Goal: Information Seeking & Learning: Learn about a topic

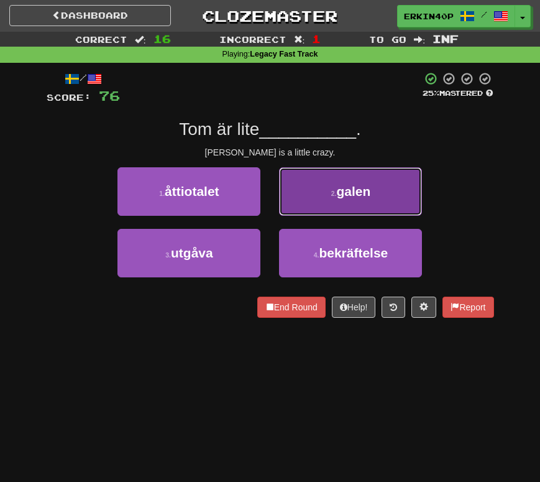
click at [361, 191] on span "galen" at bounding box center [353, 191] width 34 height 14
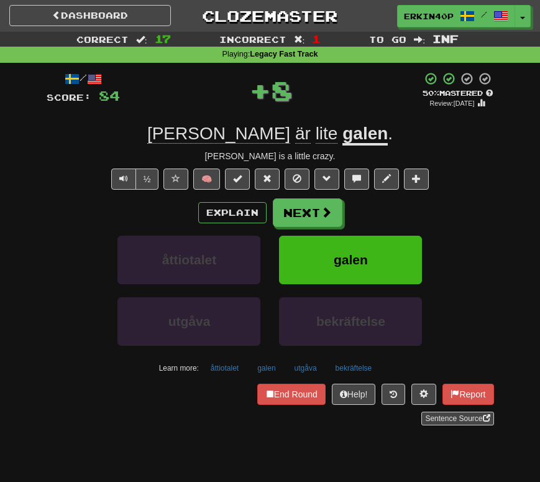
click at [361, 191] on div "/ Score: 84 + 8 50 % Mastered Review: 2025-09-29 Tom är lite galen . Tom is a l…" at bounding box center [270, 248] width 447 height 354
click at [300, 397] on button "End Round" at bounding box center [291, 393] width 68 height 21
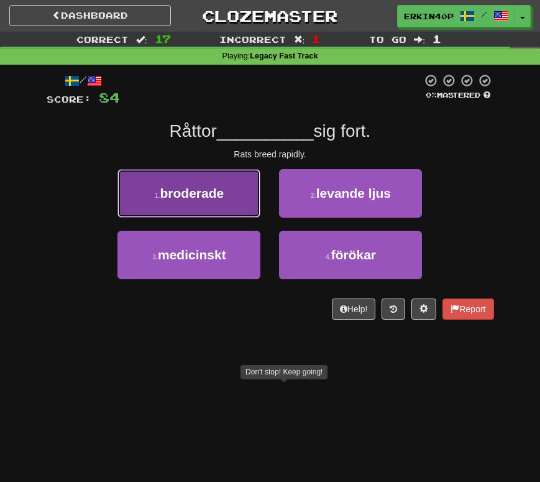
click at [216, 187] on span "broderade" at bounding box center [192, 193] width 64 height 14
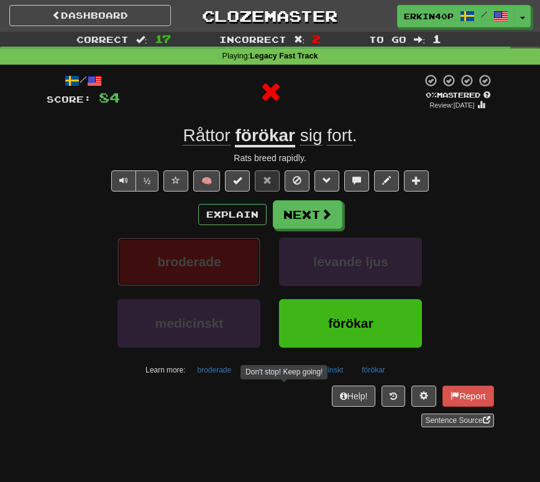
click at [221, 262] on span "broderade" at bounding box center [189, 261] width 64 height 14
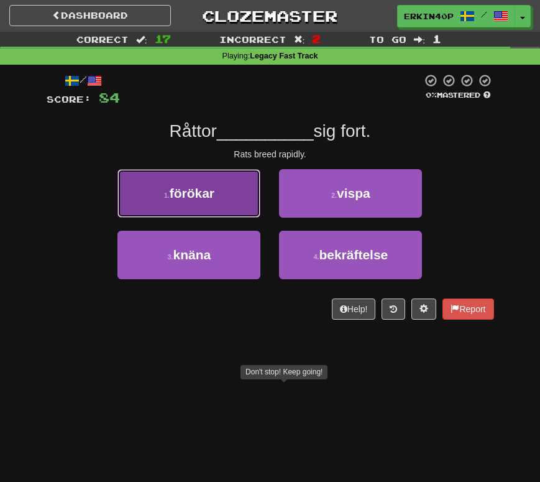
click at [171, 175] on button "1 . förökar" at bounding box center [188, 193] width 143 height 48
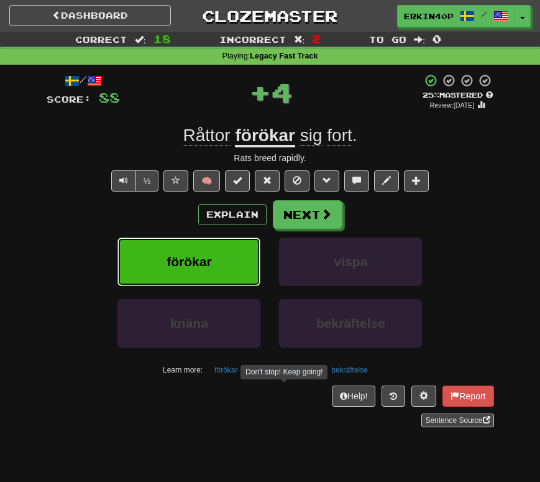
click at [206, 277] on button "förökar" at bounding box center [188, 261] width 143 height 48
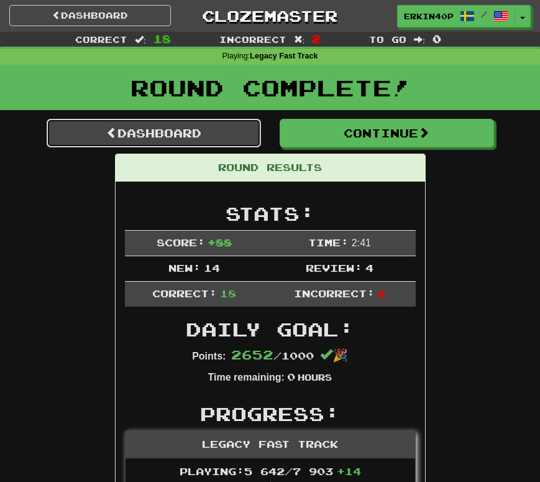
click at [178, 144] on link "Dashboard" at bounding box center [154, 133] width 214 height 29
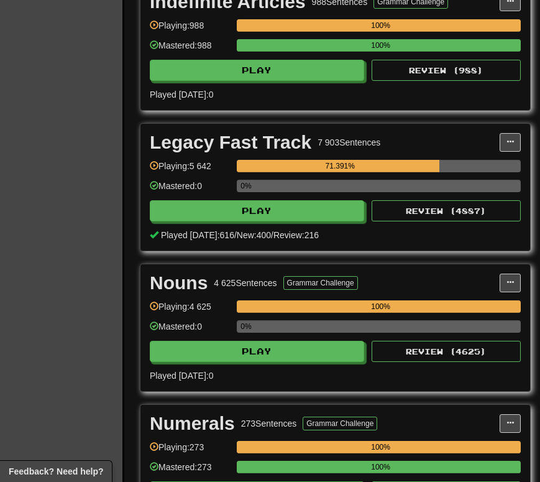
scroll to position [2030, 0]
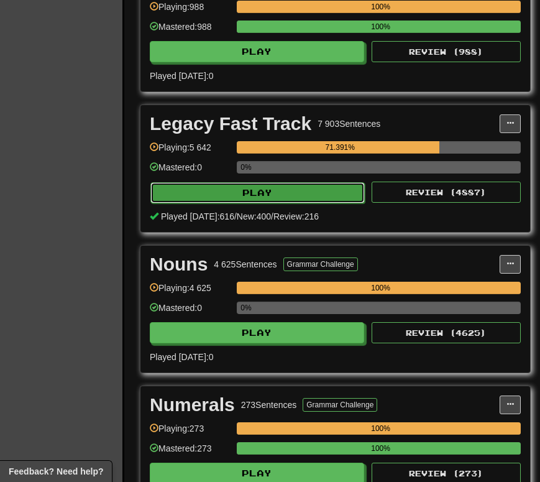
click at [273, 203] on button "Play" at bounding box center [257, 192] width 214 height 21
select select "********"
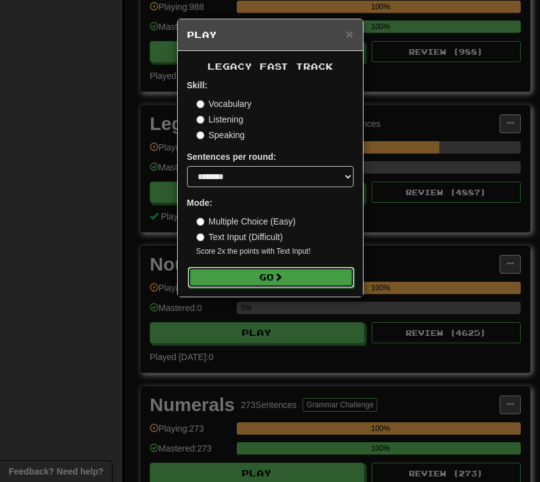
click at [268, 268] on button "Go" at bounding box center [271, 277] width 167 height 21
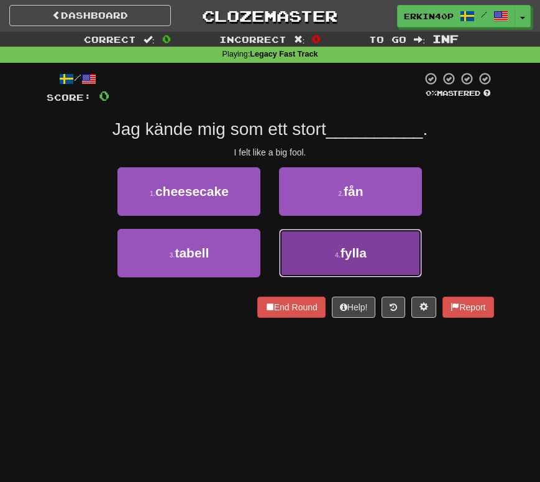
click at [328, 257] on button "4 . fylla" at bounding box center [350, 253] width 143 height 48
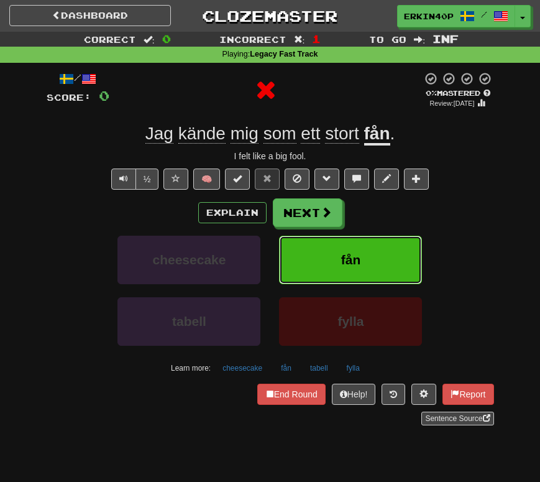
click at [328, 257] on button "fån" at bounding box center [350, 260] width 143 height 48
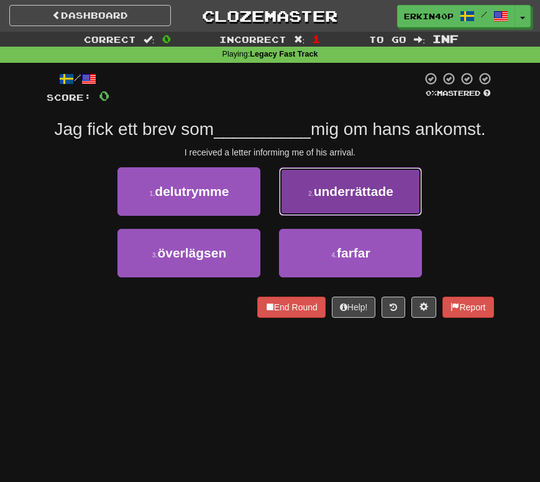
click at [323, 211] on button "2 . underrättade" at bounding box center [350, 191] width 143 height 48
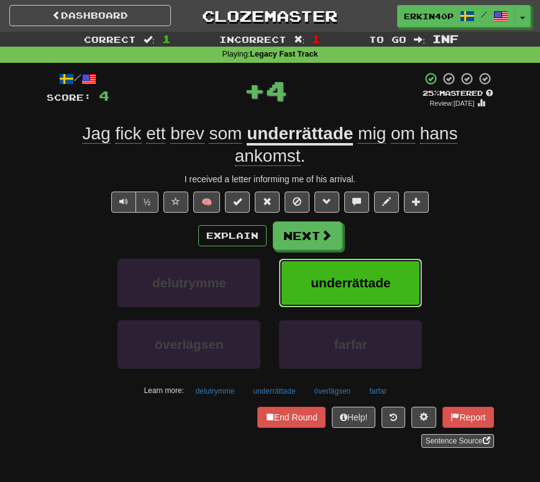
click at [362, 276] on span "underrättade" at bounding box center [351, 282] width 80 height 14
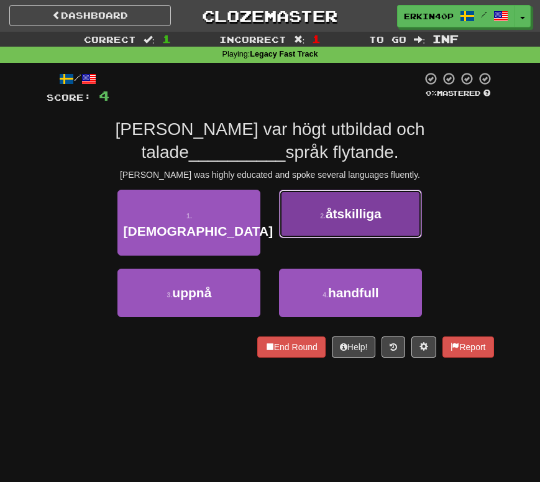
click at [326, 219] on small "2 ." at bounding box center [323, 215] width 6 height 7
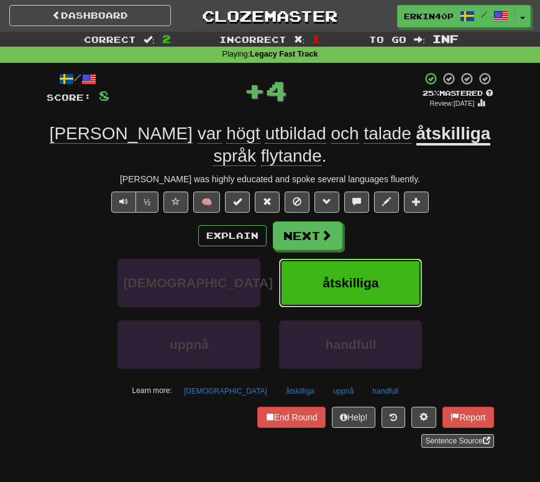
click at [367, 300] on button "åtskilliga" at bounding box center [350, 283] width 143 height 48
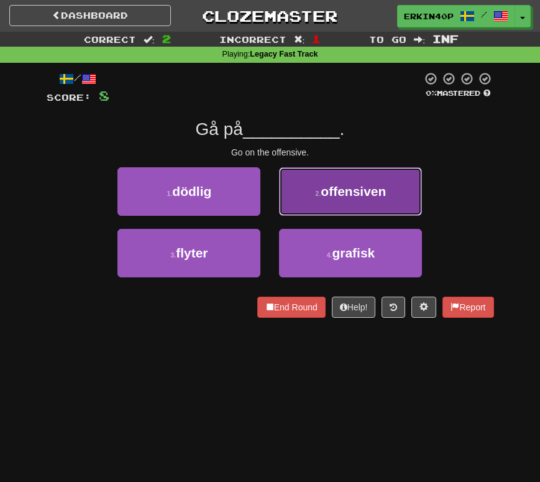
click at [348, 195] on span "offensiven" at bounding box center [353, 191] width 65 height 14
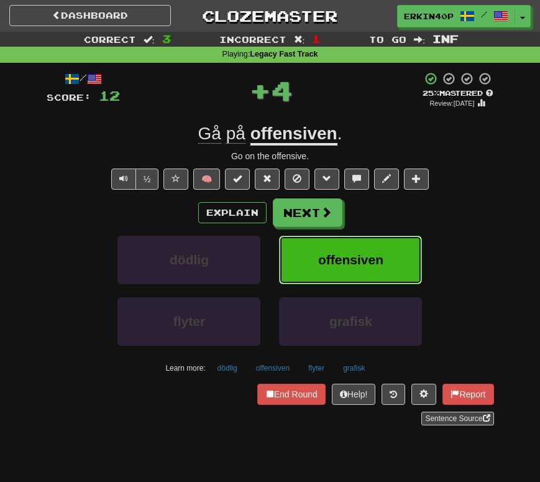
click at [356, 241] on button "offensiven" at bounding box center [350, 260] width 143 height 48
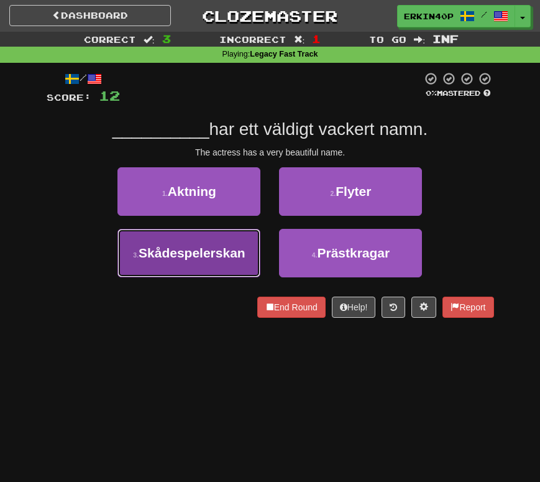
click at [242, 245] on span "Skådespelerskan" at bounding box center [192, 252] width 107 height 14
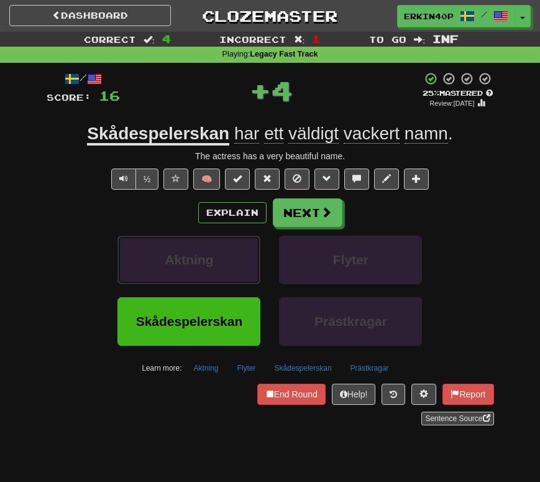
click at [242, 245] on button "Aktning" at bounding box center [188, 260] width 143 height 48
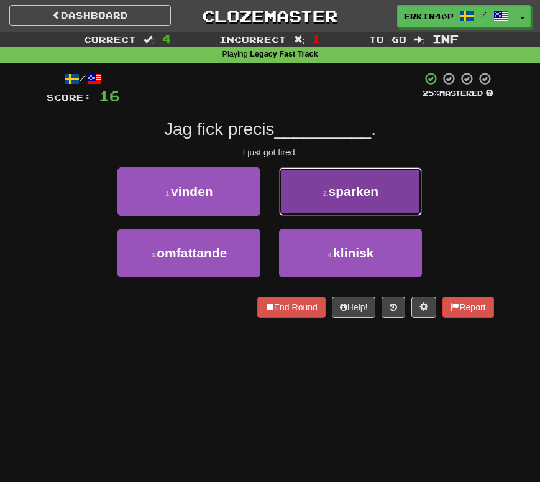
click at [317, 196] on button "2 . sparken" at bounding box center [350, 191] width 143 height 48
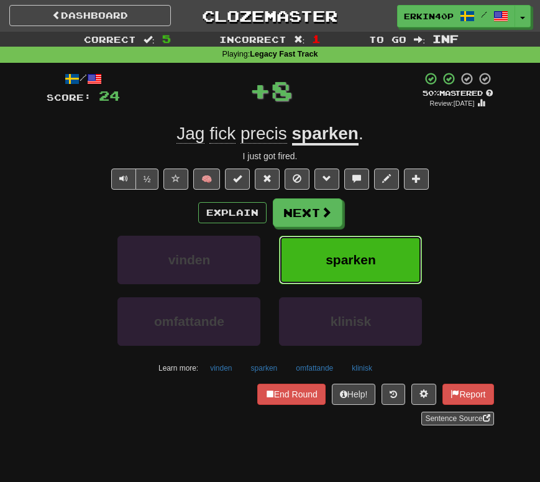
click at [342, 256] on span "sparken" at bounding box center [351, 259] width 50 height 14
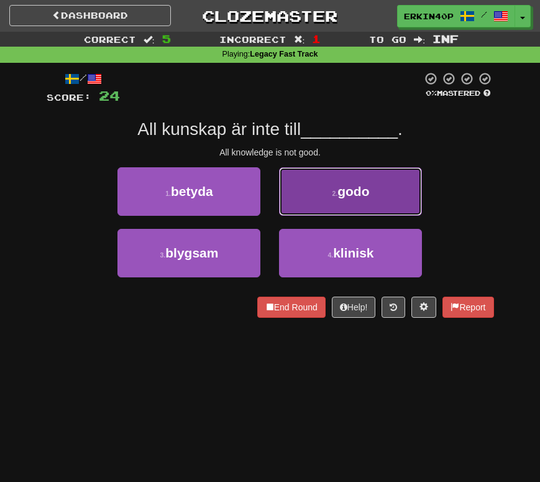
click at [329, 201] on button "2 . godo" at bounding box center [350, 191] width 143 height 48
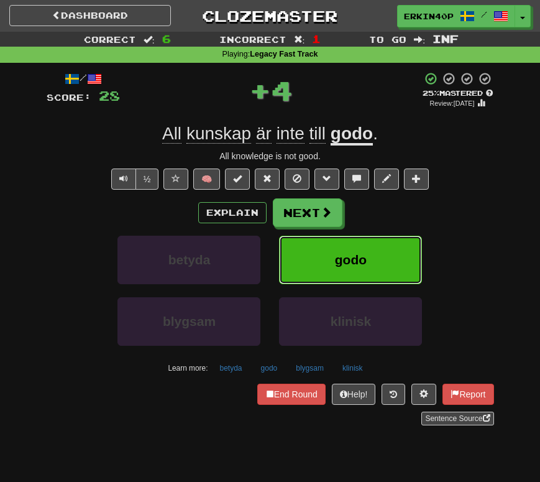
click at [348, 264] on span "godo" at bounding box center [351, 259] width 32 height 14
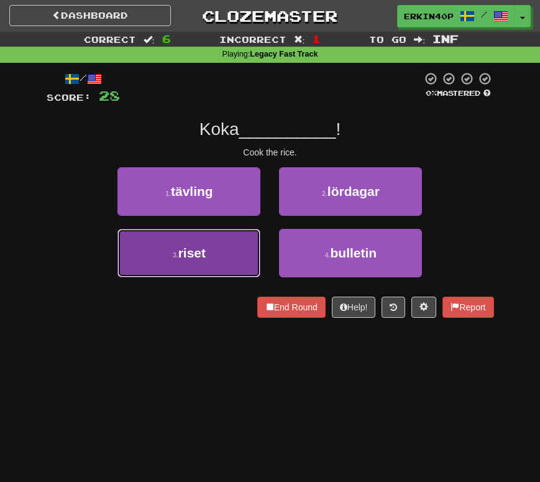
click at [218, 264] on button "3 . riset" at bounding box center [188, 253] width 143 height 48
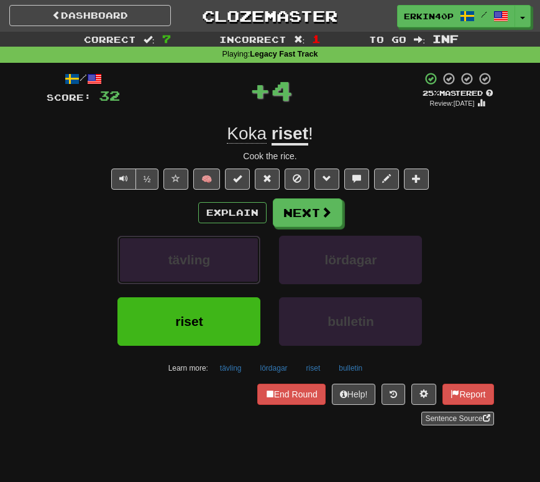
click at [218, 264] on button "tävling" at bounding box center [188, 260] width 143 height 48
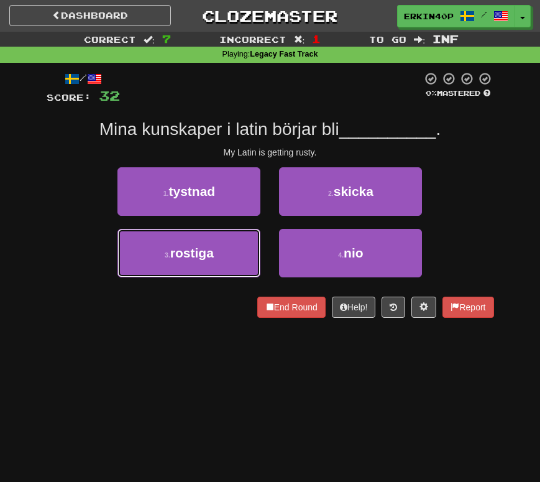
click at [218, 264] on button "3 . rostiga" at bounding box center [188, 253] width 143 height 48
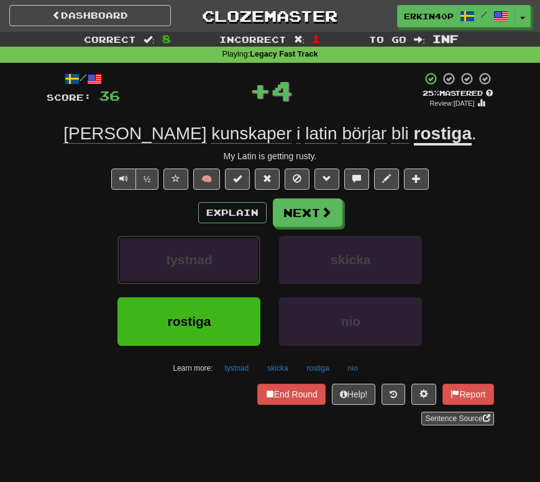
click at [218, 264] on button "tystnad" at bounding box center [188, 260] width 143 height 48
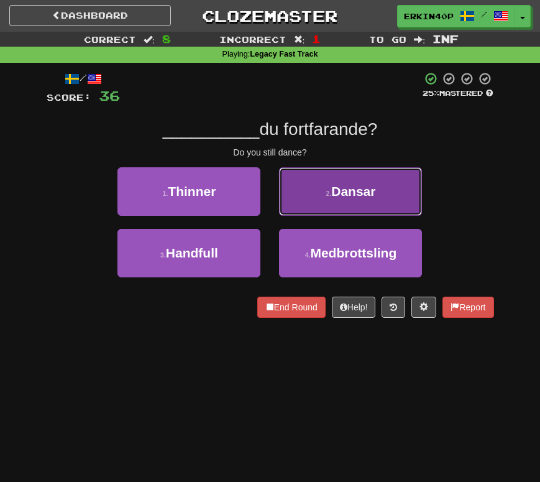
click at [326, 178] on button "2 . Dansar" at bounding box center [350, 191] width 143 height 48
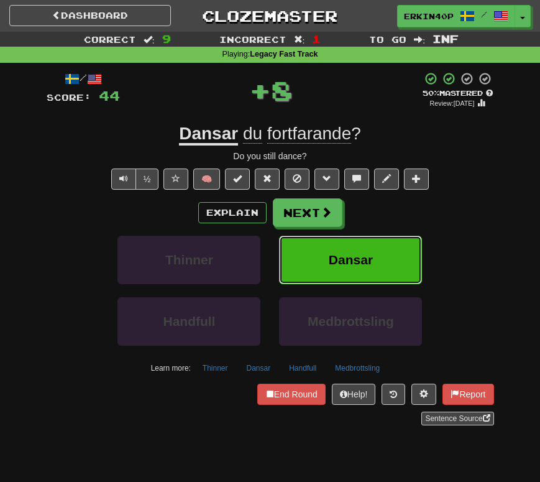
click at [344, 238] on button "Dansar" at bounding box center [350, 260] width 143 height 48
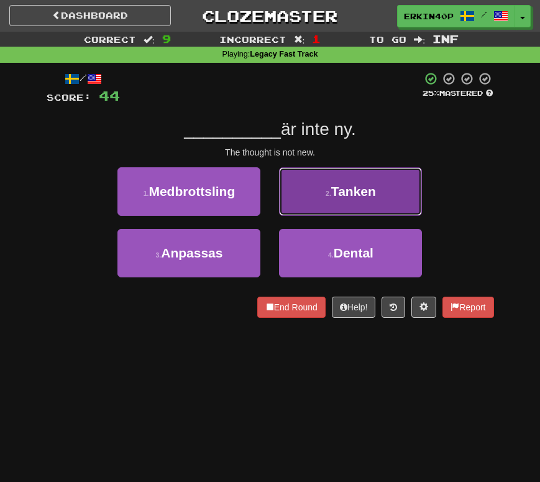
click at [346, 195] on span "Tanken" at bounding box center [353, 191] width 45 height 14
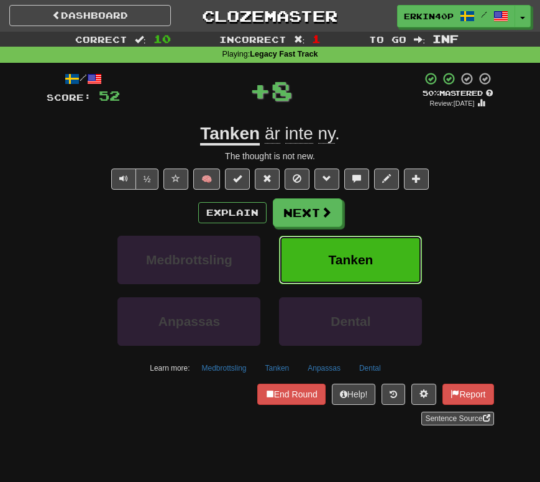
click at [353, 257] on span "Tanken" at bounding box center [350, 259] width 45 height 14
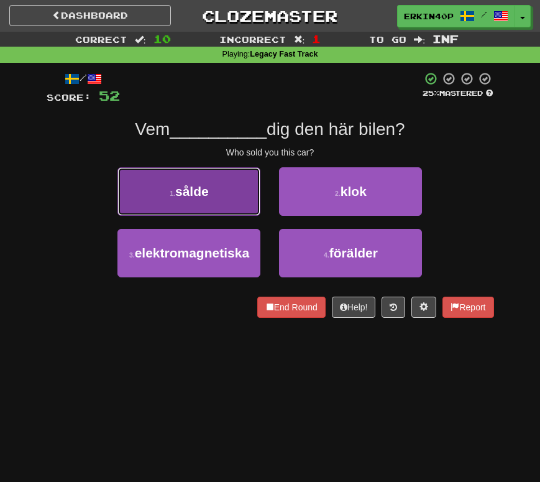
click at [222, 188] on button "1 . sålde" at bounding box center [188, 191] width 143 height 48
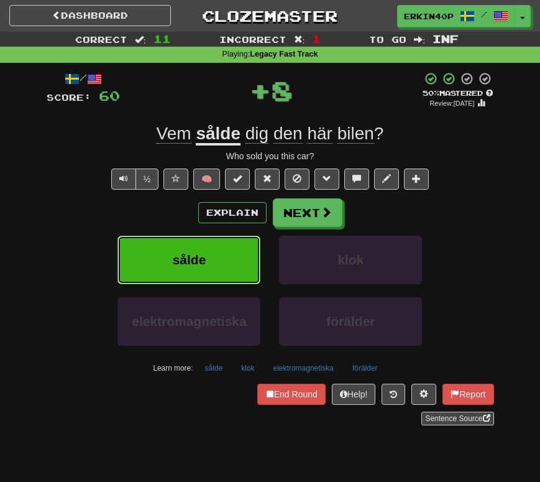
click at [227, 267] on button "sålde" at bounding box center [188, 260] width 143 height 48
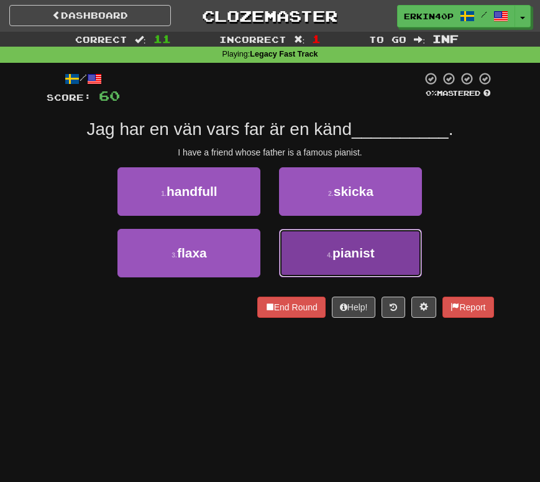
click at [309, 237] on button "4 . pianist" at bounding box center [350, 253] width 143 height 48
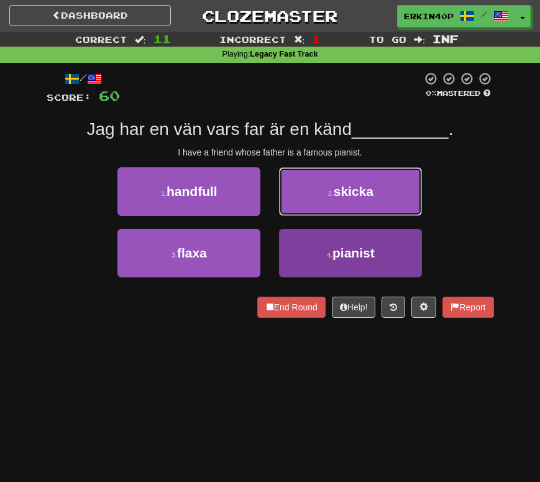
click at [309, 216] on button "2 . skicka" at bounding box center [350, 191] width 143 height 48
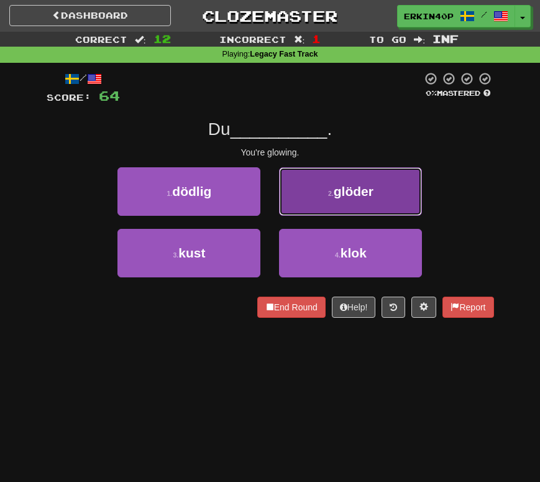
click at [312, 180] on button "2 . glöder" at bounding box center [350, 191] width 143 height 48
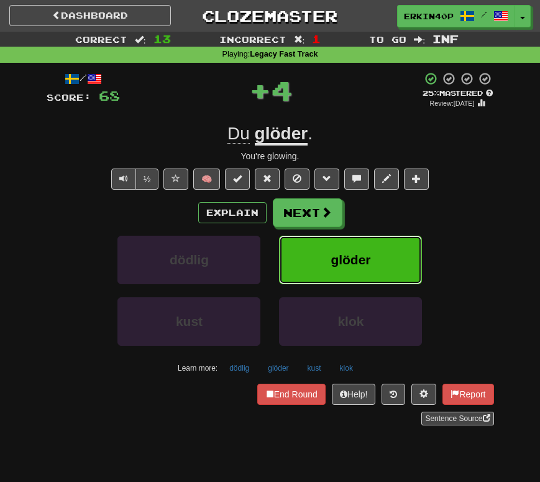
click at [324, 272] on button "glöder" at bounding box center [350, 260] width 143 height 48
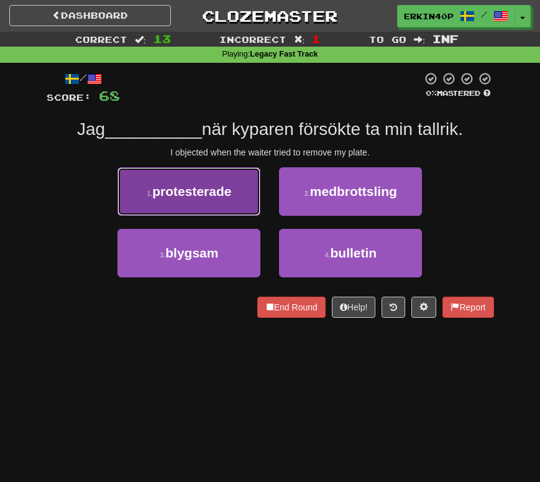
click at [214, 191] on span "protesterade" at bounding box center [191, 191] width 79 height 14
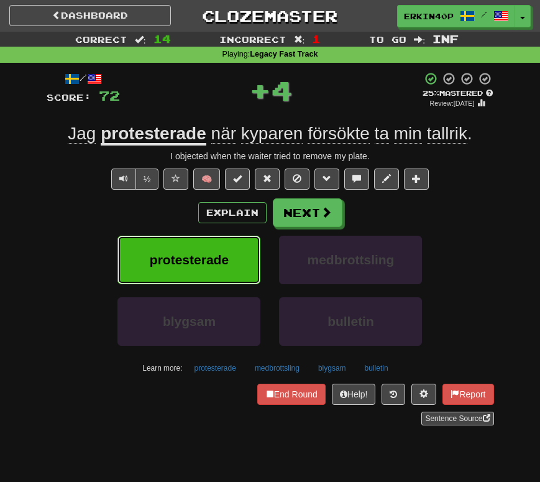
click at [227, 247] on button "protesterade" at bounding box center [188, 260] width 143 height 48
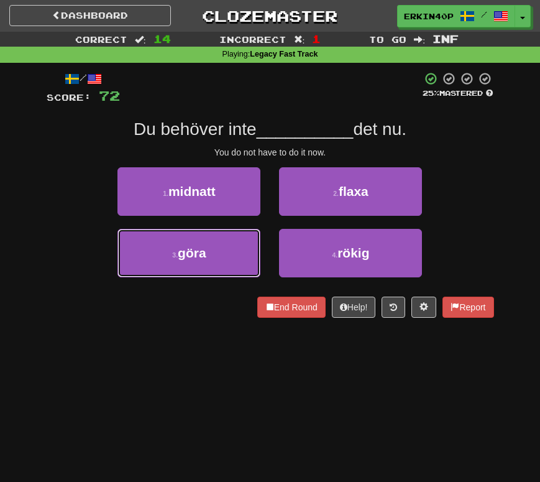
click at [227, 245] on button "3 . göra" at bounding box center [188, 253] width 143 height 48
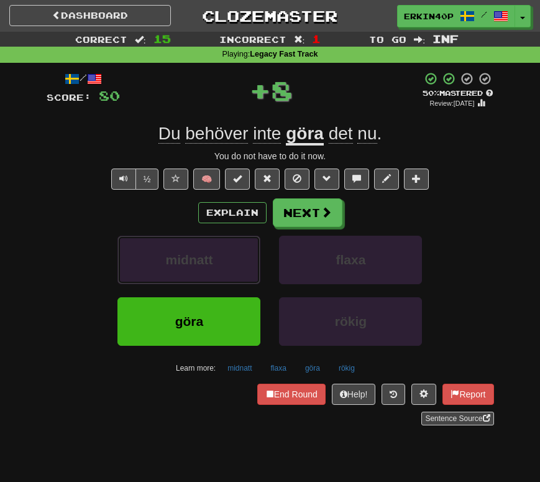
click at [227, 245] on button "midnatt" at bounding box center [188, 260] width 143 height 48
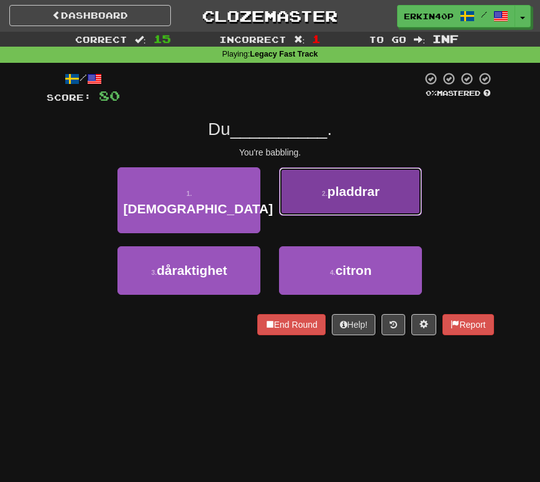
click at [369, 190] on span "pladdrar" at bounding box center [354, 191] width 52 height 14
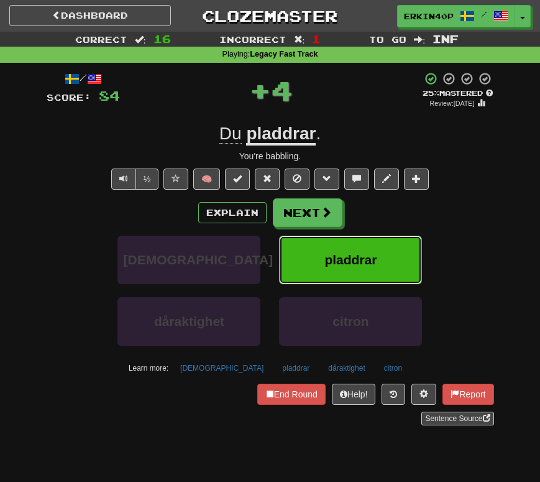
click at [360, 275] on button "pladdrar" at bounding box center [350, 260] width 143 height 48
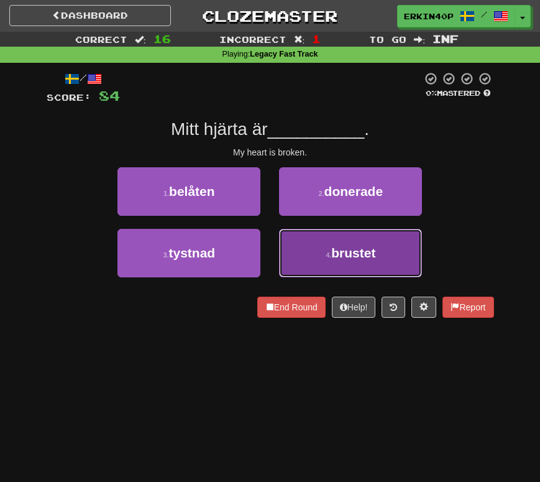
click at [355, 272] on button "4 . brustet" at bounding box center [350, 253] width 143 height 48
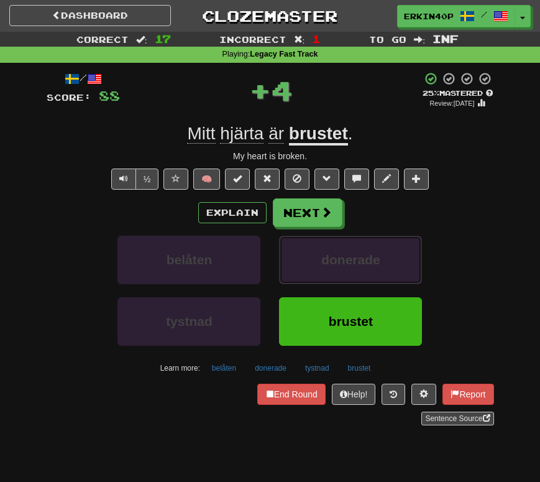
click at [355, 272] on button "donerade" at bounding box center [350, 260] width 143 height 48
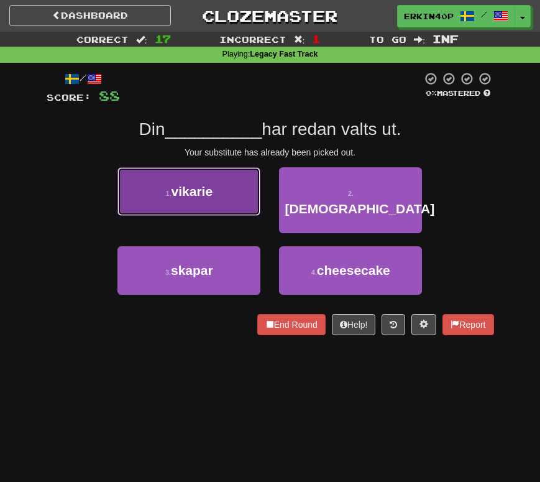
click at [220, 193] on button "1 . vikarie" at bounding box center [188, 191] width 143 height 48
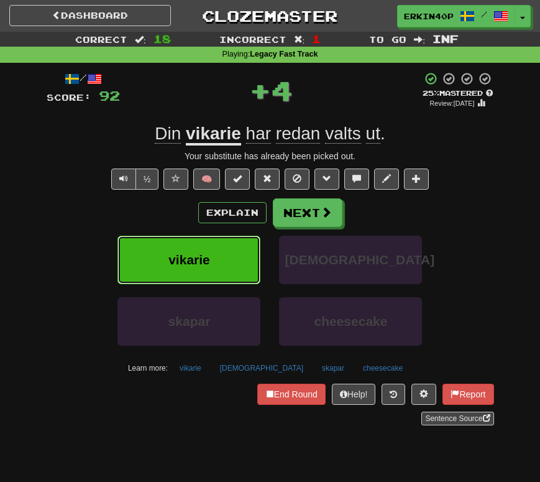
click at [231, 255] on button "vikarie" at bounding box center [188, 260] width 143 height 48
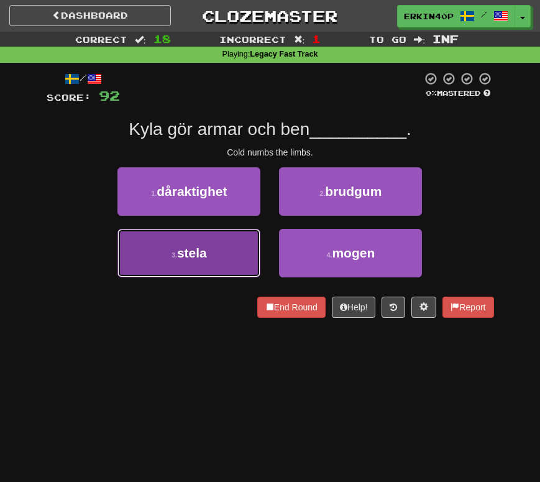
click at [229, 229] on button "3 . stela" at bounding box center [188, 253] width 143 height 48
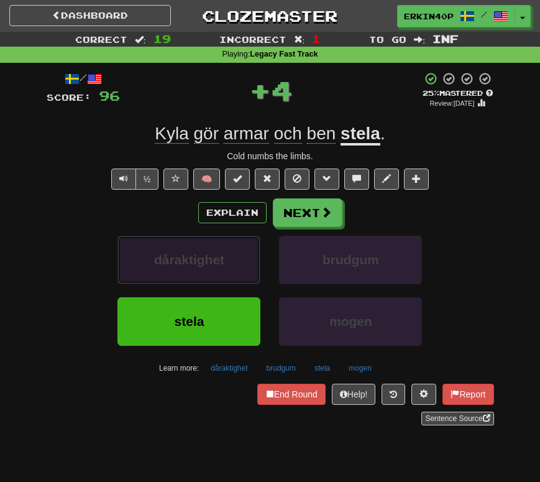
click at [230, 250] on button "dåraktighet" at bounding box center [188, 260] width 143 height 48
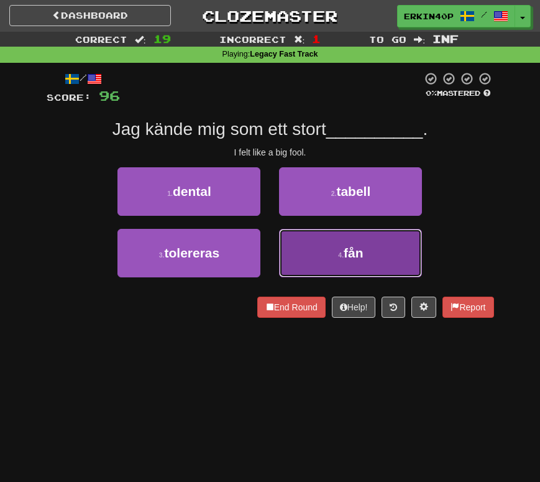
click at [318, 232] on button "4 . fån" at bounding box center [350, 253] width 143 height 48
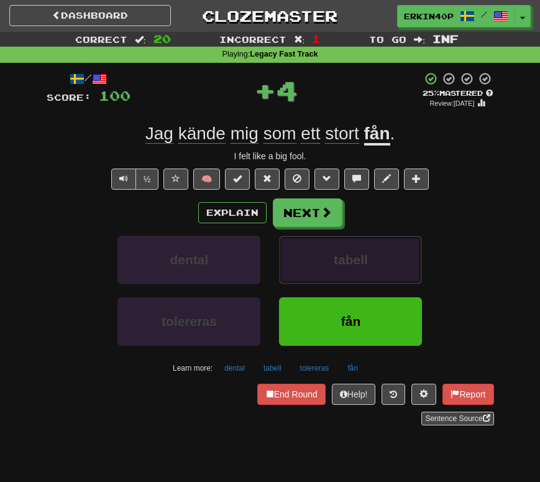
click at [316, 247] on button "tabell" at bounding box center [350, 260] width 143 height 48
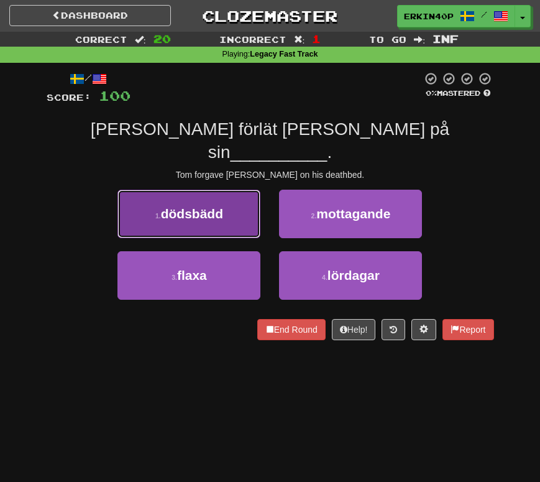
click at [231, 209] on button "1 . dödsbädd" at bounding box center [188, 214] width 143 height 48
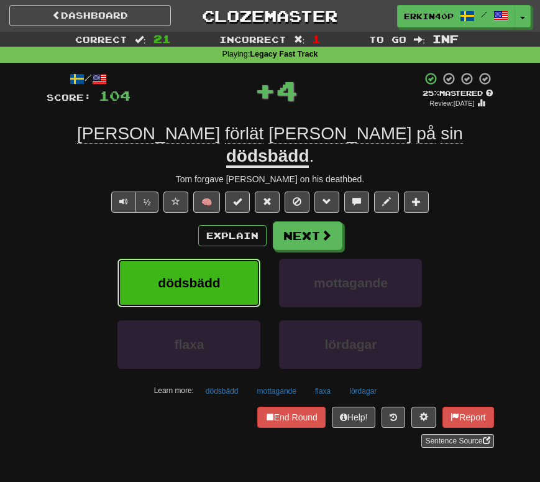
click at [231, 259] on button "dödsbädd" at bounding box center [188, 283] width 143 height 48
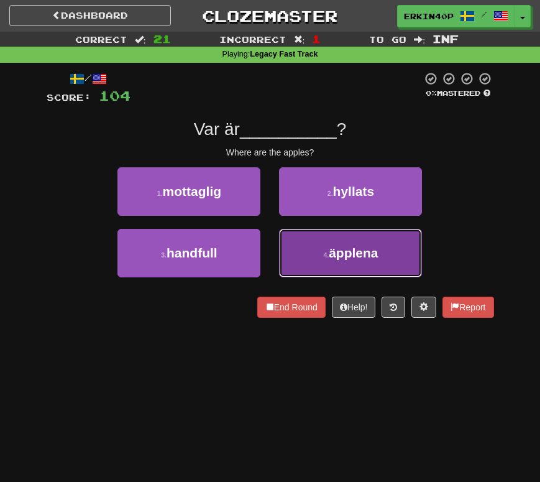
click at [373, 242] on button "4 . äpplena" at bounding box center [350, 253] width 143 height 48
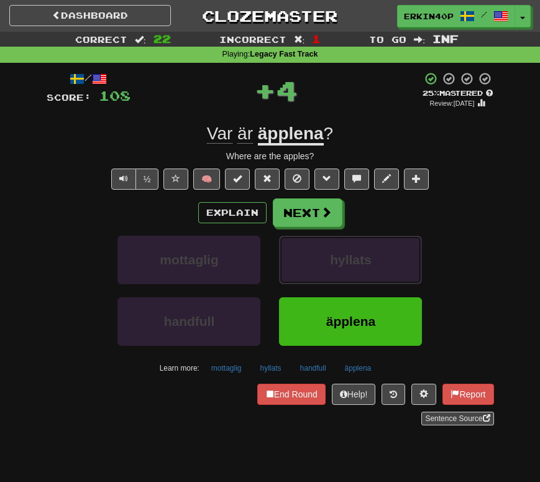
click at [373, 242] on button "hyllats" at bounding box center [350, 260] width 143 height 48
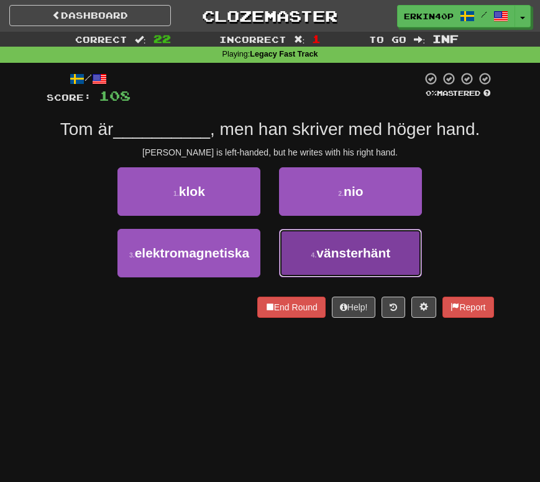
click at [311, 248] on button "4 . vänsterhänt" at bounding box center [350, 253] width 143 height 48
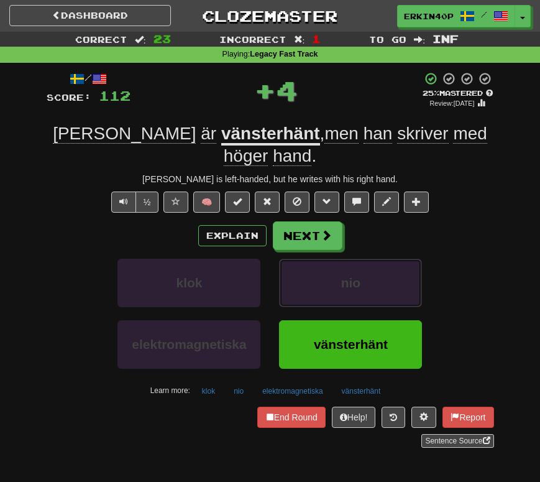
click at [311, 259] on button "nio" at bounding box center [350, 283] width 143 height 48
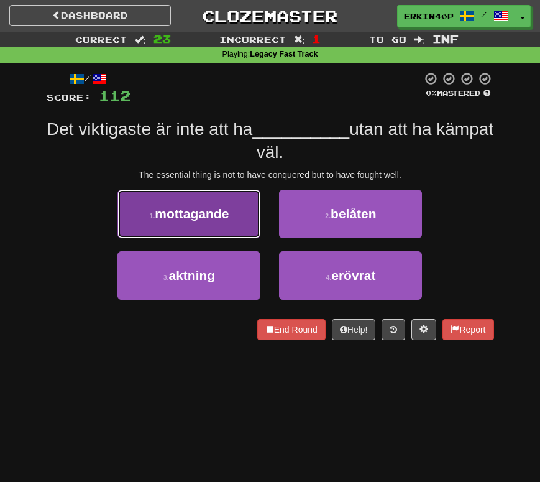
click at [231, 222] on button "1 . mottagande" at bounding box center [188, 214] width 143 height 48
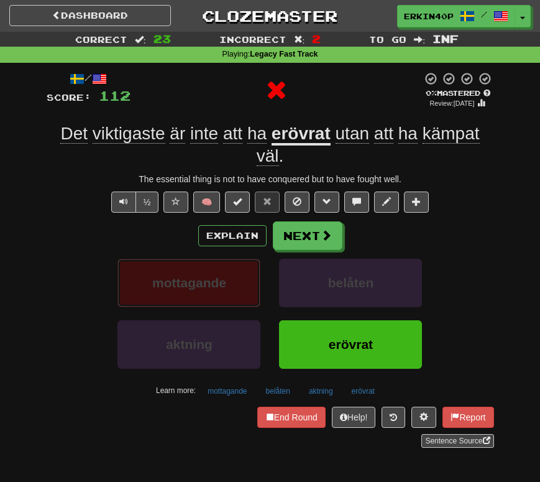
click at [232, 267] on button "mottagande" at bounding box center [188, 283] width 143 height 48
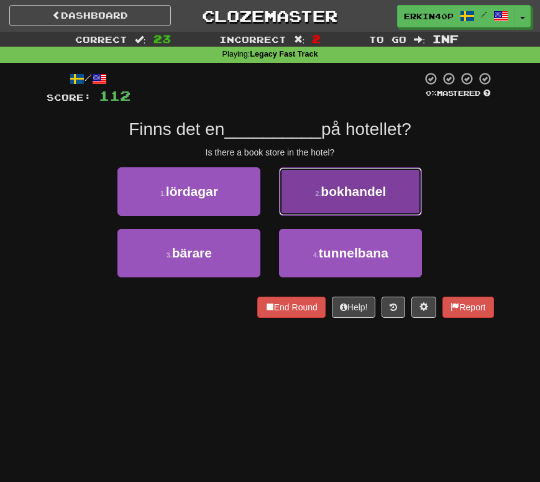
click at [333, 202] on button "2 . bokhandel" at bounding box center [350, 191] width 143 height 48
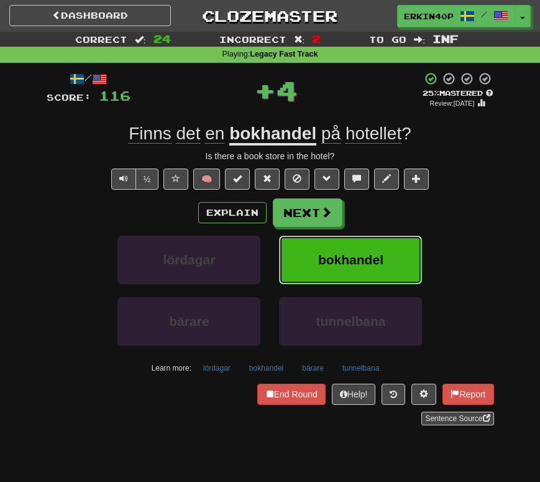
click at [324, 241] on button "bokhandel" at bounding box center [350, 260] width 143 height 48
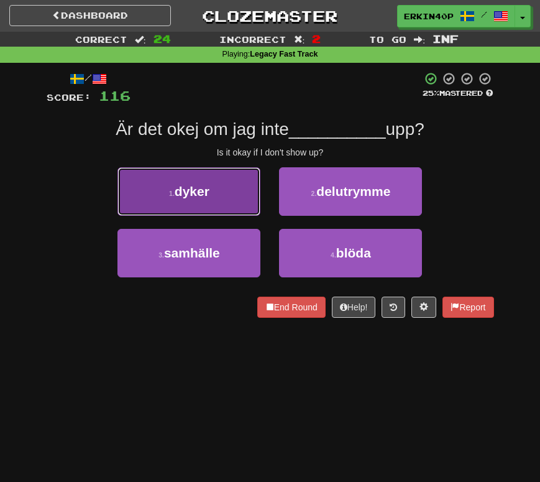
click at [219, 202] on button "1 . dyker" at bounding box center [188, 191] width 143 height 48
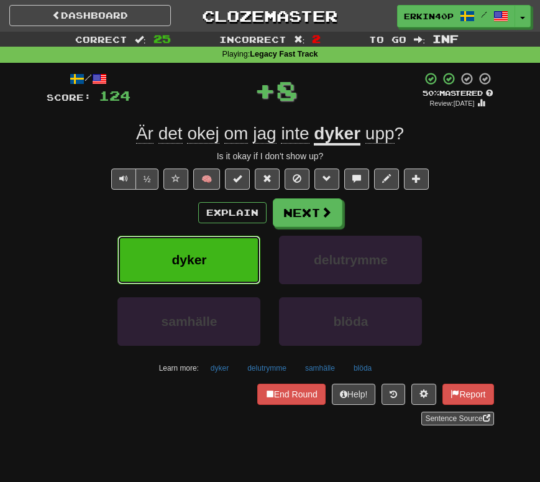
click at [221, 239] on button "dyker" at bounding box center [188, 260] width 143 height 48
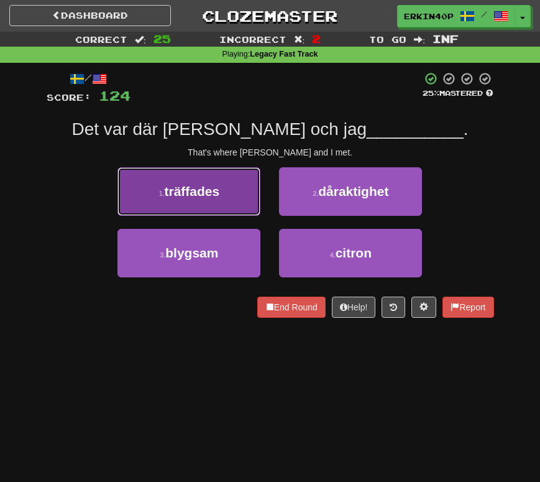
click at [213, 192] on span "träffades" at bounding box center [192, 191] width 55 height 14
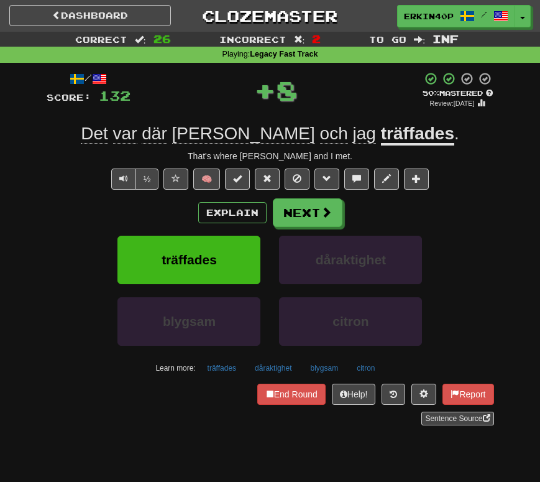
click at [212, 234] on div "Explain Next träffades dåraktighet blygsam citron Learn more: träffades dårakti…" at bounding box center [270, 287] width 447 height 179
click at [210, 249] on button "träffades" at bounding box center [188, 260] width 143 height 48
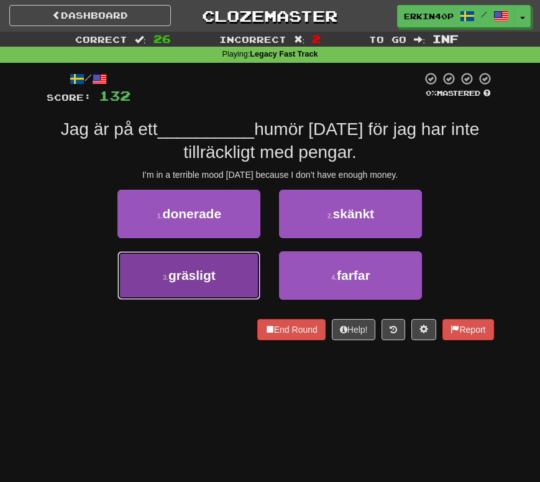
click at [214, 258] on button "3 . gräsligt" at bounding box center [188, 275] width 143 height 48
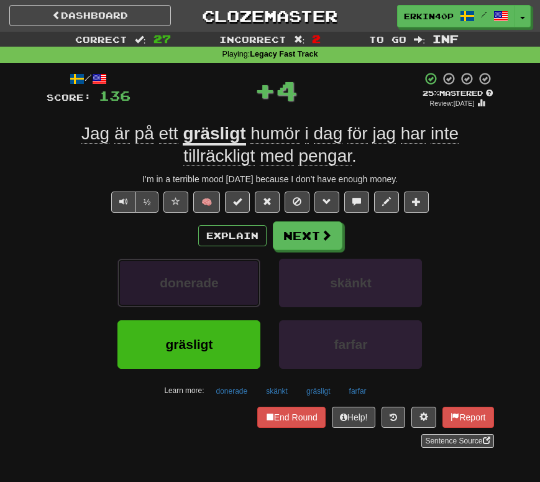
click at [215, 270] on button "donerade" at bounding box center [188, 283] width 143 height 48
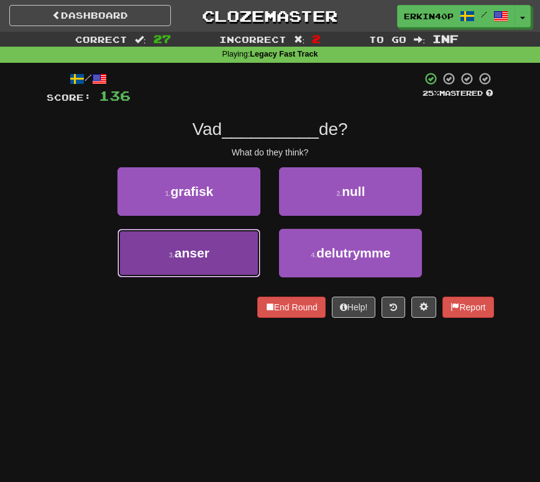
click at [215, 261] on button "3 . anser" at bounding box center [188, 253] width 143 height 48
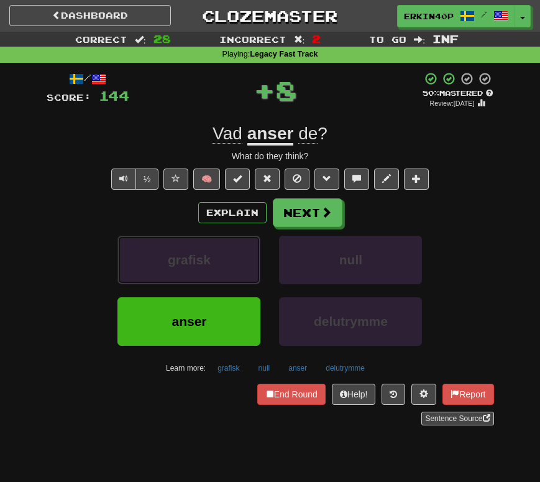
click at [215, 261] on button "grafisk" at bounding box center [188, 260] width 143 height 48
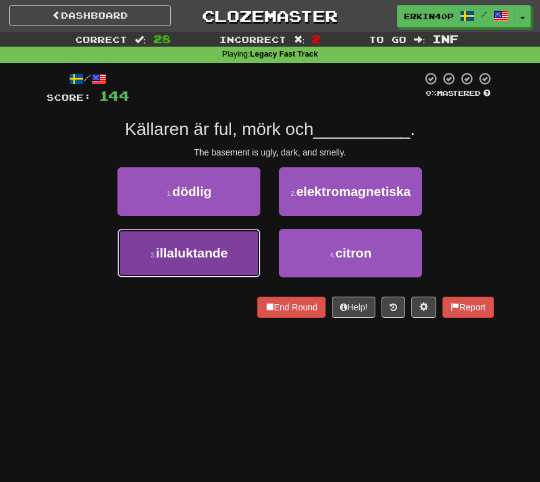
click at [221, 254] on span "illaluktande" at bounding box center [192, 252] width 72 height 14
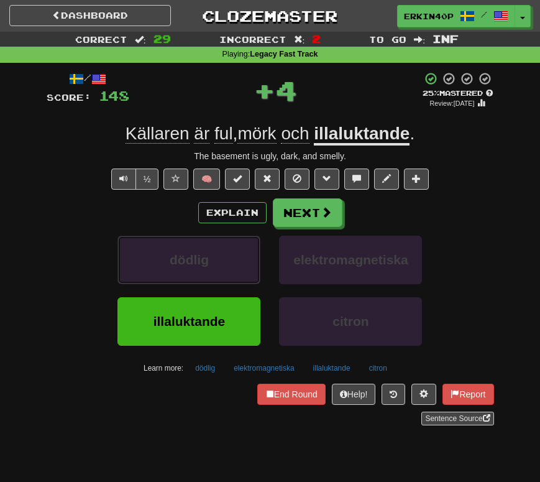
click at [221, 254] on button "dödlig" at bounding box center [188, 260] width 143 height 48
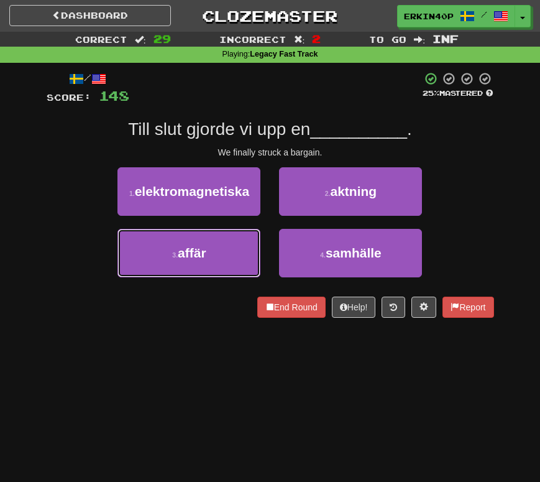
click at [221, 254] on button "3 . affär" at bounding box center [188, 253] width 143 height 48
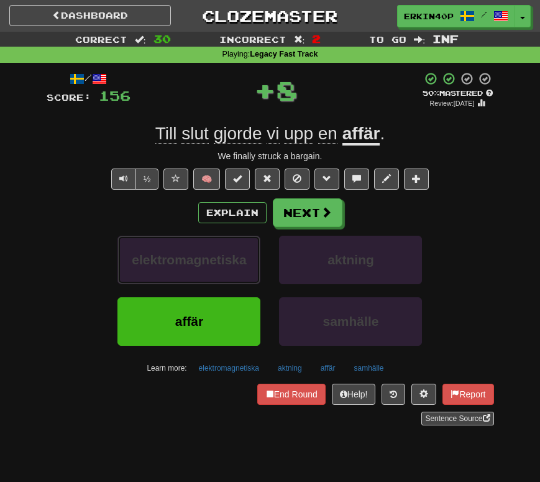
click at [221, 254] on span "elektromagnetiska" at bounding box center [189, 259] width 114 height 14
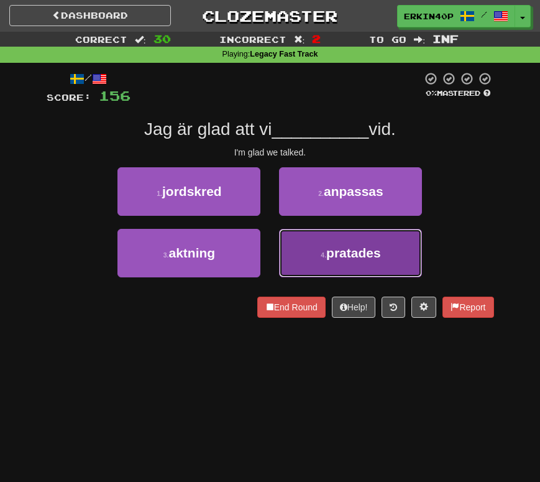
click at [295, 243] on button "4 . pratades" at bounding box center [350, 253] width 143 height 48
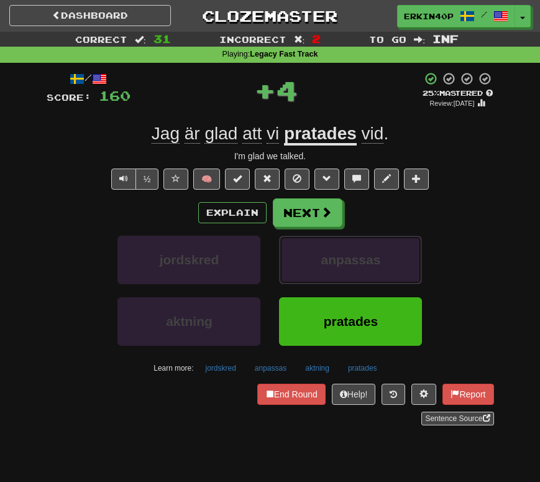
click at [295, 243] on button "anpassas" at bounding box center [350, 260] width 143 height 48
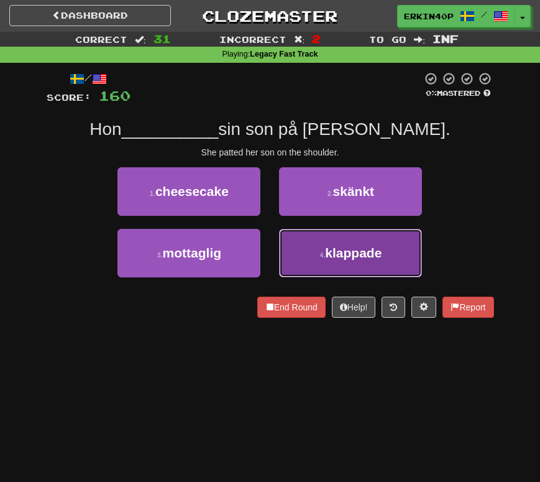
click at [313, 248] on button "4 . klappade" at bounding box center [350, 253] width 143 height 48
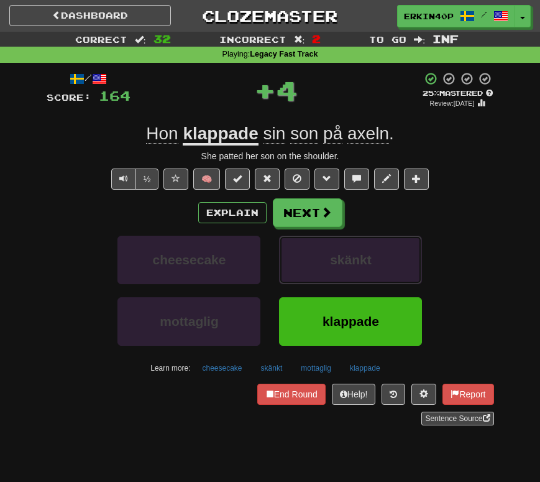
click at [313, 248] on button "skänkt" at bounding box center [350, 260] width 143 height 48
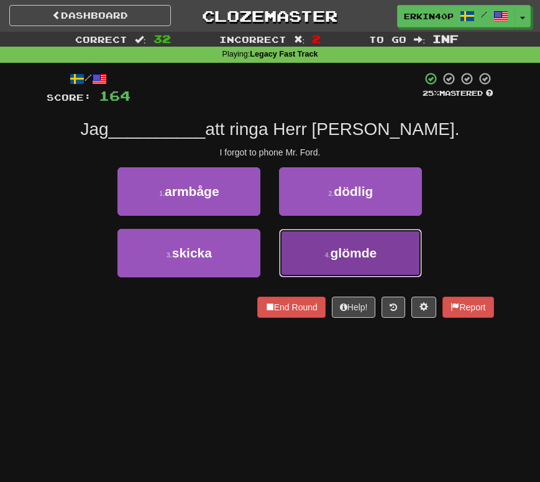
click at [290, 254] on button "4 . glömde" at bounding box center [350, 253] width 143 height 48
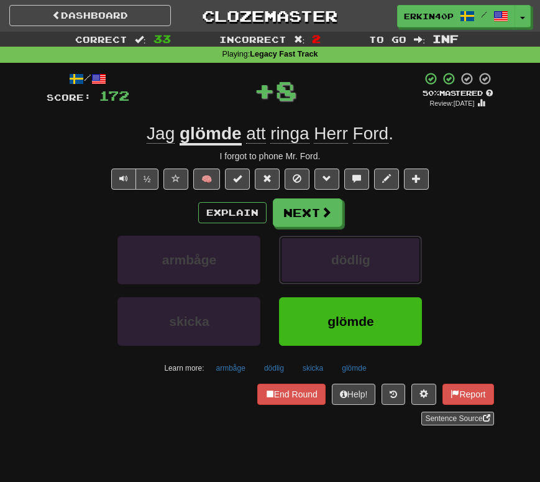
click at [290, 254] on button "dödlig" at bounding box center [350, 260] width 143 height 48
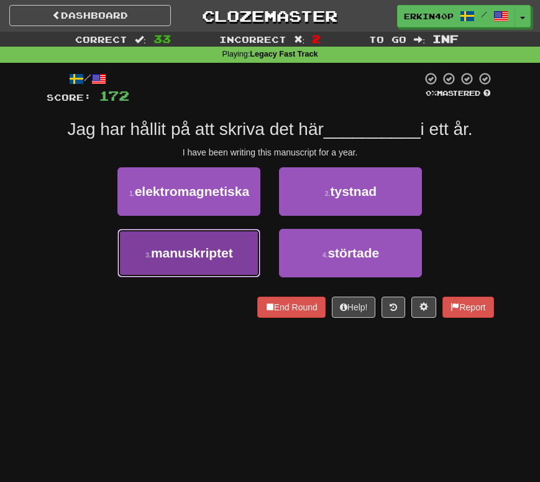
click at [246, 258] on button "3 . manuskriptet" at bounding box center [188, 253] width 143 height 48
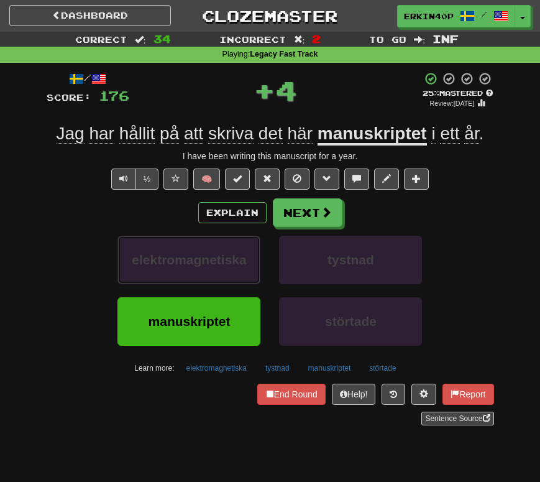
click at [246, 258] on span "elektromagnetiska" at bounding box center [189, 259] width 114 height 14
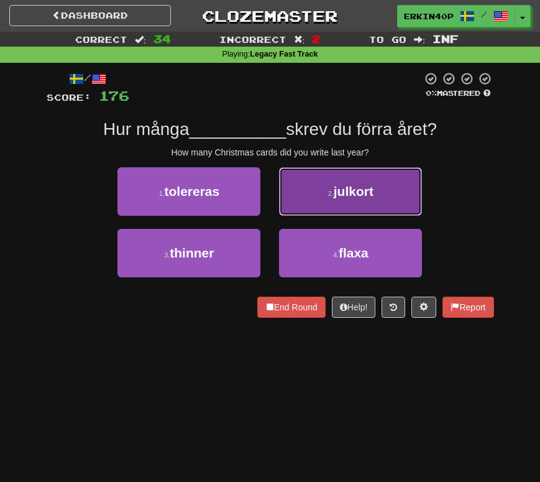
click at [380, 191] on button "2 . julkort" at bounding box center [350, 191] width 143 height 48
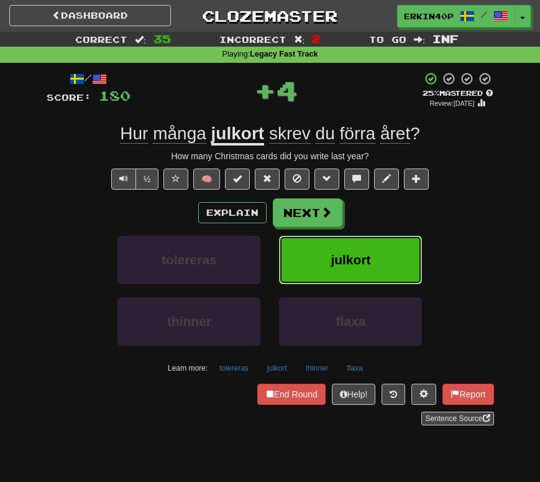
click at [347, 244] on button "julkort" at bounding box center [350, 260] width 143 height 48
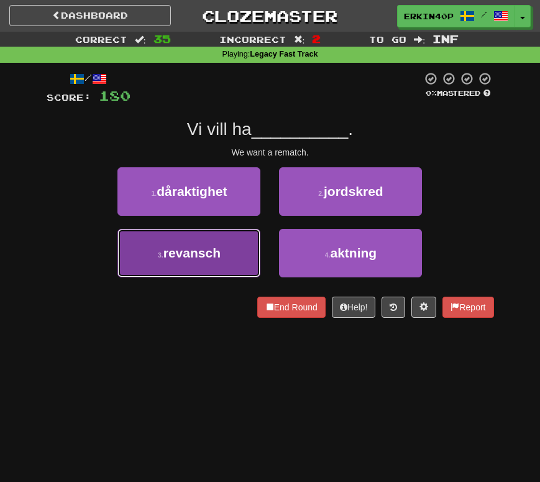
click at [225, 268] on button "3 . revansch" at bounding box center [188, 253] width 143 height 48
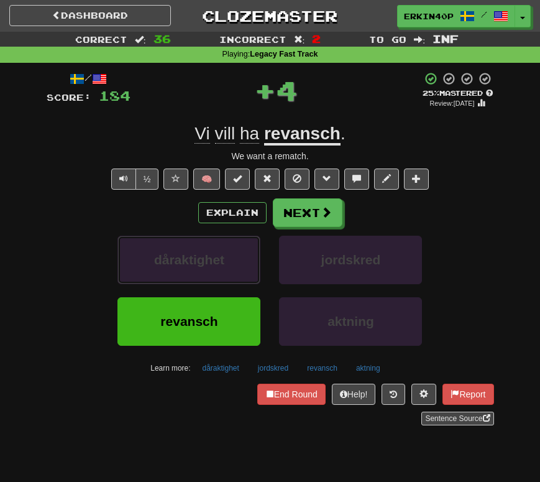
click at [225, 268] on button "dåraktighet" at bounding box center [188, 260] width 143 height 48
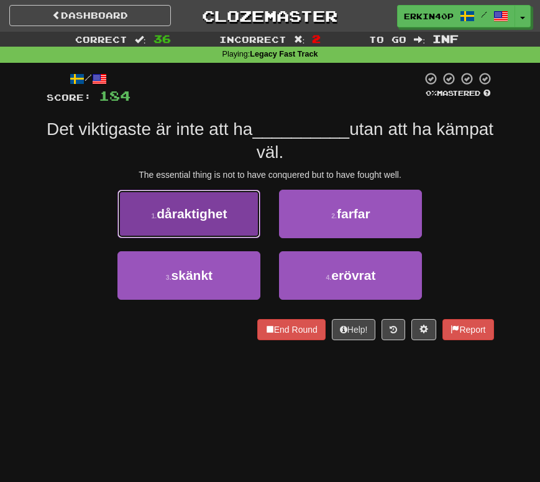
click at [223, 221] on button "1 . dåraktighet" at bounding box center [188, 214] width 143 height 48
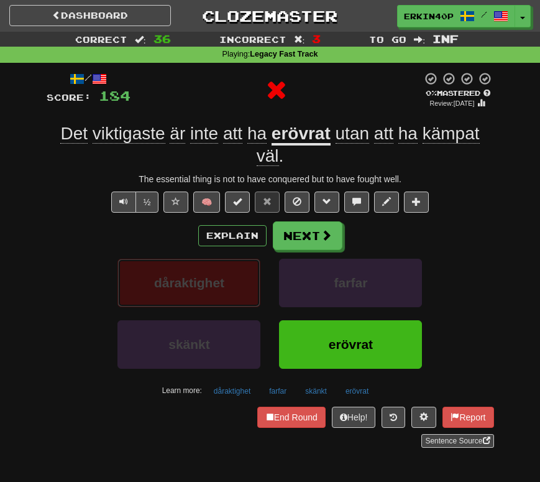
click at [222, 274] on button "dåraktighet" at bounding box center [188, 283] width 143 height 48
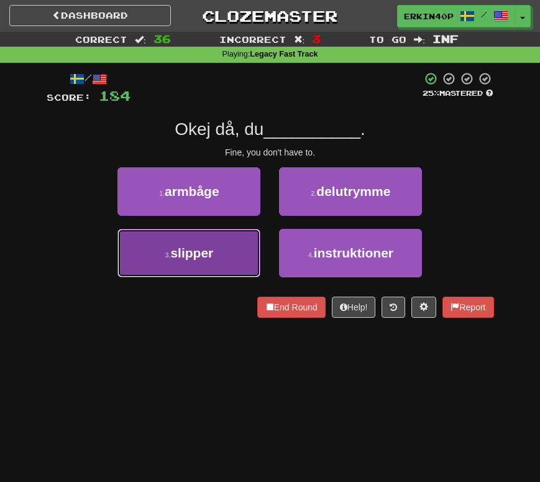
click at [234, 262] on button "3 . slipper" at bounding box center [188, 253] width 143 height 48
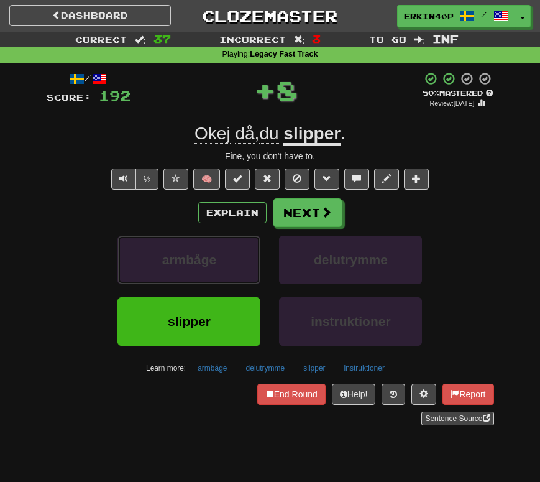
click at [234, 262] on button "armbåge" at bounding box center [188, 260] width 143 height 48
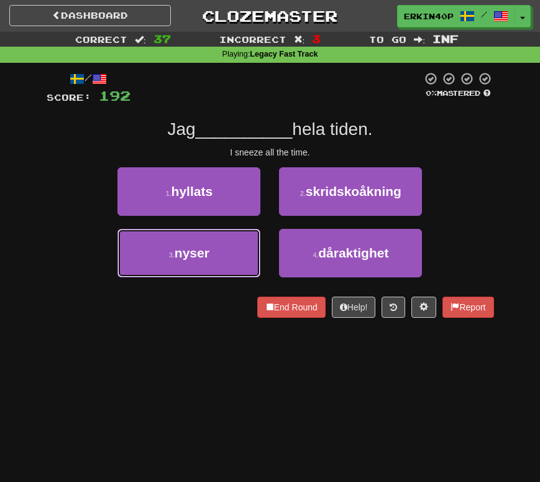
click at [234, 262] on button "3 . nyser" at bounding box center [188, 253] width 143 height 48
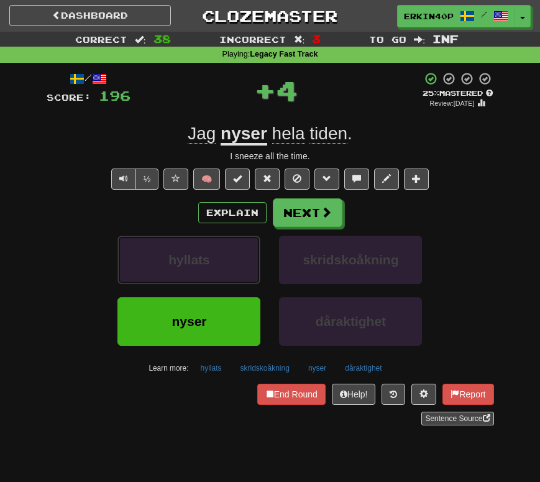
click at [234, 262] on button "hyllats" at bounding box center [188, 260] width 143 height 48
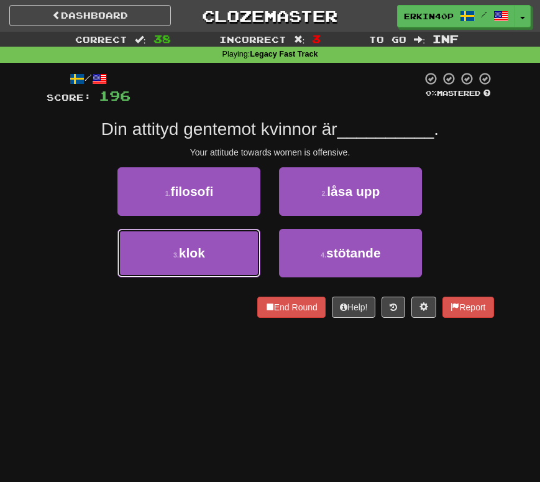
click at [234, 262] on button "3 . klok" at bounding box center [188, 253] width 143 height 48
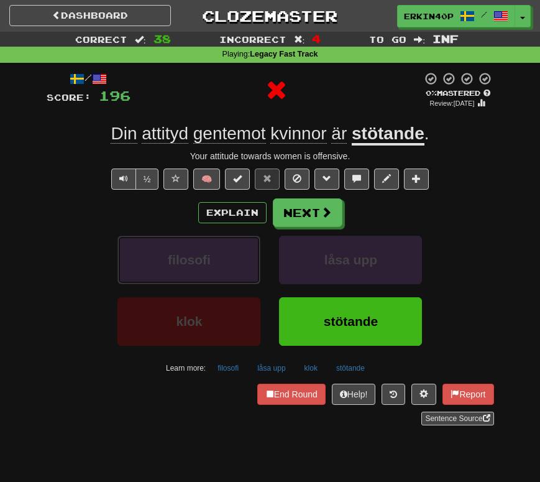
click at [234, 262] on button "filosofi" at bounding box center [188, 260] width 143 height 48
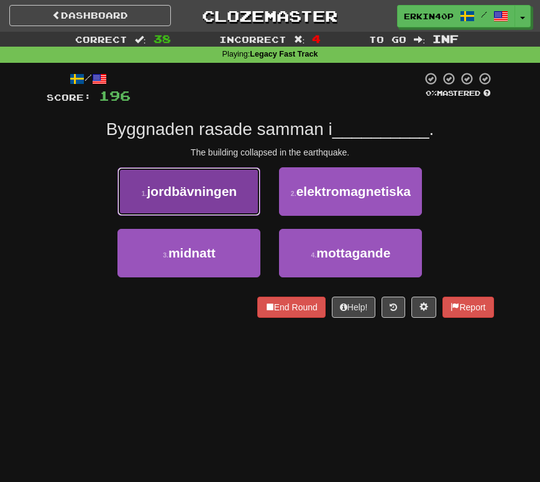
click at [223, 203] on button "1 . jordbävningen" at bounding box center [188, 191] width 143 height 48
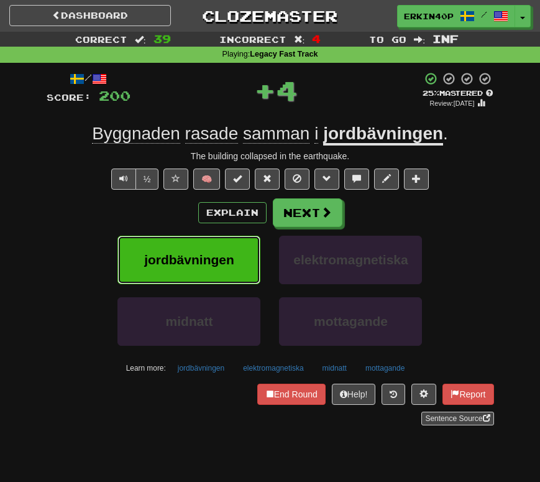
click at [223, 240] on button "jordbävningen" at bounding box center [188, 260] width 143 height 48
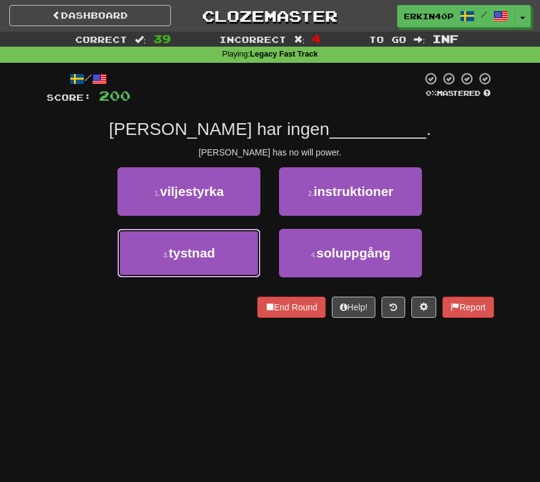
click at [223, 240] on button "3 . tystnad" at bounding box center [188, 253] width 143 height 48
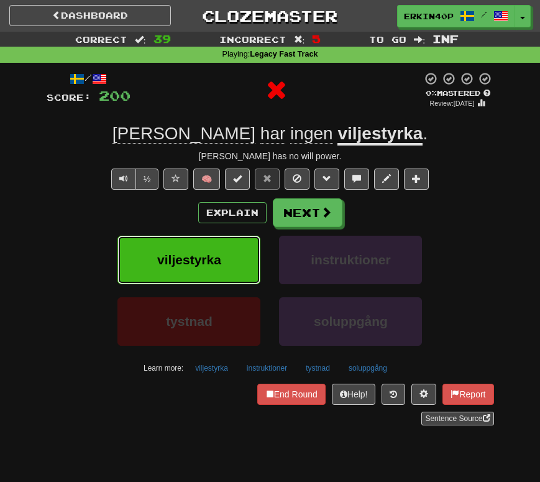
click at [223, 240] on button "viljestyrka" at bounding box center [188, 260] width 143 height 48
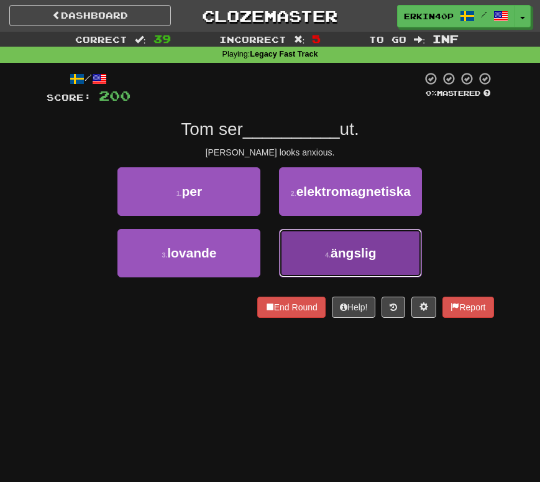
click at [287, 245] on button "4 . ängslig" at bounding box center [350, 253] width 143 height 48
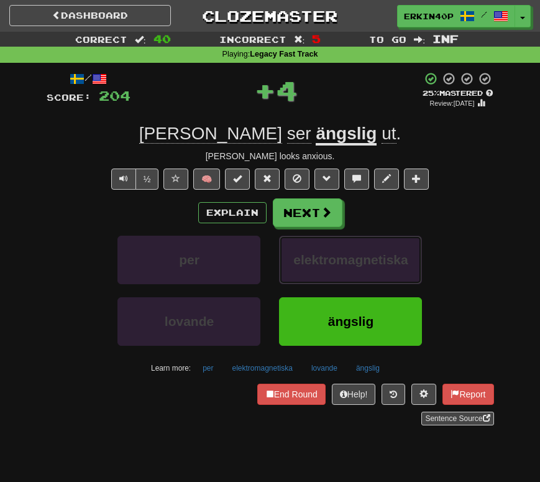
click at [287, 245] on button "elektromagnetiska" at bounding box center [350, 260] width 143 height 48
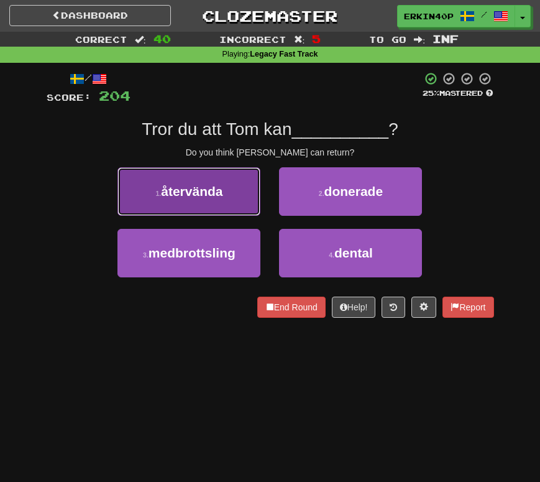
click at [249, 208] on button "1 . återvända" at bounding box center [188, 191] width 143 height 48
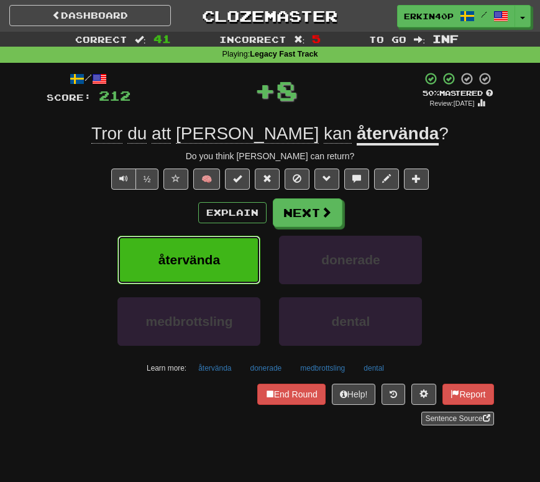
click at [249, 250] on button "återvända" at bounding box center [188, 260] width 143 height 48
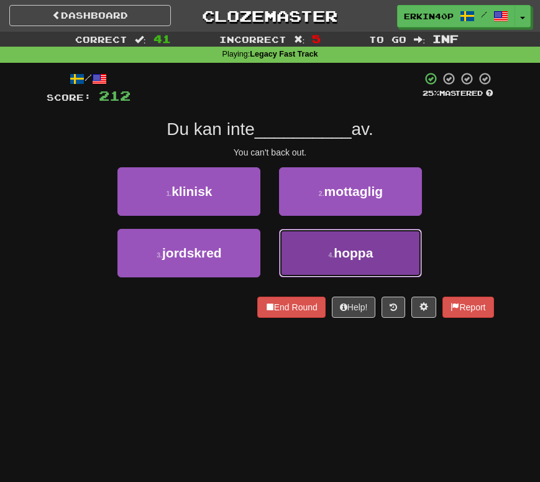
click at [304, 229] on button "4 . hoppa" at bounding box center [350, 253] width 143 height 48
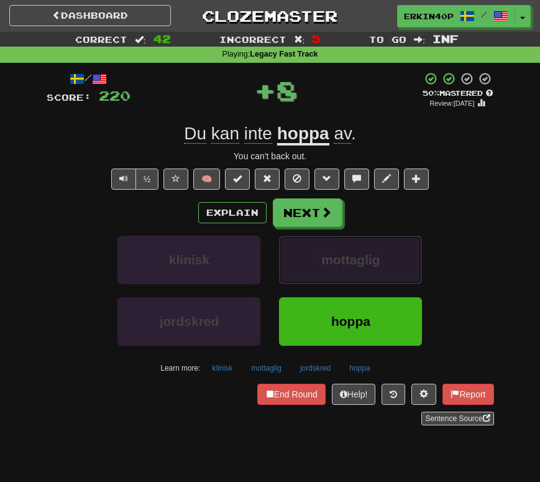
click at [302, 252] on button "mottaglig" at bounding box center [350, 260] width 143 height 48
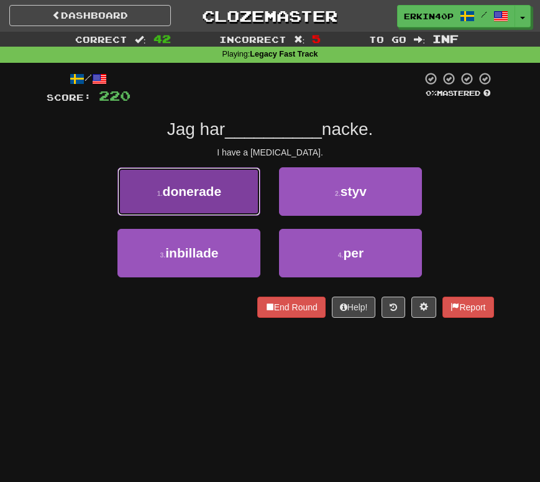
click at [244, 206] on button "1 . donerade" at bounding box center [188, 191] width 143 height 48
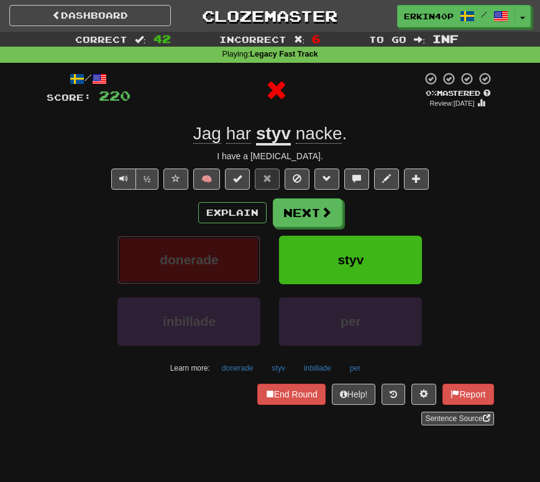
click at [244, 244] on button "donerade" at bounding box center [188, 260] width 143 height 48
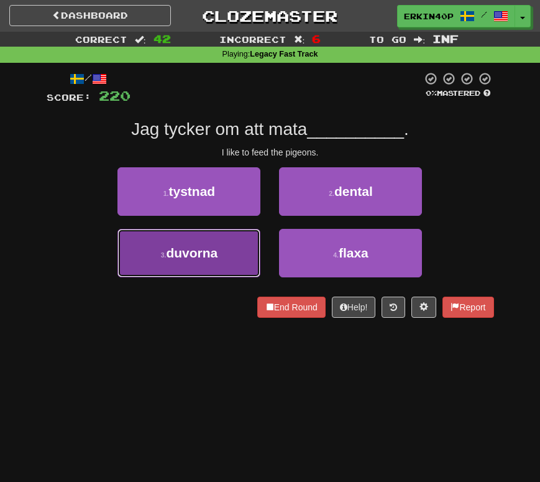
click at [235, 250] on button "3 . duvorna" at bounding box center [188, 253] width 143 height 48
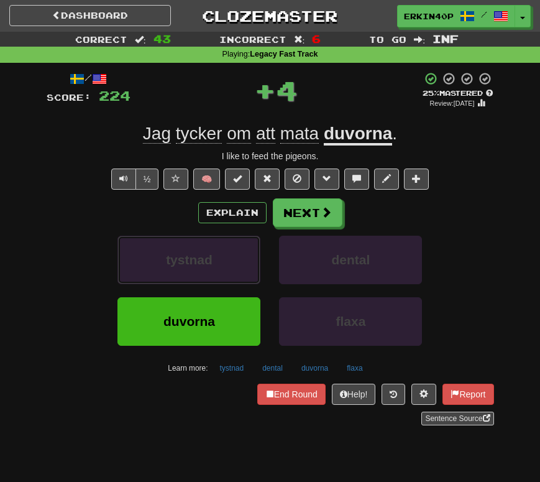
click at [235, 250] on button "tystnad" at bounding box center [188, 260] width 143 height 48
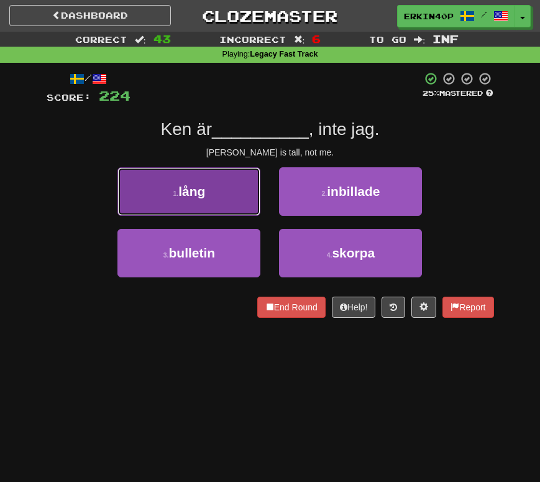
click at [243, 206] on button "1 . lång" at bounding box center [188, 191] width 143 height 48
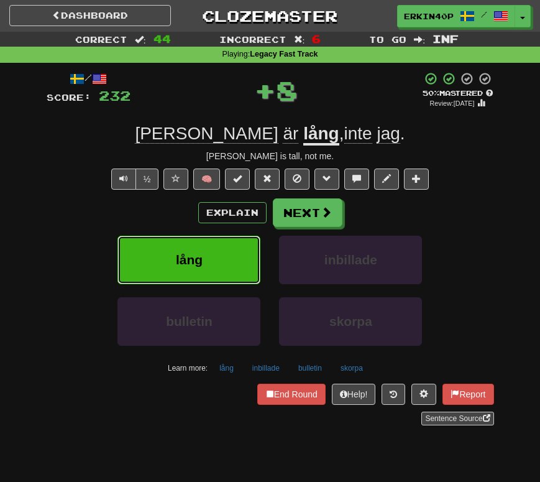
click at [244, 239] on button "lång" at bounding box center [188, 260] width 143 height 48
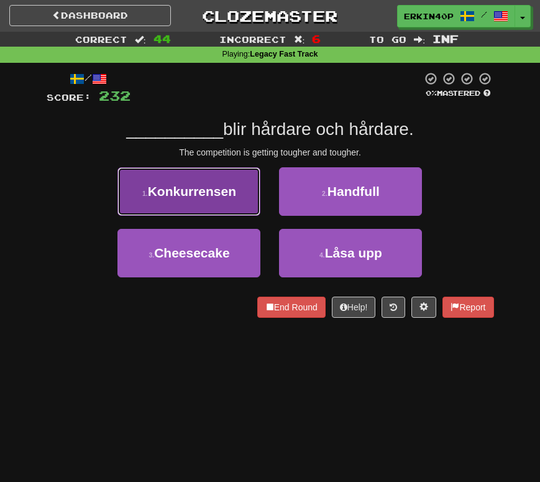
click at [245, 204] on button "1 . [GEOGRAPHIC_DATA]" at bounding box center [188, 191] width 143 height 48
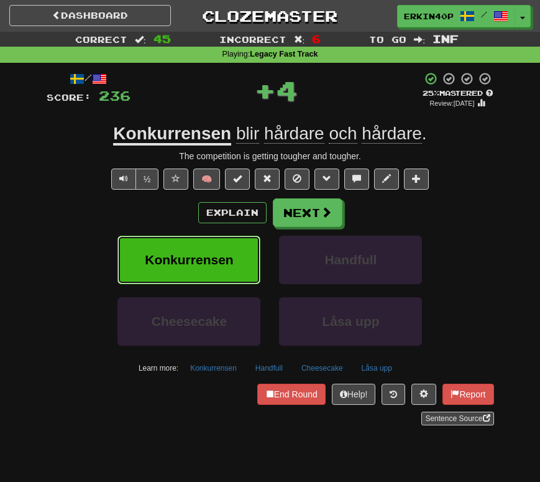
click at [245, 256] on button "Konkurrensen" at bounding box center [188, 260] width 143 height 48
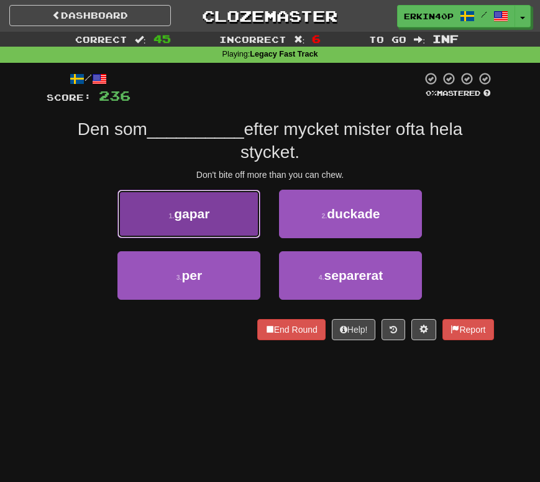
click at [214, 229] on button "1 . gapar" at bounding box center [188, 214] width 143 height 48
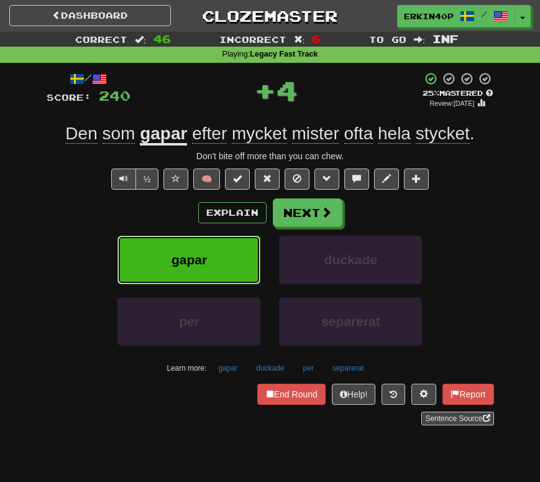
click at [213, 256] on button "gapar" at bounding box center [188, 260] width 143 height 48
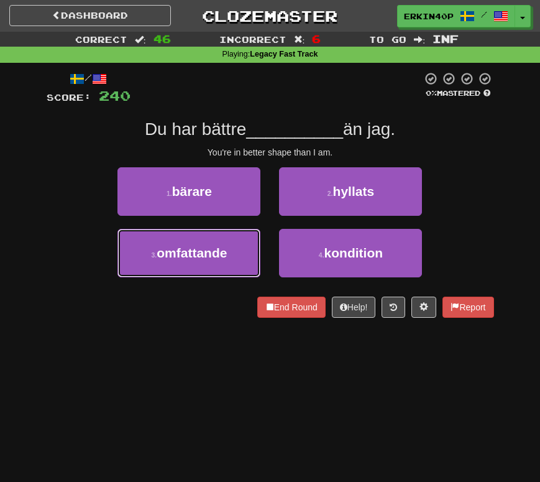
click at [213, 256] on span "omfattande" at bounding box center [192, 252] width 70 height 14
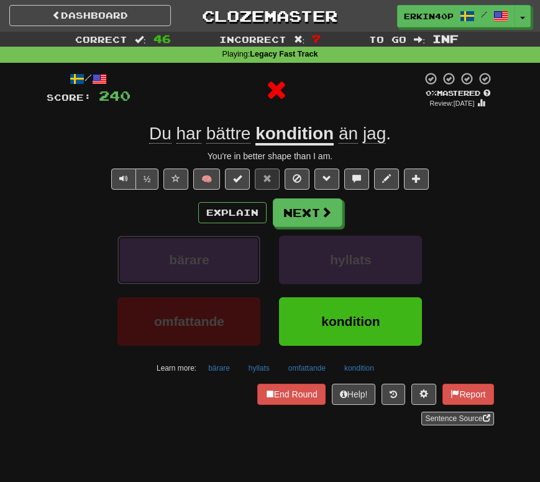
click at [213, 256] on button "bärare" at bounding box center [188, 260] width 143 height 48
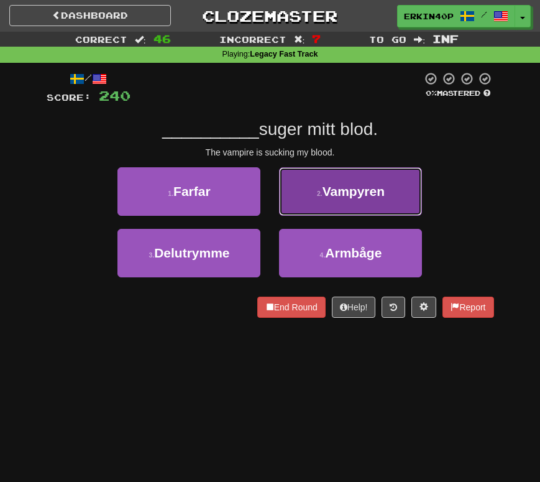
click at [353, 194] on span "Vampyren" at bounding box center [354, 191] width 62 height 14
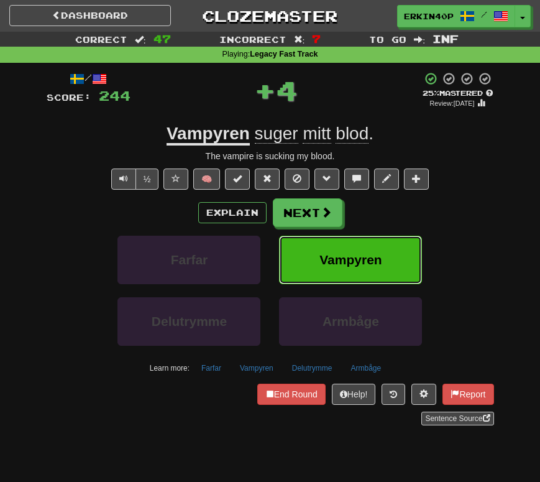
click at [326, 236] on button "Vampyren" at bounding box center [350, 260] width 143 height 48
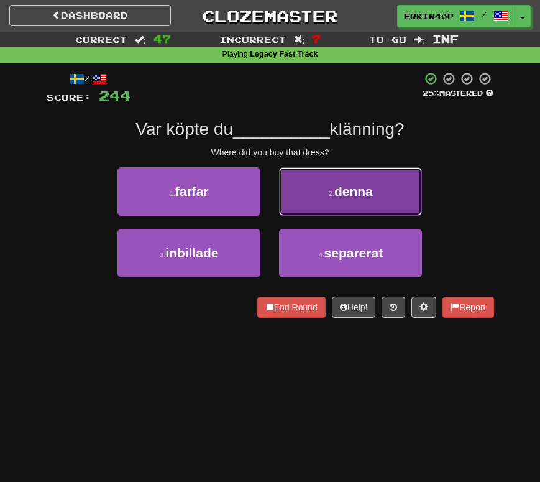
click at [307, 209] on button "2 . denna" at bounding box center [350, 191] width 143 height 48
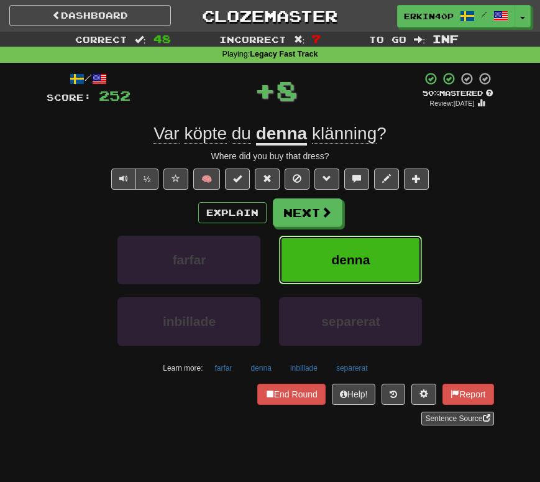
click at [298, 244] on button "denna" at bounding box center [350, 260] width 143 height 48
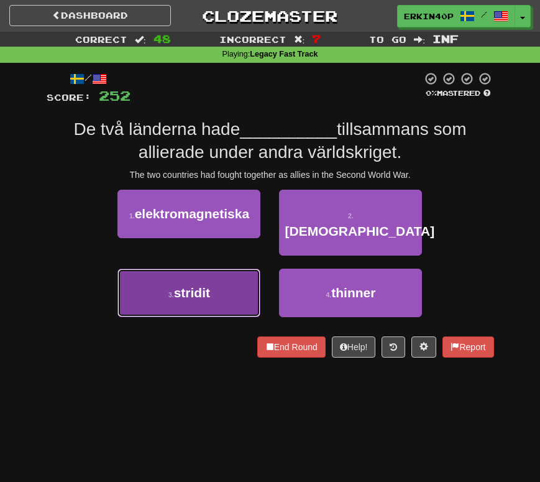
click at [226, 275] on button "3 . stridit" at bounding box center [188, 292] width 143 height 48
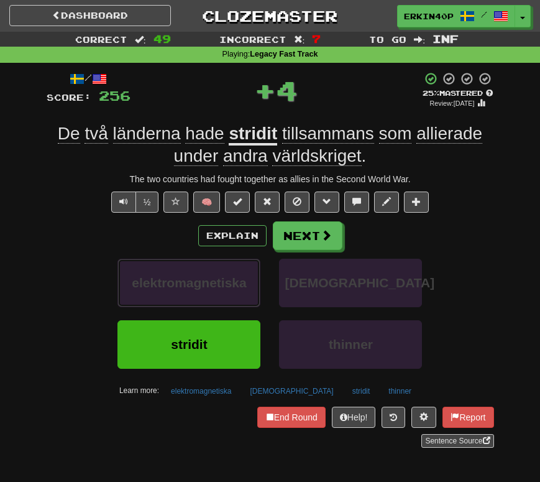
click at [226, 275] on span "elektromagnetiska" at bounding box center [189, 282] width 114 height 14
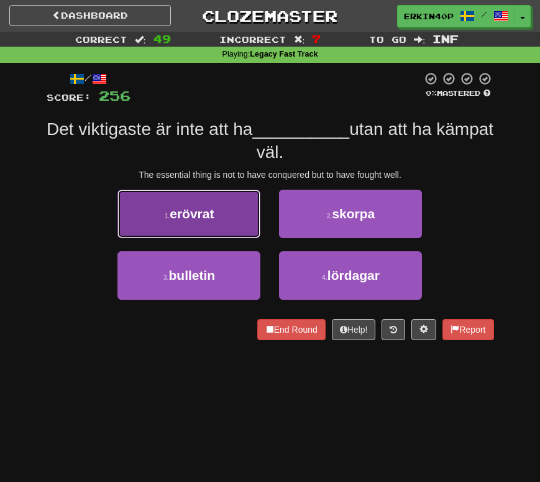
click at [231, 233] on button "1 . erövrat" at bounding box center [188, 214] width 143 height 48
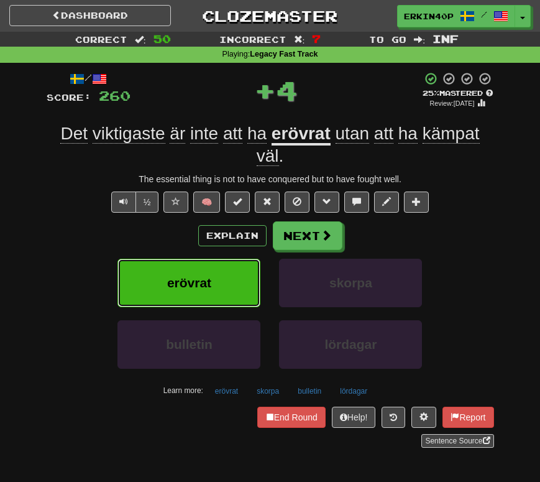
click at [231, 265] on button "erövrat" at bounding box center [188, 283] width 143 height 48
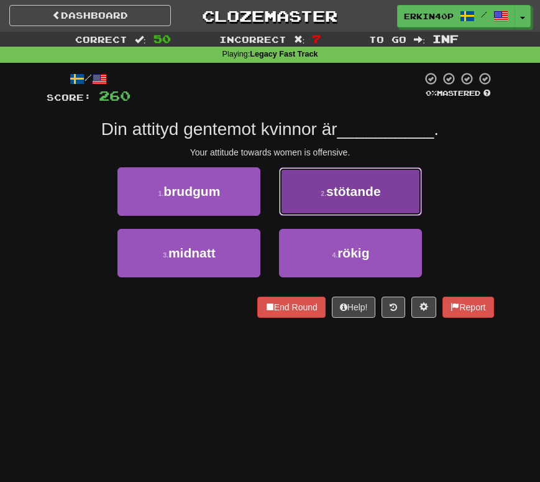
click at [300, 184] on button "2 . stötande" at bounding box center [350, 191] width 143 height 48
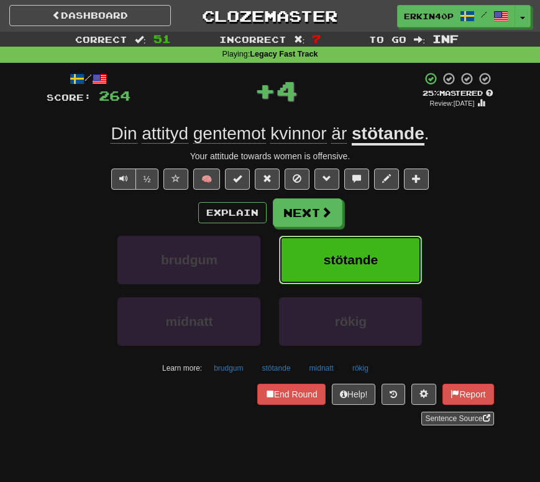
click at [298, 242] on button "stötande" at bounding box center [350, 260] width 143 height 48
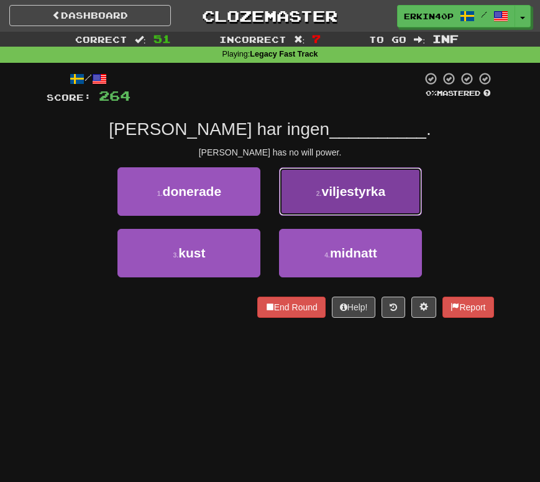
click at [341, 195] on span "viljestyrka" at bounding box center [353, 191] width 64 height 14
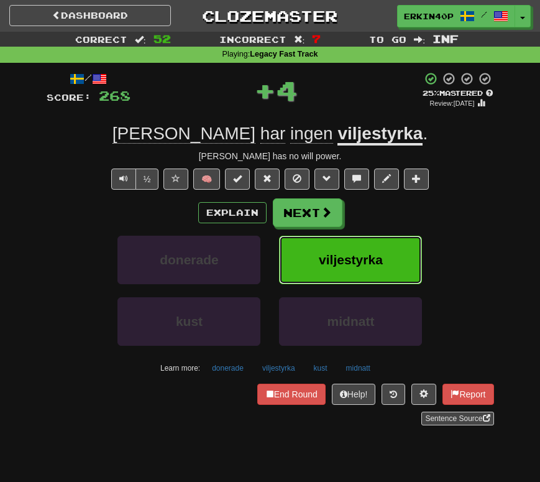
click at [369, 251] on button "viljestyrka" at bounding box center [350, 260] width 143 height 48
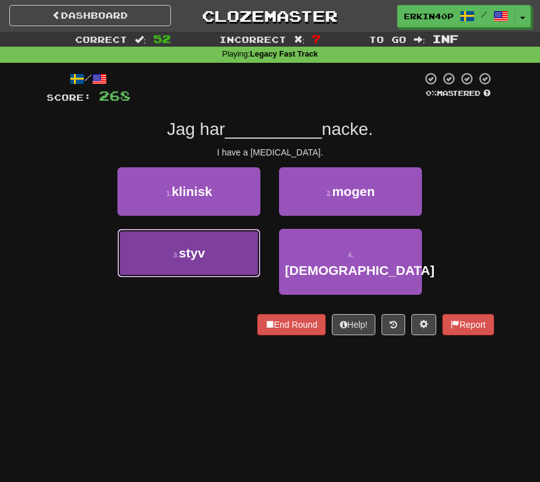
click at [239, 267] on button "3 . styv" at bounding box center [188, 253] width 143 height 48
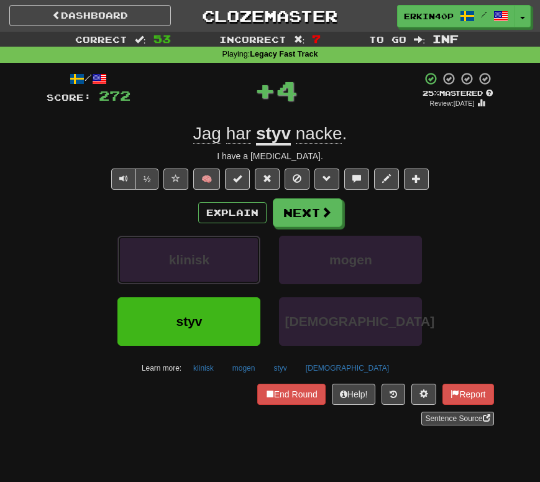
click at [239, 267] on button "klinisk" at bounding box center [188, 260] width 143 height 48
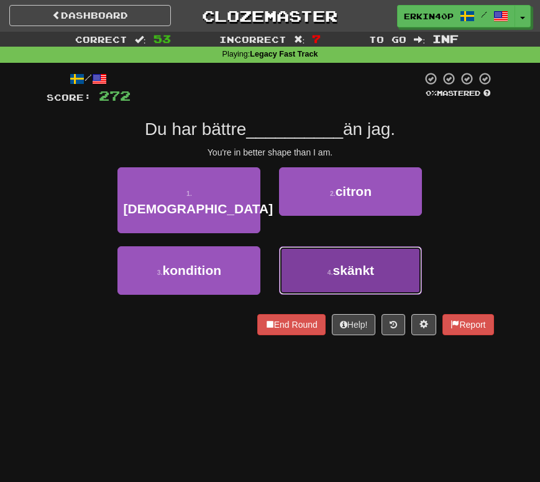
click at [301, 246] on button "4 . skänkt" at bounding box center [350, 270] width 143 height 48
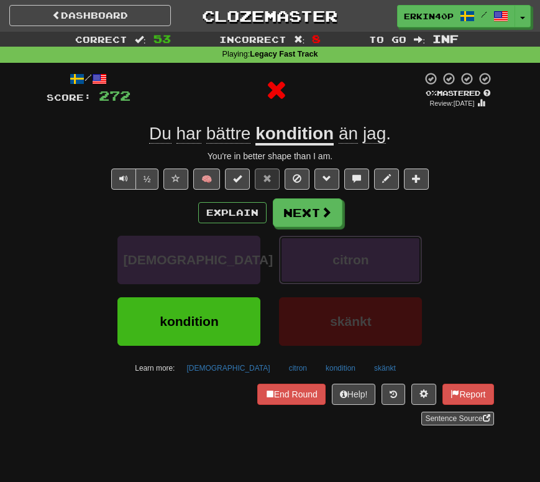
click at [301, 246] on button "citron" at bounding box center [350, 260] width 143 height 48
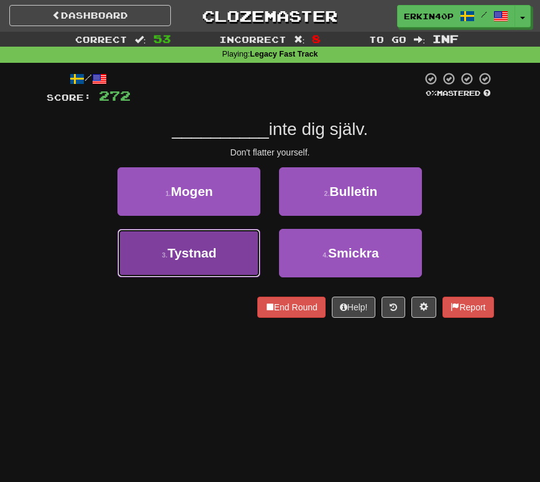
click at [249, 243] on button "3 . Tystnad" at bounding box center [188, 253] width 143 height 48
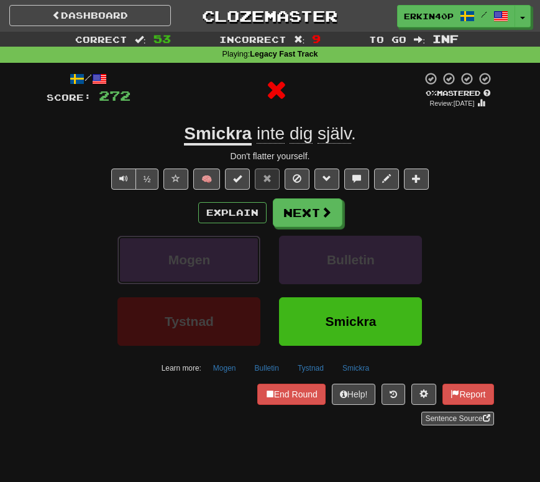
click at [249, 243] on button "Mogen" at bounding box center [188, 260] width 143 height 48
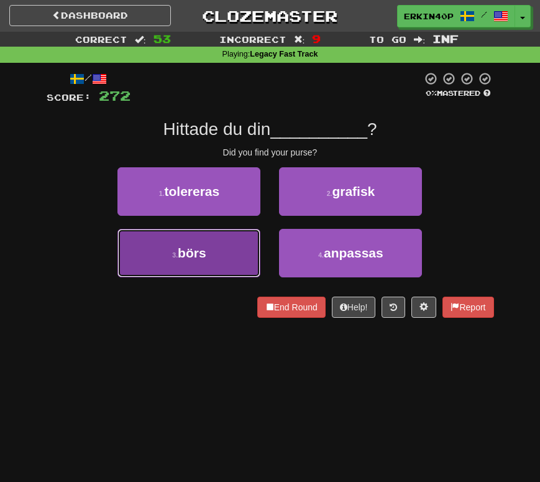
click at [247, 240] on button "3 . börs" at bounding box center [188, 253] width 143 height 48
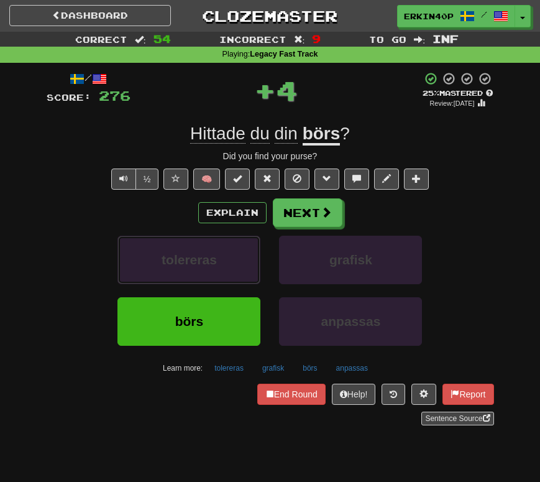
click at [247, 240] on button "tolereras" at bounding box center [188, 260] width 143 height 48
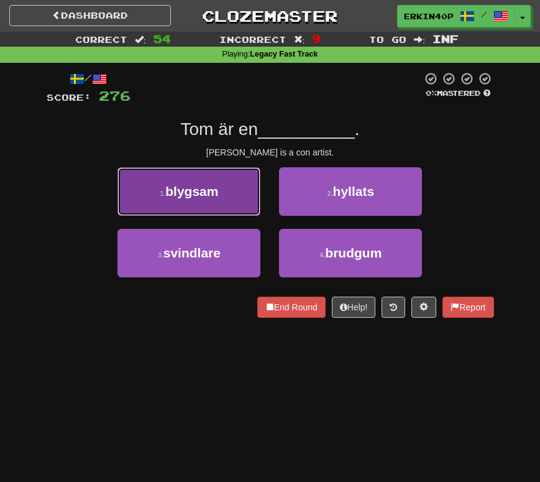
click at [236, 195] on button "1 . blygsam" at bounding box center [188, 191] width 143 height 48
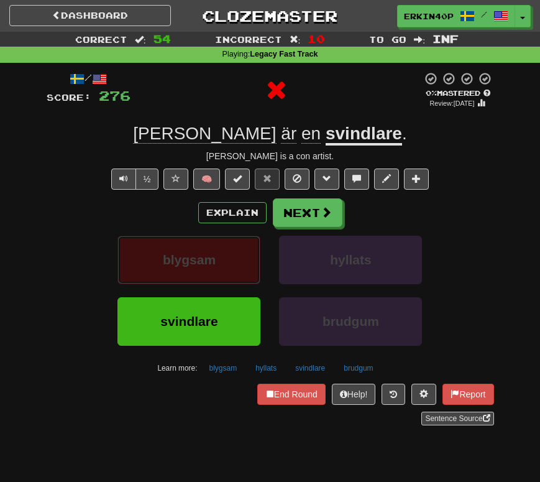
click at [234, 260] on button "blygsam" at bounding box center [188, 260] width 143 height 48
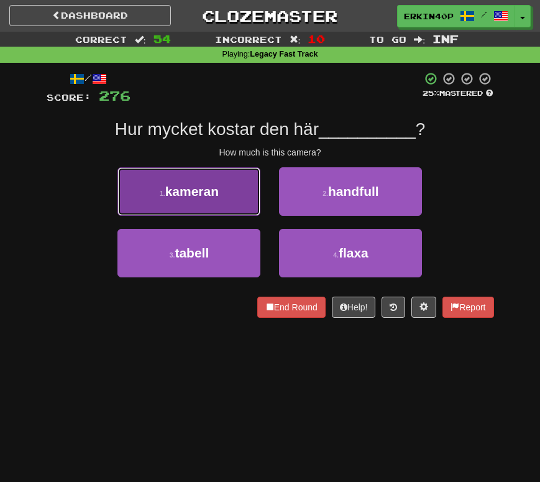
click at [226, 188] on button "1 . kameran" at bounding box center [188, 191] width 143 height 48
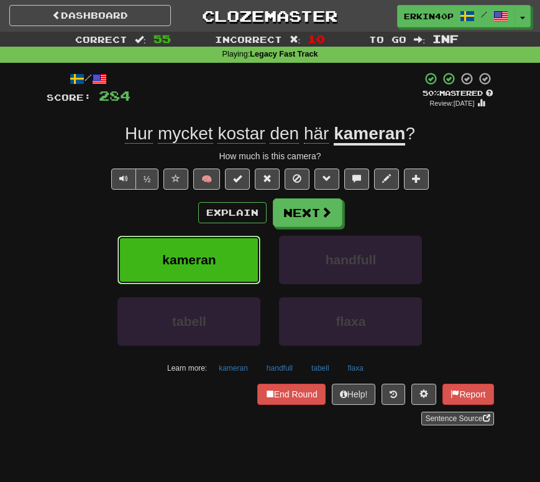
click at [182, 263] on span "kameran" at bounding box center [188, 259] width 53 height 14
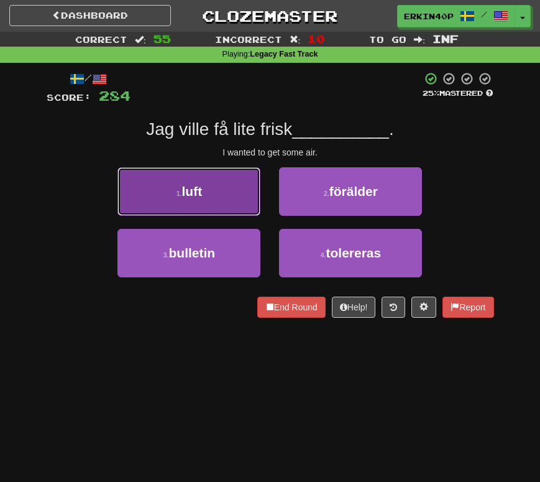
click at [195, 182] on button "1 . luft" at bounding box center [188, 191] width 143 height 48
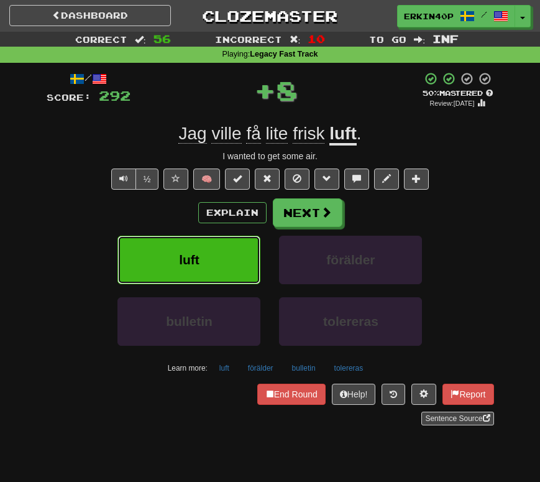
click at [195, 278] on button "luft" at bounding box center [188, 260] width 143 height 48
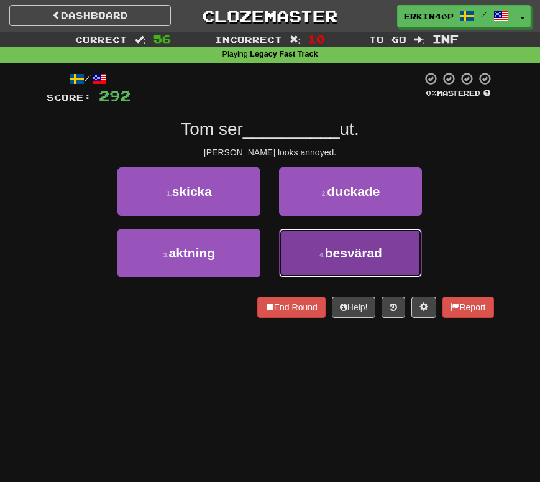
click at [307, 245] on button "4 . besvärad" at bounding box center [350, 253] width 143 height 48
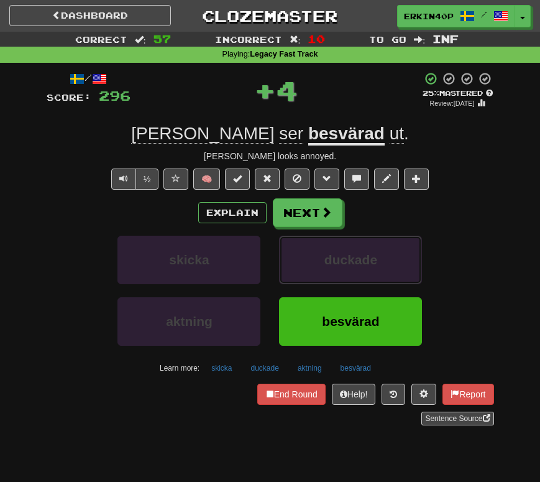
click at [307, 245] on button "duckade" at bounding box center [350, 260] width 143 height 48
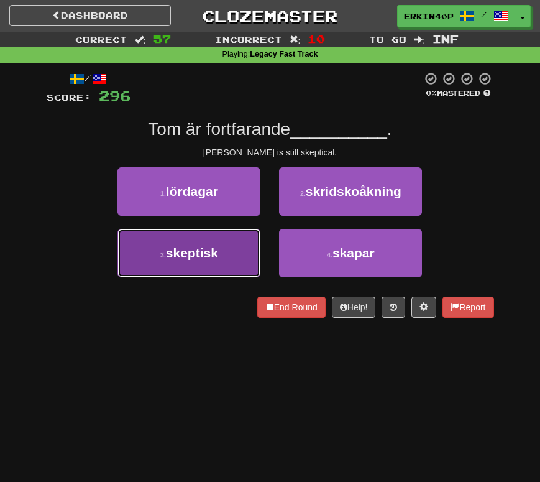
click at [228, 244] on button "3 . skeptisk" at bounding box center [188, 253] width 143 height 48
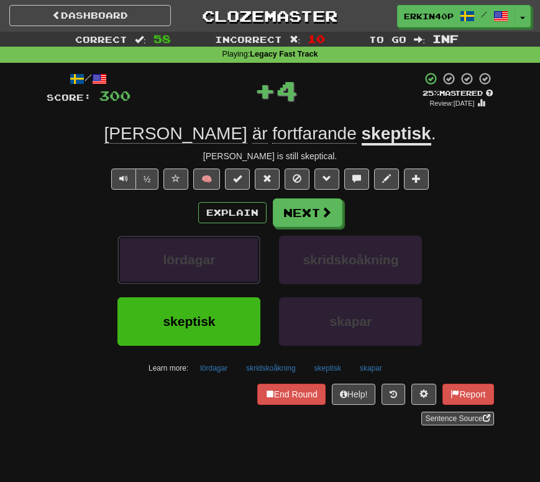
click at [228, 244] on button "lördagar" at bounding box center [188, 260] width 143 height 48
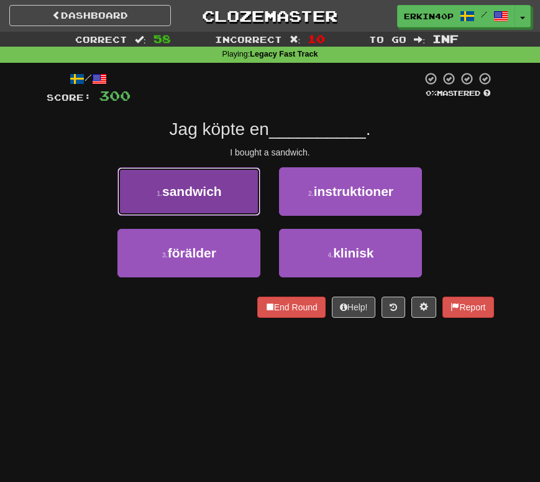
click at [223, 201] on button "1 . sandwich" at bounding box center [188, 191] width 143 height 48
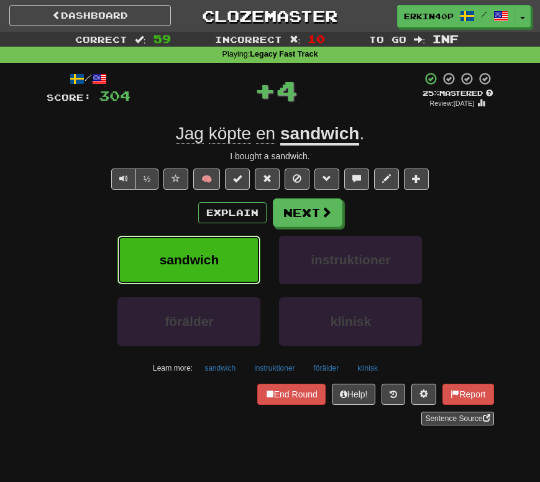
click at [226, 259] on button "sandwich" at bounding box center [188, 260] width 143 height 48
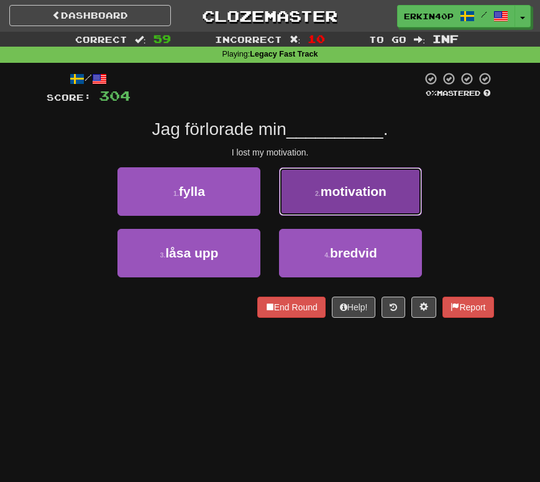
click at [362, 203] on button "2 . motivation" at bounding box center [350, 191] width 143 height 48
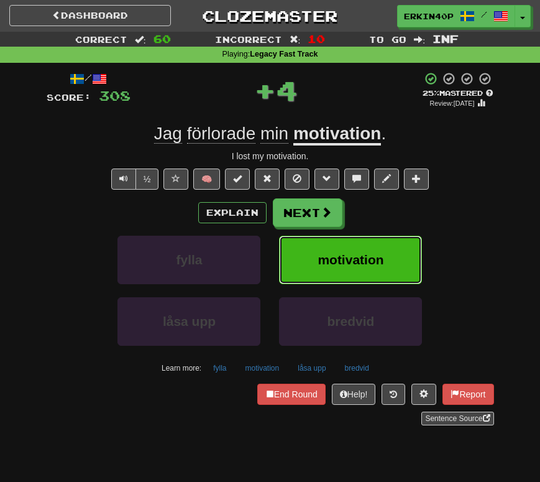
click at [364, 263] on span "motivation" at bounding box center [351, 259] width 66 height 14
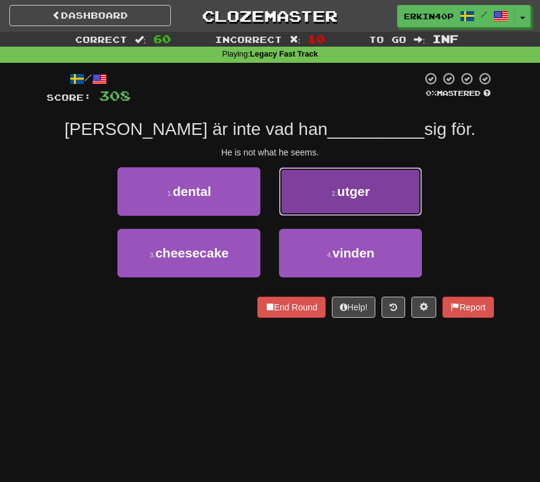
click at [378, 192] on button "2 . utger" at bounding box center [350, 191] width 143 height 48
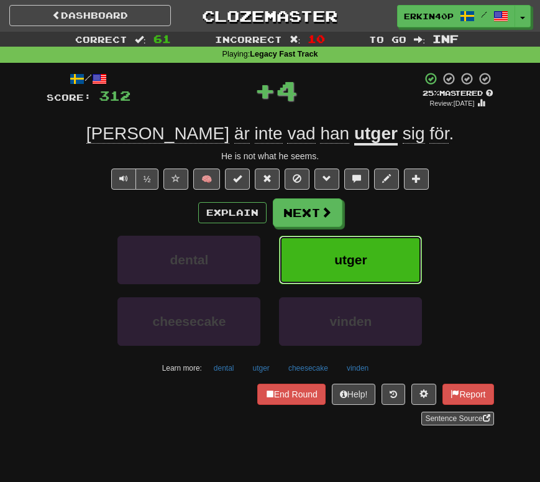
click at [380, 267] on button "utger" at bounding box center [350, 260] width 143 height 48
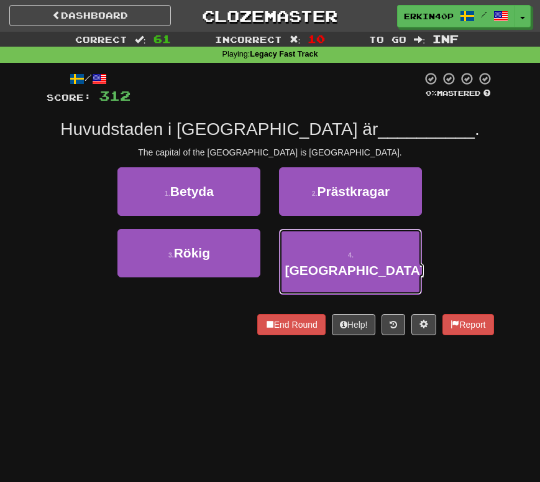
click at [380, 264] on button "4 . [GEOGRAPHIC_DATA]" at bounding box center [350, 262] width 143 height 66
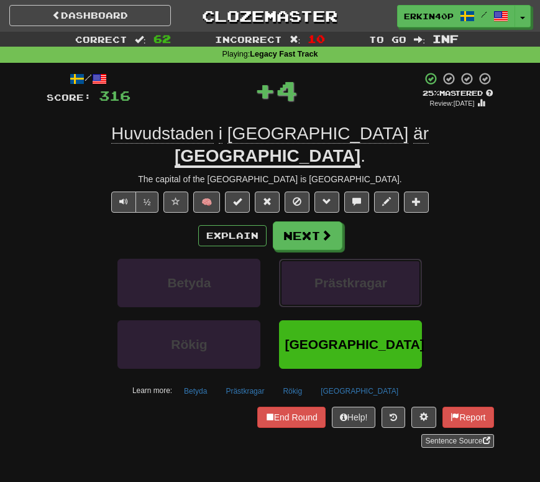
click at [380, 275] on span "Prästkragar" at bounding box center [350, 282] width 73 height 14
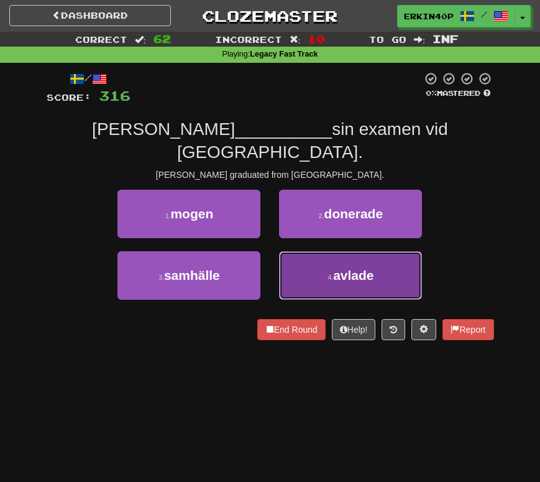
click at [345, 262] on button "4 . avlade" at bounding box center [350, 275] width 143 height 48
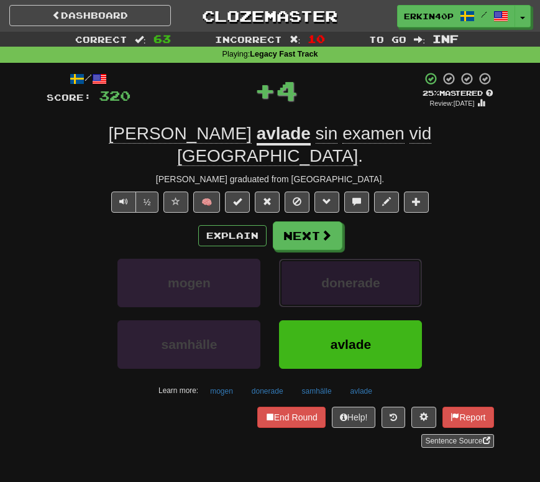
click at [345, 275] on span "donerade" at bounding box center [350, 282] width 59 height 14
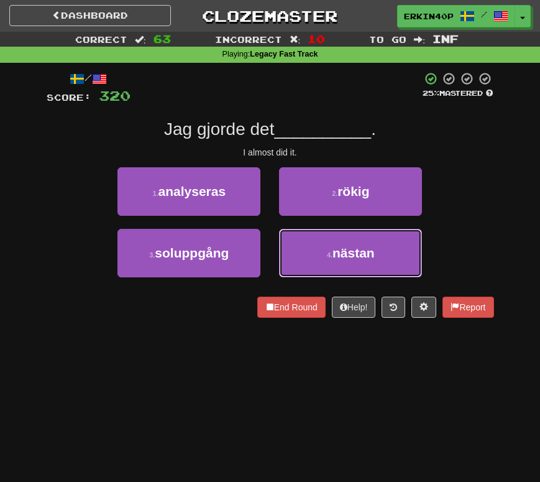
click at [345, 262] on button "4 . nästan" at bounding box center [350, 253] width 143 height 48
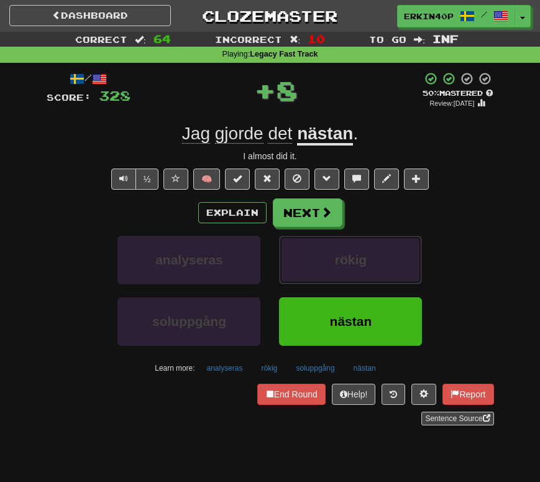
click at [345, 262] on span "rökig" at bounding box center [351, 259] width 32 height 14
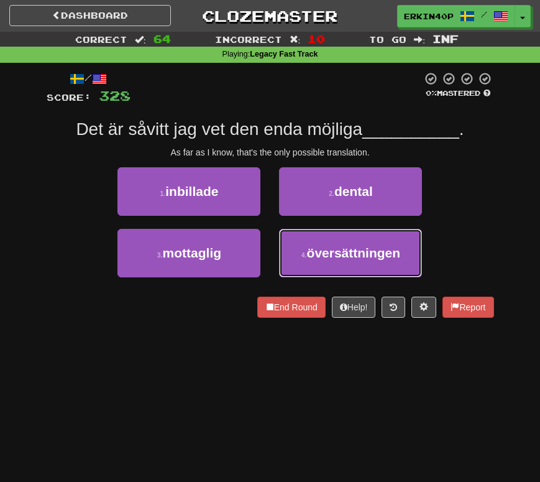
click at [345, 262] on button "4 . översättningen" at bounding box center [350, 253] width 143 height 48
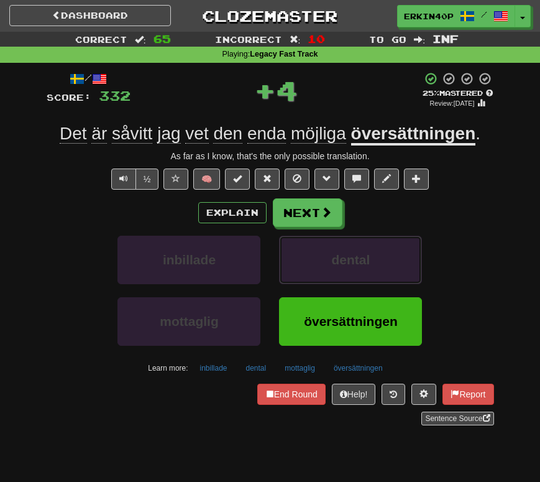
click at [345, 262] on span "dental" at bounding box center [351, 259] width 39 height 14
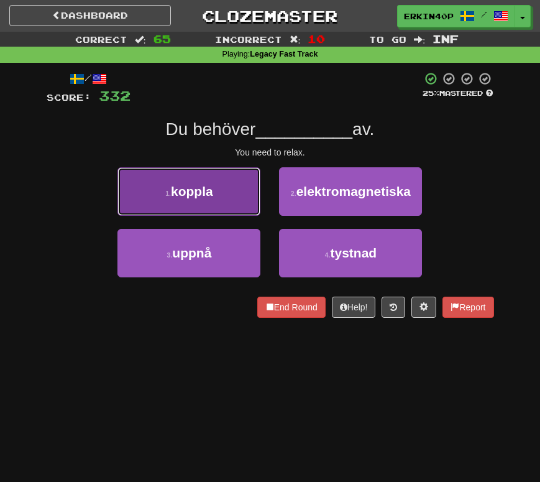
click at [234, 188] on button "1 . koppla" at bounding box center [188, 191] width 143 height 48
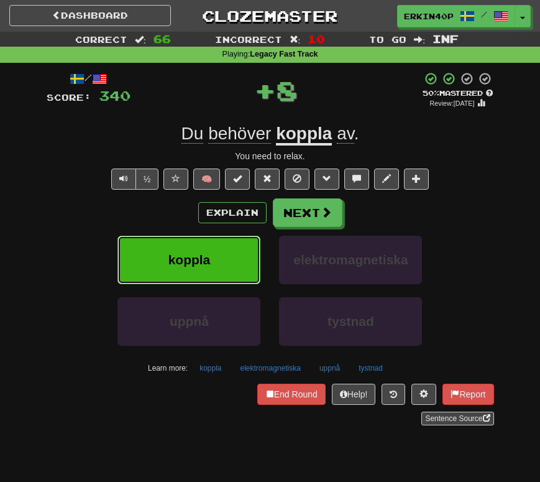
click at [243, 267] on button "koppla" at bounding box center [188, 260] width 143 height 48
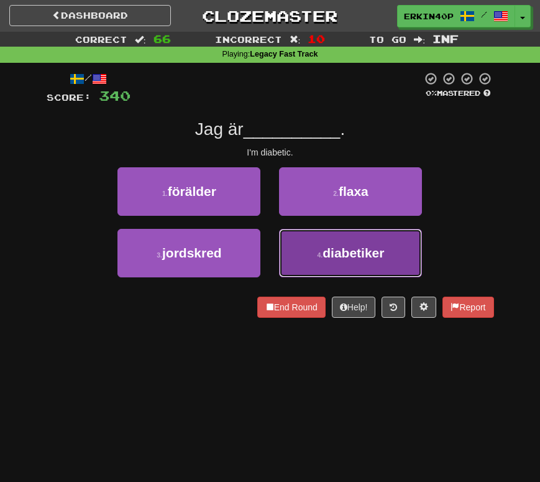
click at [318, 255] on small "4 ." at bounding box center [320, 254] width 6 height 7
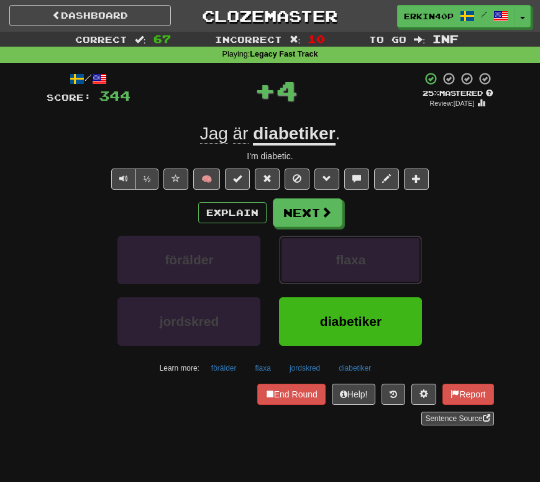
click at [318, 255] on button "flaxa" at bounding box center [350, 260] width 143 height 48
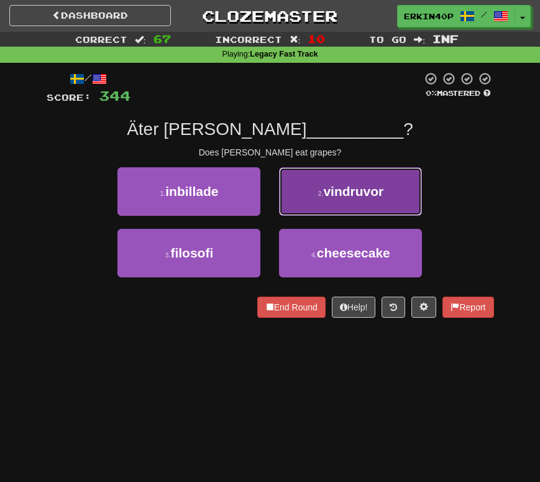
click at [332, 203] on button "2 . vindruvor" at bounding box center [350, 191] width 143 height 48
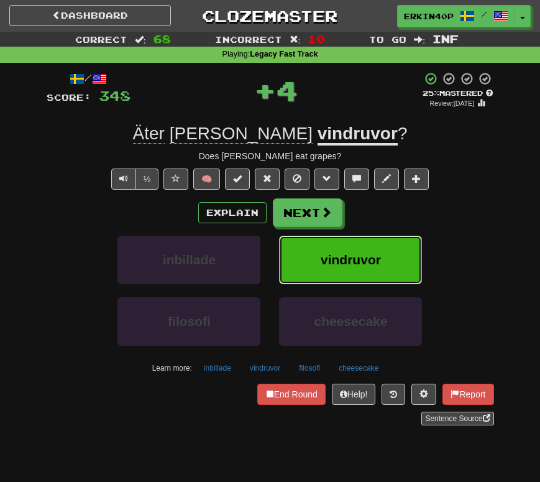
click at [346, 273] on button "vindruvor" at bounding box center [350, 260] width 143 height 48
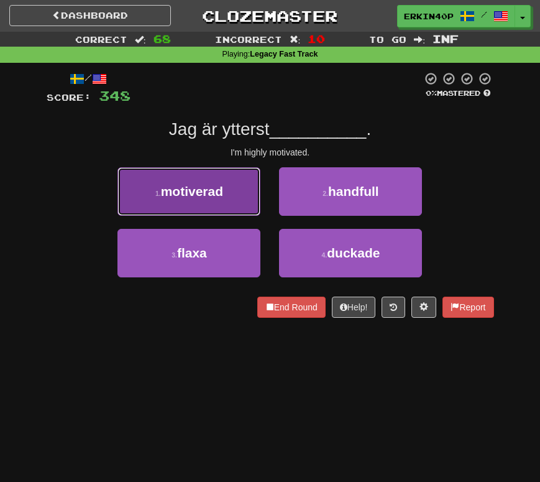
click at [236, 208] on button "1 . motiverad" at bounding box center [188, 191] width 143 height 48
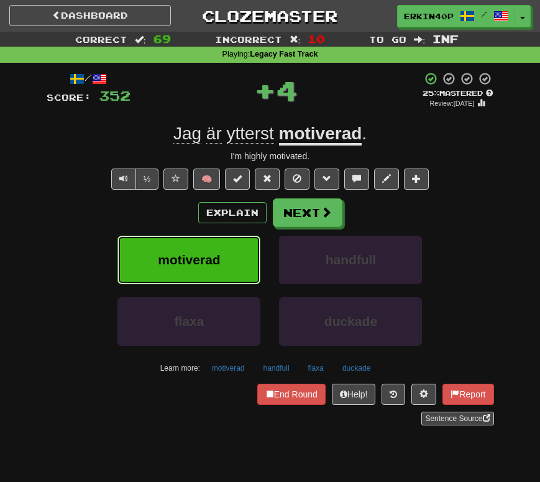
click at [241, 265] on button "motiverad" at bounding box center [188, 260] width 143 height 48
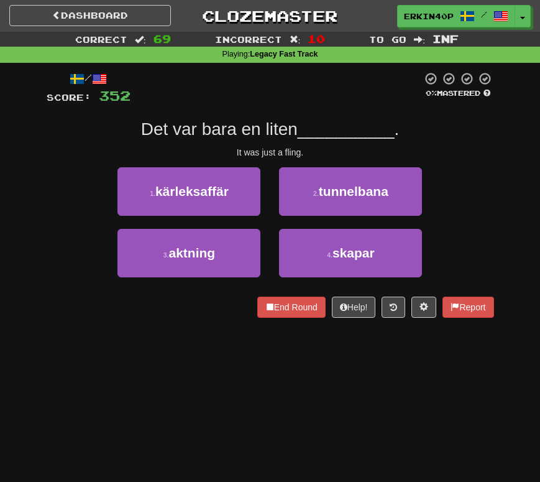
click at [294, 154] on div "It was just a fling." at bounding box center [270, 152] width 447 height 12
click at [285, 157] on div at bounding box center [285, 157] width 0 height 0
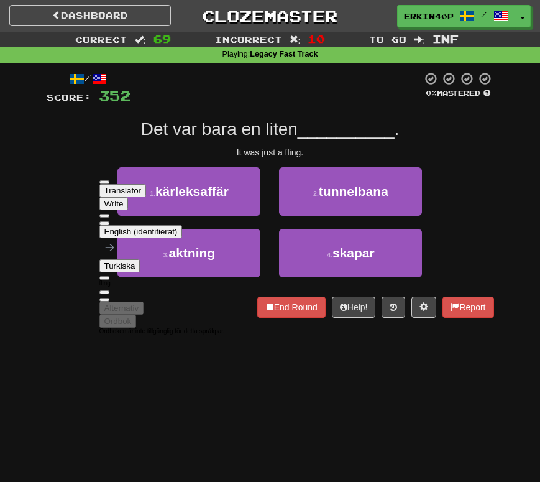
click at [336, 157] on div "It was just a fling." at bounding box center [270, 152] width 447 height 12
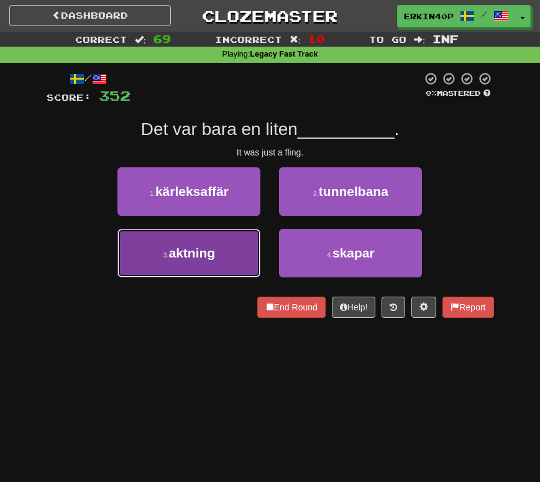
click at [241, 254] on button "3 . aktning" at bounding box center [188, 253] width 143 height 48
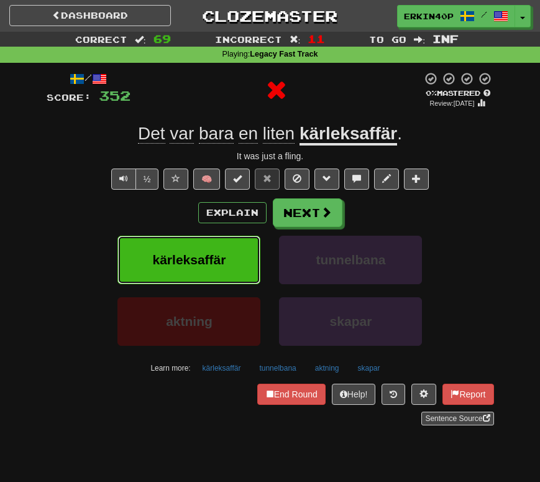
click at [241, 254] on button "kärleksaffär" at bounding box center [188, 260] width 143 height 48
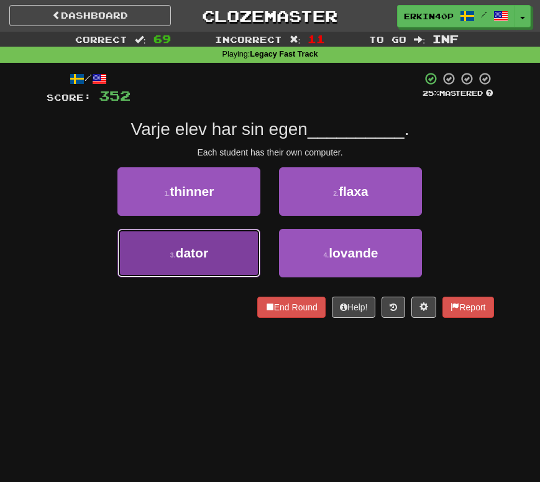
click at [234, 251] on button "3 . dator" at bounding box center [188, 253] width 143 height 48
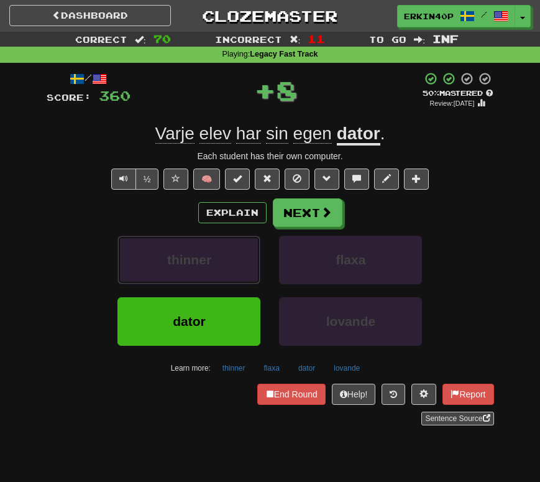
click at [234, 251] on button "thinner" at bounding box center [188, 260] width 143 height 48
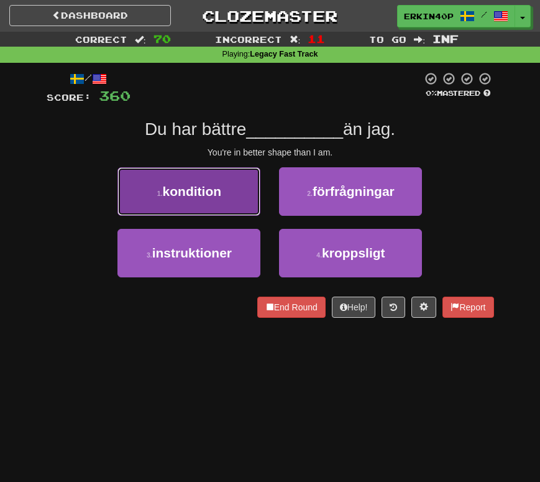
click at [236, 193] on button "1 . kondition" at bounding box center [188, 191] width 143 height 48
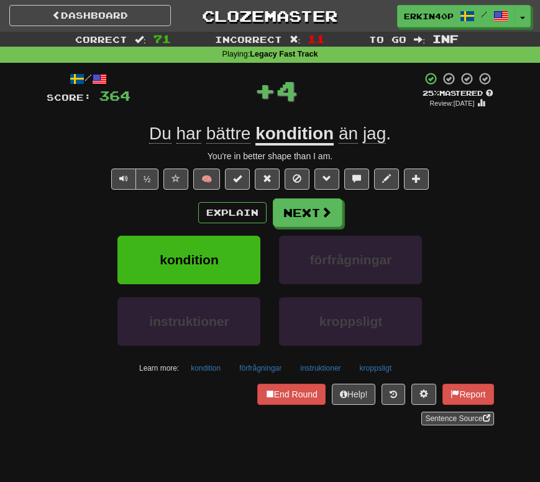
click at [227, 286] on div "kondition" at bounding box center [189, 267] width 162 height 62
click at [230, 265] on button "kondition" at bounding box center [188, 260] width 143 height 48
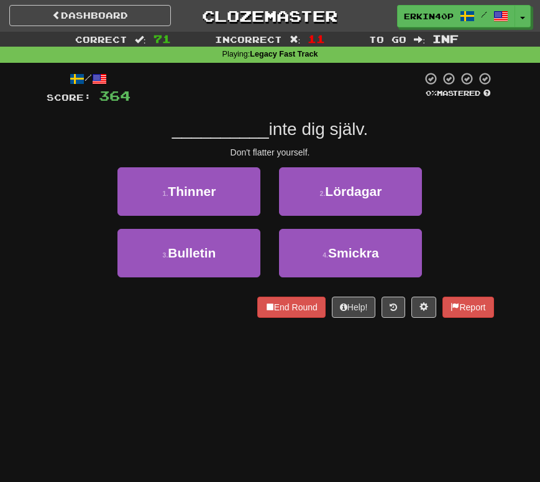
click at [262, 149] on div "Don't flatter yourself." at bounding box center [270, 152] width 447 height 12
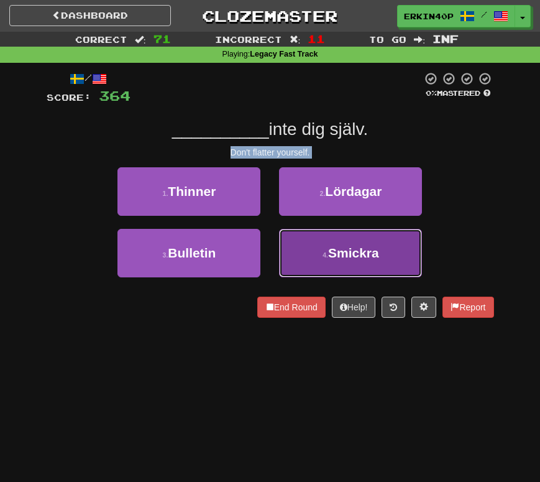
click at [352, 239] on button "4 . Smickra" at bounding box center [350, 253] width 143 height 48
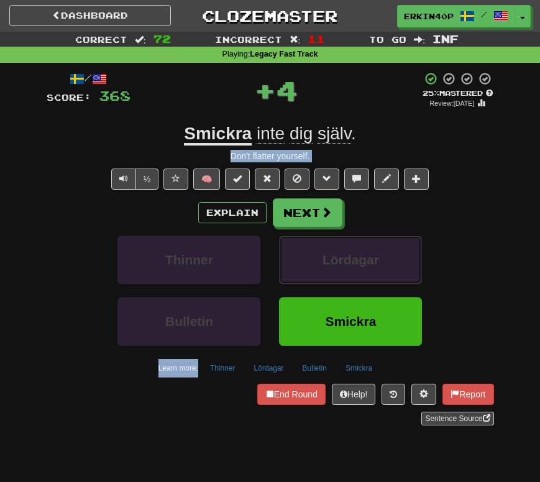
click at [352, 239] on button "Lördagar" at bounding box center [350, 260] width 143 height 48
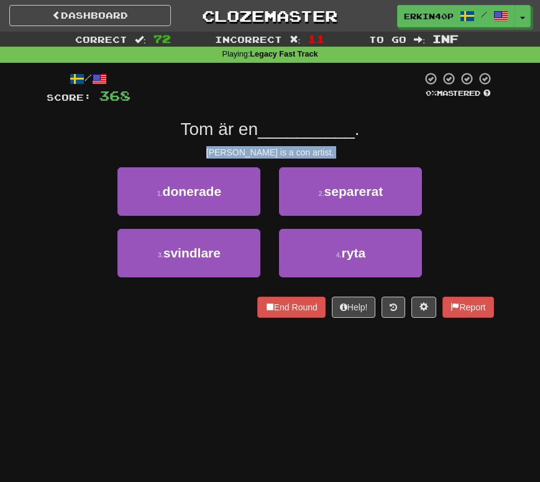
click at [267, 229] on div "3 . svindlare" at bounding box center [189, 260] width 162 height 62
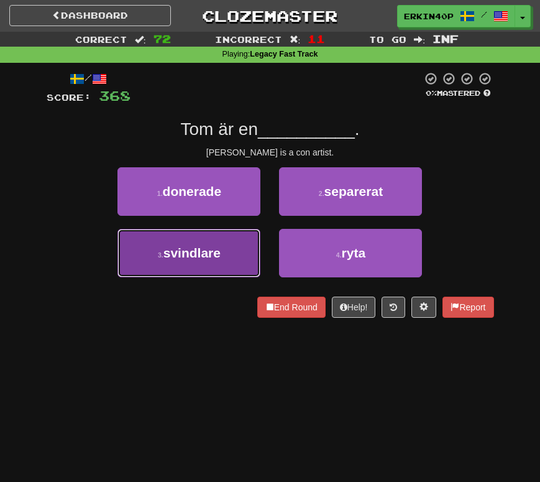
click at [232, 261] on button "3 . svindlare" at bounding box center [188, 253] width 143 height 48
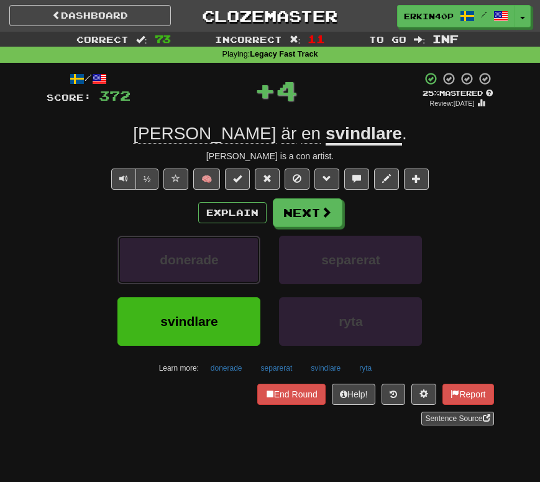
click at [232, 261] on button "donerade" at bounding box center [188, 260] width 143 height 48
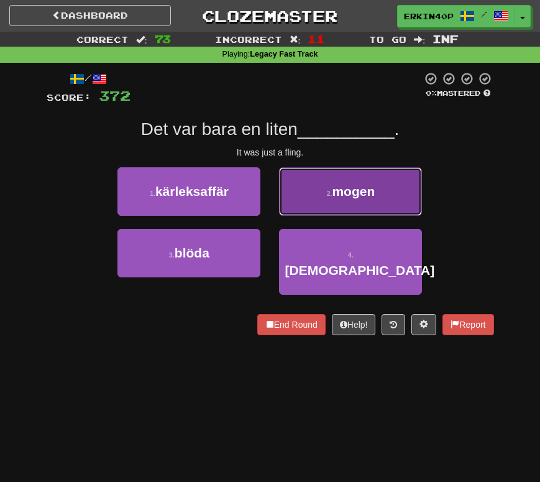
click at [329, 208] on button "2 . mogen" at bounding box center [350, 191] width 143 height 48
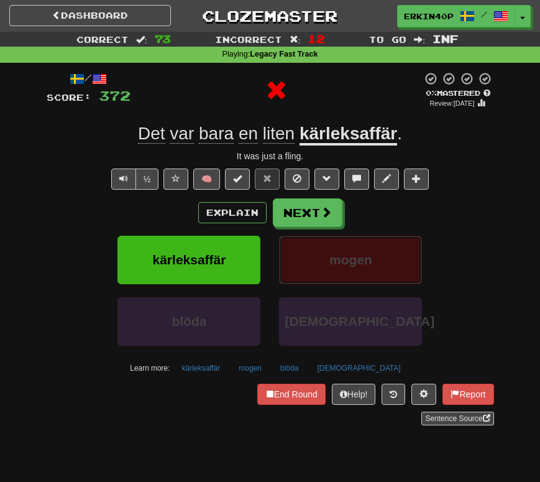
click at [321, 270] on button "mogen" at bounding box center [350, 260] width 143 height 48
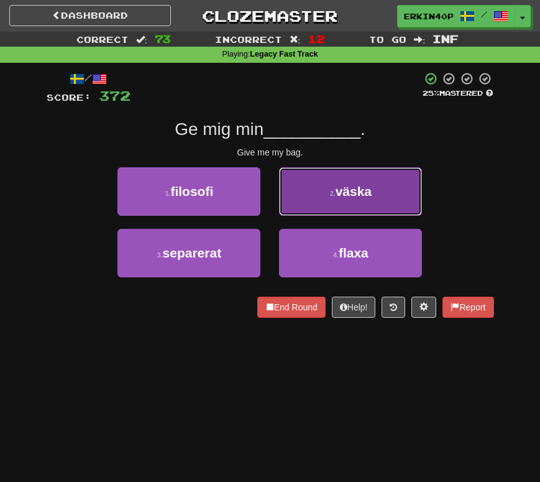
click at [331, 203] on button "2 . väska" at bounding box center [350, 191] width 143 height 48
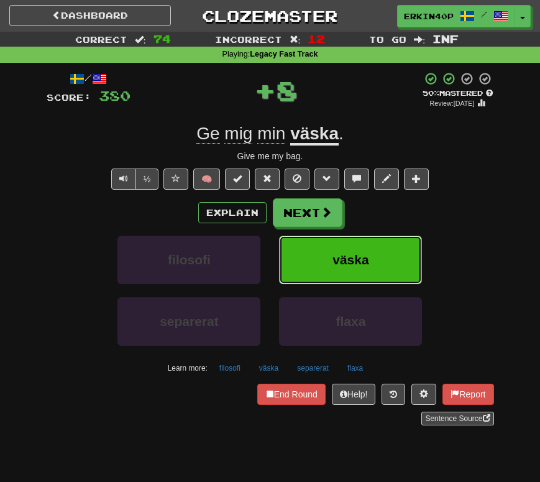
click at [331, 255] on button "väska" at bounding box center [350, 260] width 143 height 48
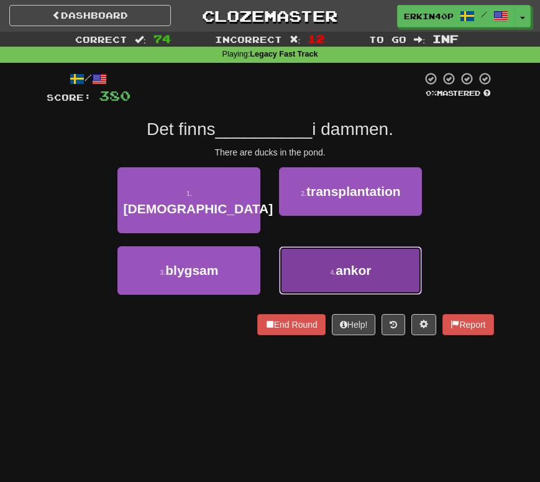
click at [329, 260] on button "4 . ankor" at bounding box center [350, 270] width 143 height 48
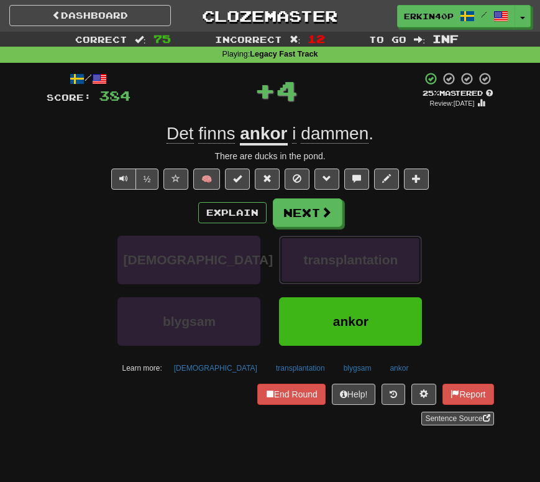
click at [329, 260] on span "transplantation" at bounding box center [351, 259] width 94 height 14
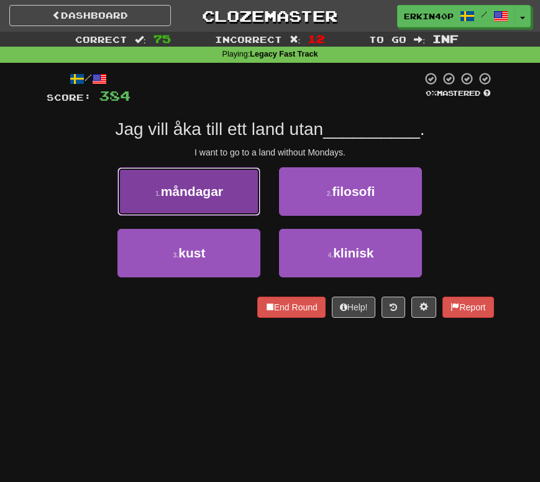
click at [206, 193] on span "måndagar" at bounding box center [192, 191] width 62 height 14
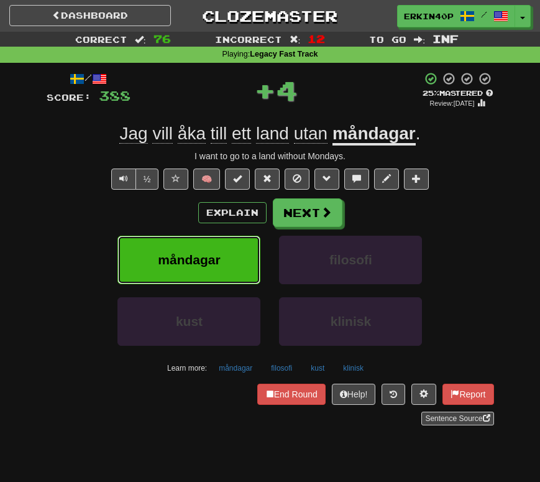
click at [220, 256] on span "måndagar" at bounding box center [189, 259] width 62 height 14
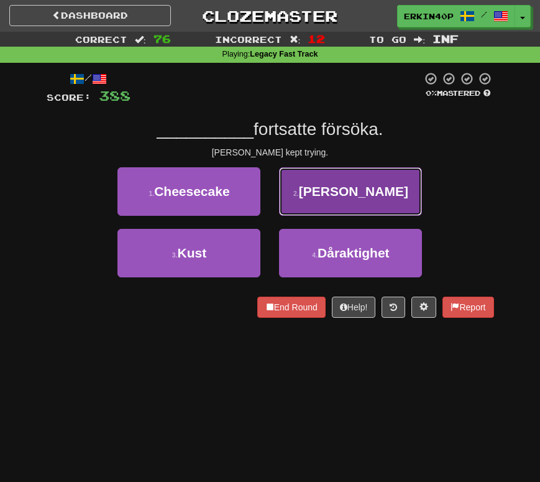
click at [352, 198] on span "[PERSON_NAME]" at bounding box center [353, 191] width 109 height 14
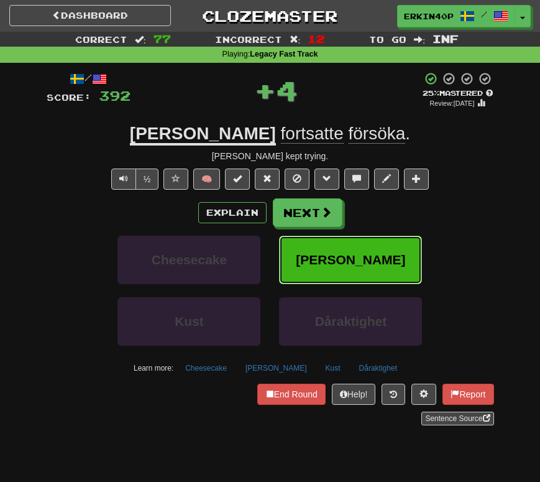
click at [362, 264] on span "[PERSON_NAME]" at bounding box center [350, 259] width 109 height 14
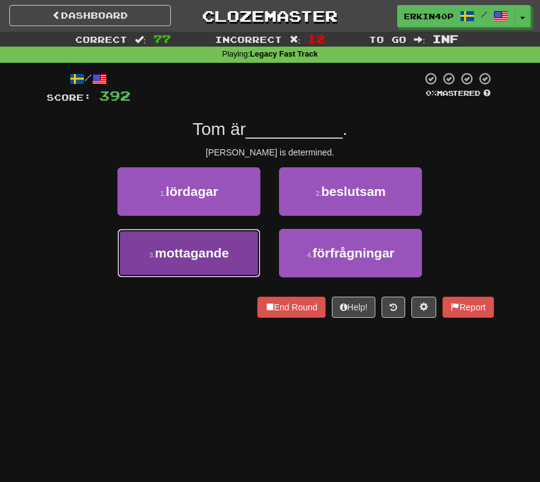
click at [237, 246] on button "3 . mottagande" at bounding box center [188, 253] width 143 height 48
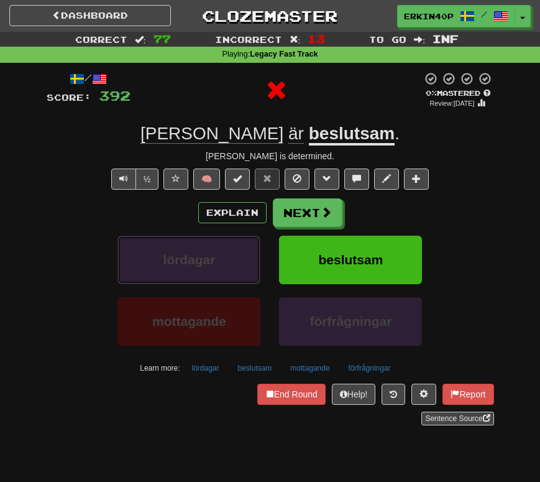
click at [237, 246] on button "lördagar" at bounding box center [188, 260] width 143 height 48
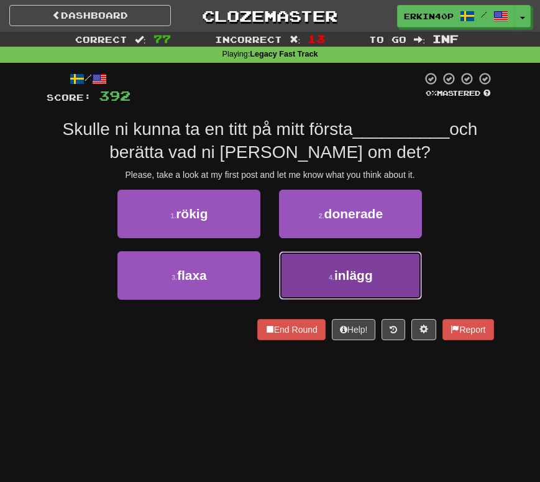
click at [326, 260] on button "4 . inlägg" at bounding box center [350, 275] width 143 height 48
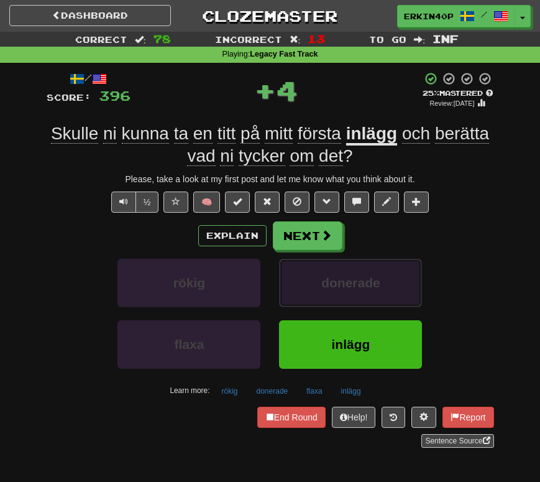
click at [337, 290] on span "donerade" at bounding box center [350, 282] width 59 height 14
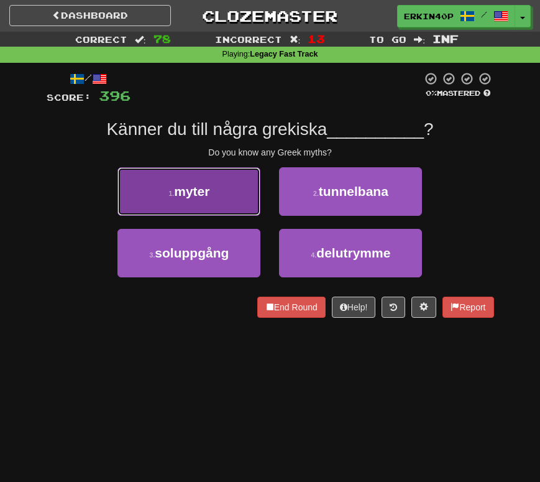
click at [236, 188] on button "1 . myter" at bounding box center [188, 191] width 143 height 48
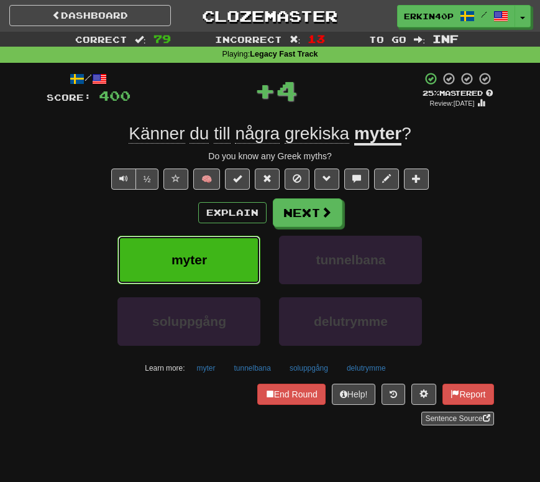
click at [234, 254] on button "myter" at bounding box center [188, 260] width 143 height 48
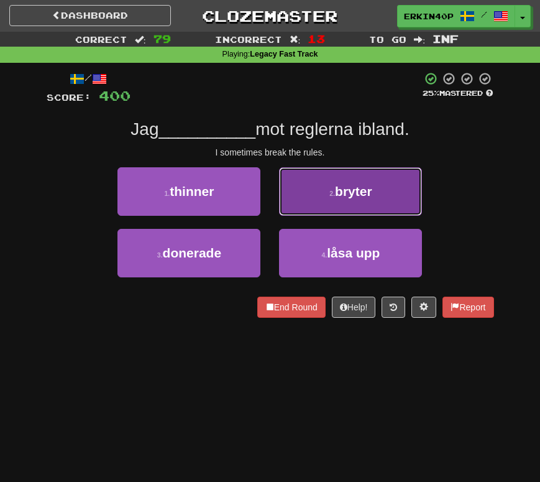
click at [321, 199] on button "2 . bryter" at bounding box center [350, 191] width 143 height 48
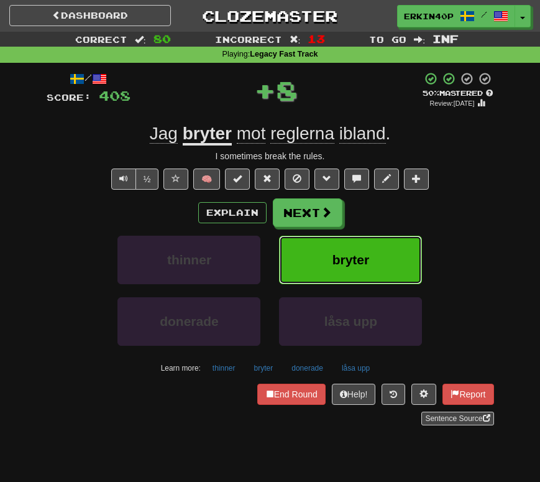
click at [343, 254] on span "bryter" at bounding box center [350, 259] width 37 height 14
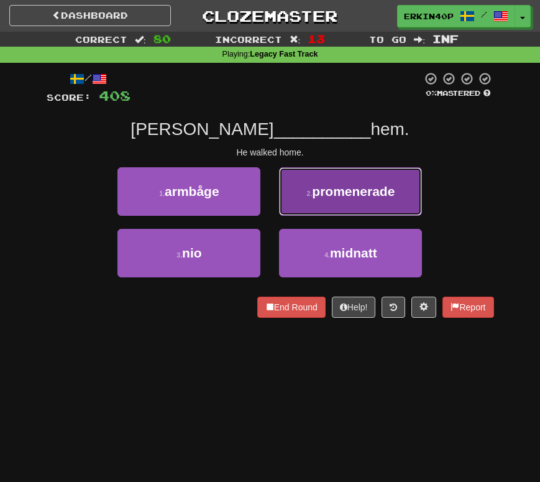
click at [342, 177] on button "2 . promenerade" at bounding box center [350, 191] width 143 height 48
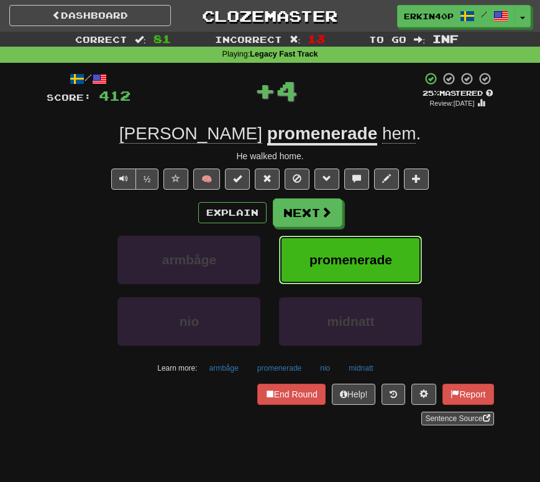
click at [362, 266] on span "promenerade" at bounding box center [350, 259] width 83 height 14
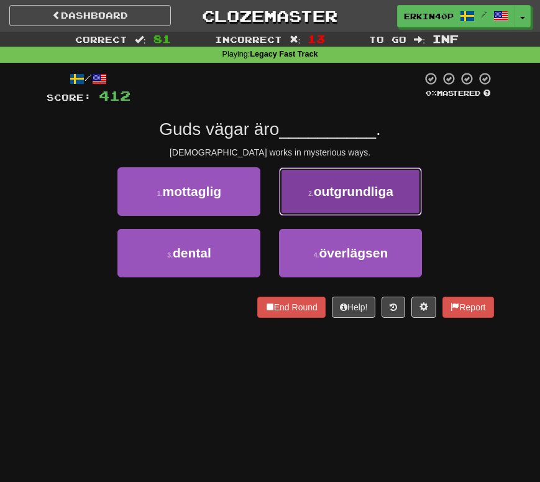
click at [338, 167] on button "2 . outgrundliga" at bounding box center [350, 191] width 143 height 48
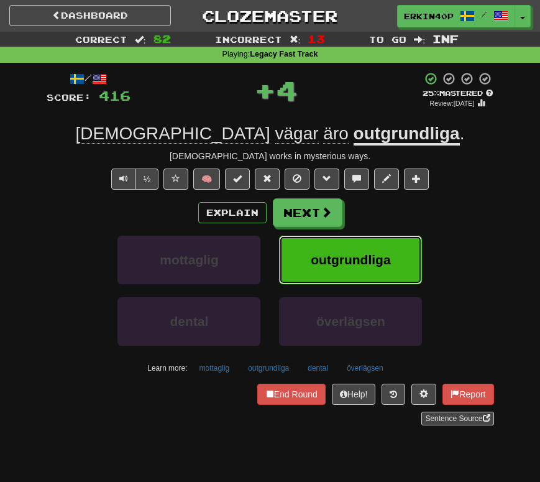
click at [343, 269] on button "outgrundliga" at bounding box center [350, 260] width 143 height 48
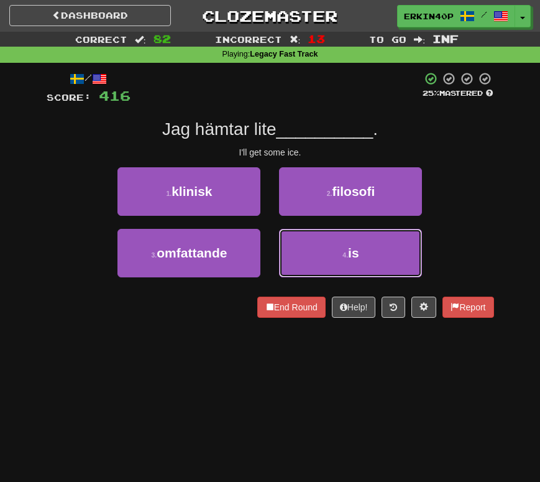
click at [343, 269] on button "4 . is" at bounding box center [350, 253] width 143 height 48
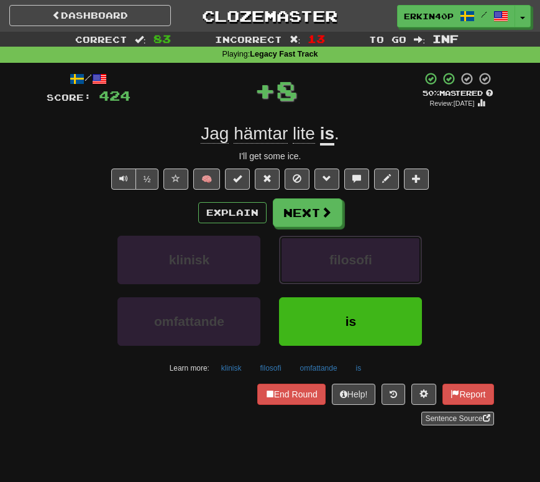
click at [343, 269] on button "filosofi" at bounding box center [350, 260] width 143 height 48
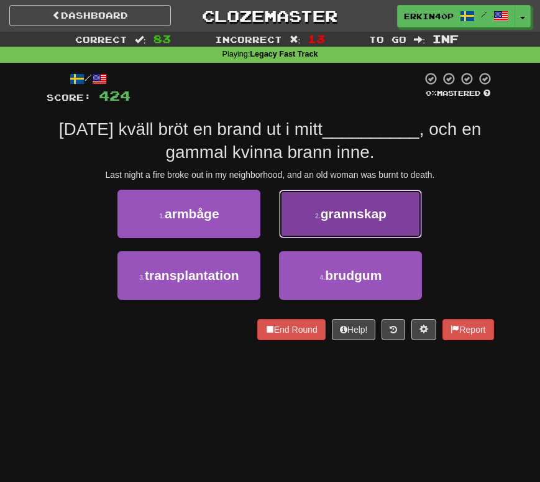
click at [332, 200] on button "2 . grannskap" at bounding box center [350, 214] width 143 height 48
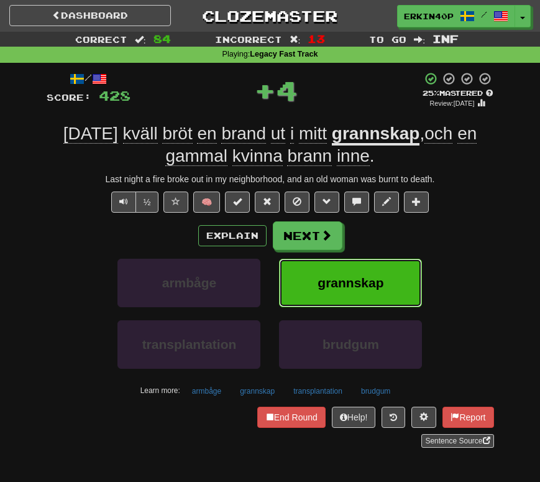
click at [346, 283] on span "grannskap" at bounding box center [351, 282] width 66 height 14
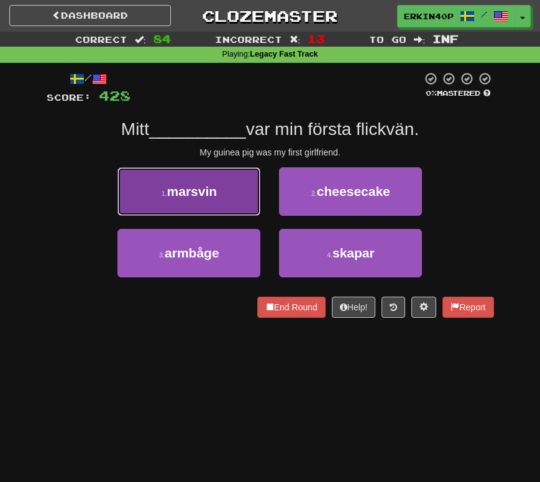
click at [249, 197] on button "1 . marsvin" at bounding box center [188, 191] width 143 height 48
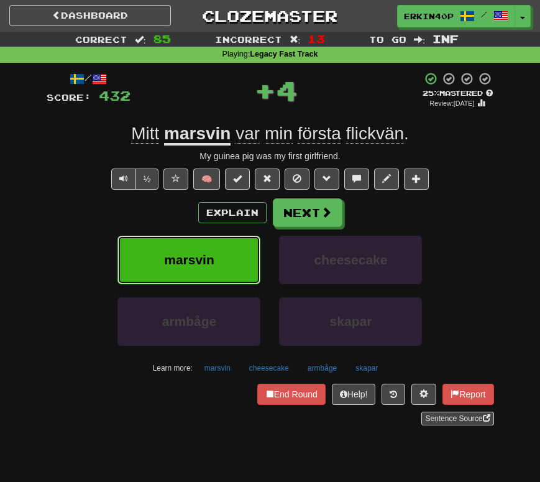
click at [223, 252] on button "marsvin" at bounding box center [188, 260] width 143 height 48
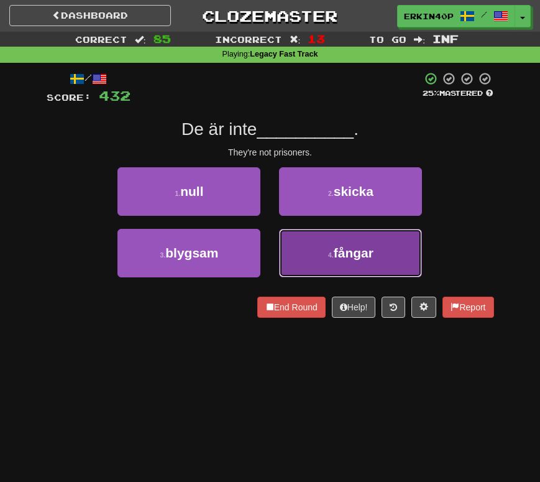
click at [303, 260] on button "4 . fångar" at bounding box center [350, 253] width 143 height 48
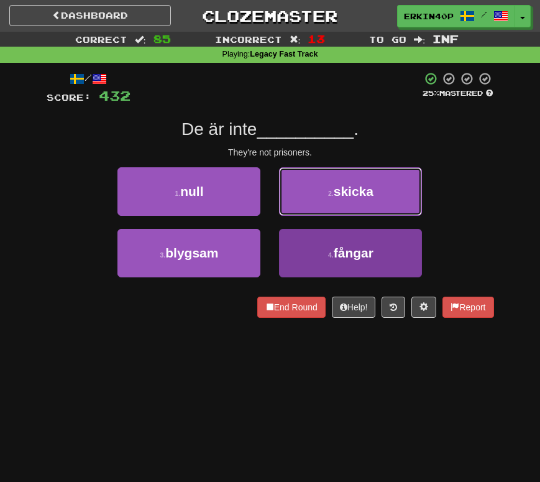
click at [303, 216] on button "2 . skicka" at bounding box center [350, 191] width 143 height 48
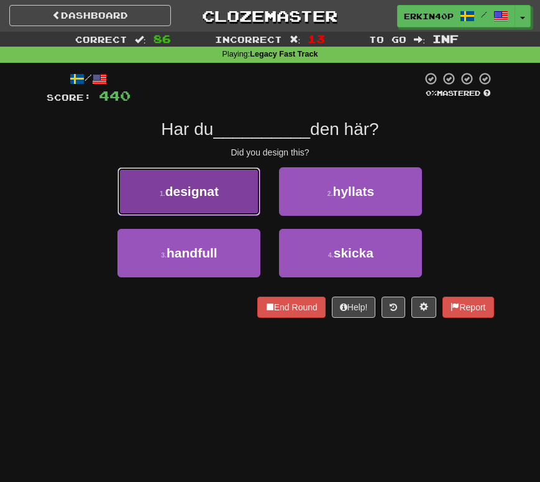
click at [229, 188] on button "1 . designat" at bounding box center [188, 191] width 143 height 48
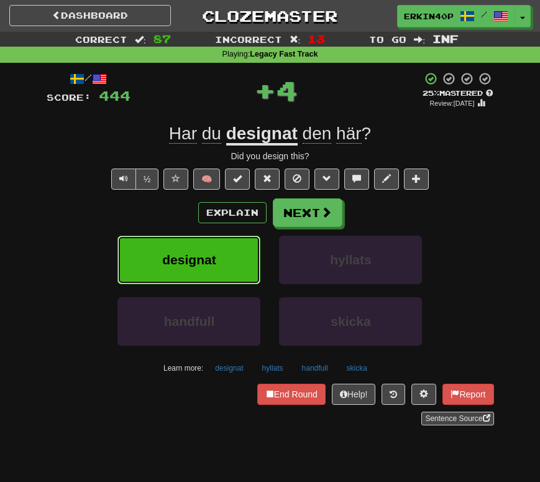
click at [229, 261] on button "designat" at bounding box center [188, 260] width 143 height 48
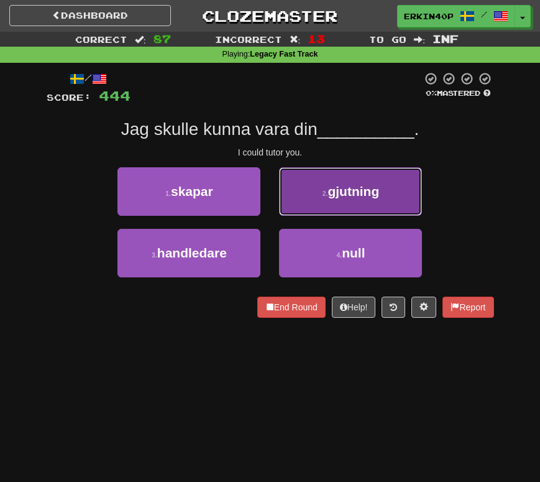
click at [309, 204] on button "2 . gjutning" at bounding box center [350, 191] width 143 height 48
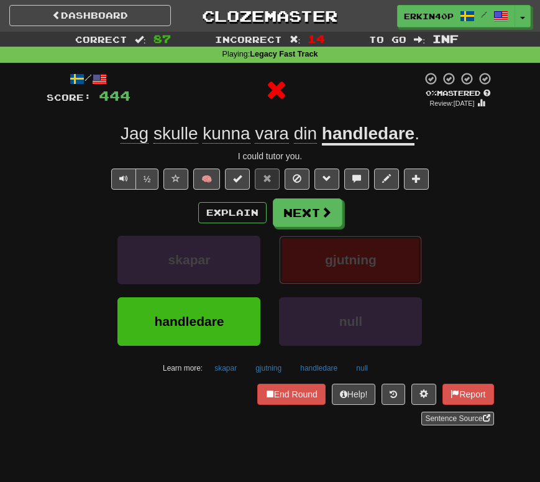
click at [319, 268] on button "gjutning" at bounding box center [350, 260] width 143 height 48
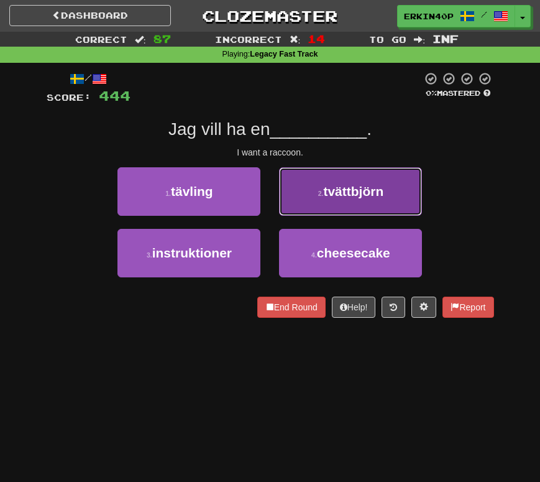
click at [304, 209] on button "2 . tvättbjörn" at bounding box center [350, 191] width 143 height 48
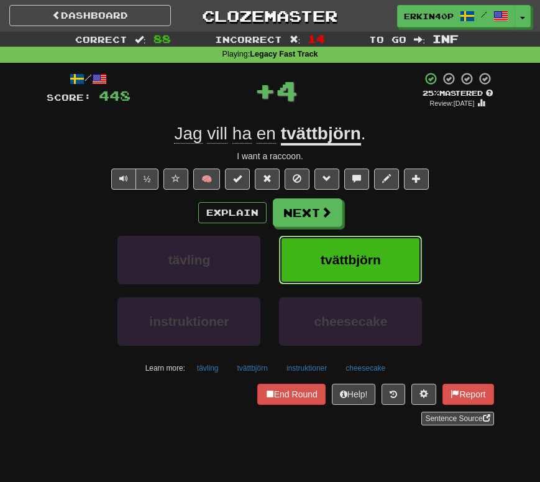
click at [310, 274] on button "tvättbjörn" at bounding box center [350, 260] width 143 height 48
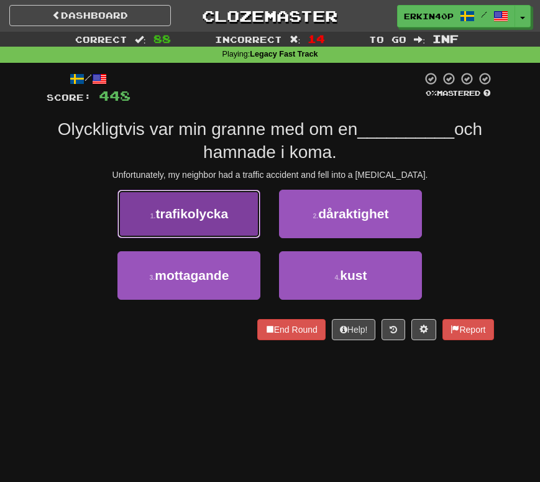
click at [236, 214] on button "1 . trafikolycka" at bounding box center [188, 214] width 143 height 48
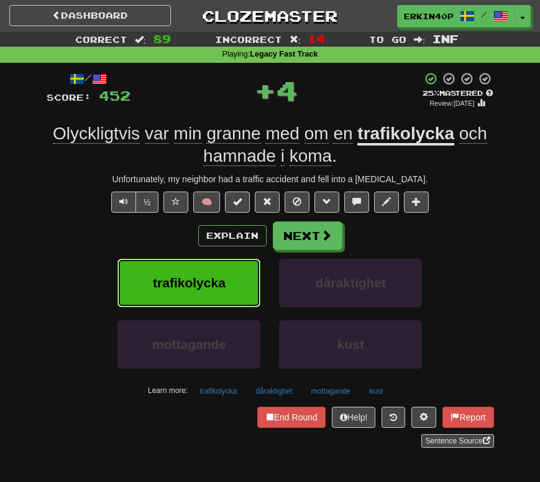
click at [226, 278] on button "trafikolycka" at bounding box center [188, 283] width 143 height 48
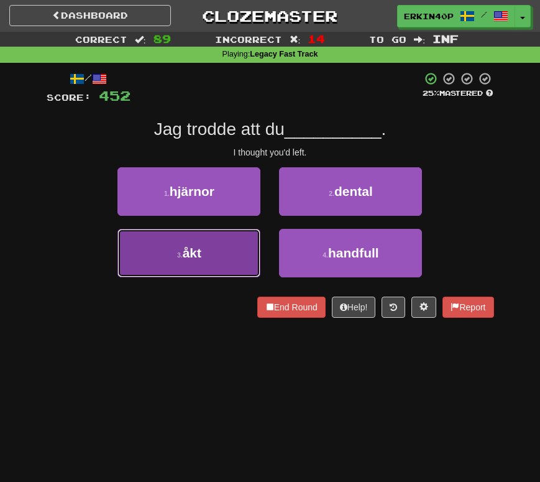
click at [223, 260] on button "3 . åkt" at bounding box center [188, 253] width 143 height 48
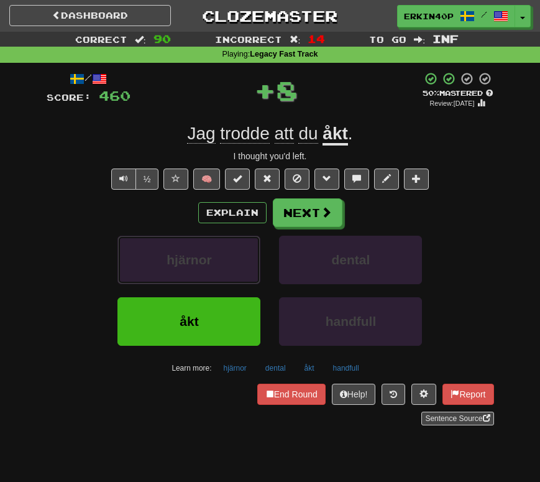
click at [223, 260] on button "hjärnor" at bounding box center [188, 260] width 143 height 48
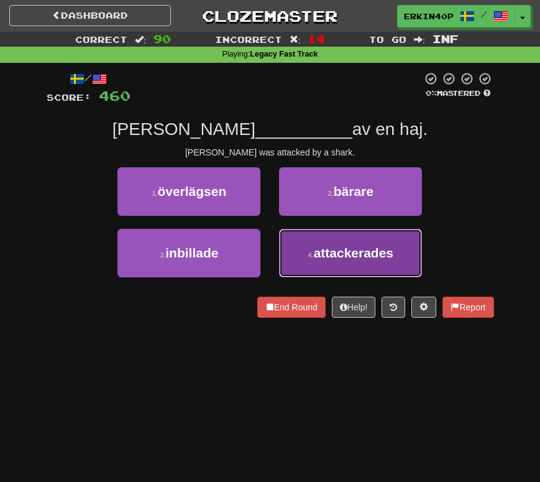
click at [308, 262] on button "4 . attackerades" at bounding box center [350, 253] width 143 height 48
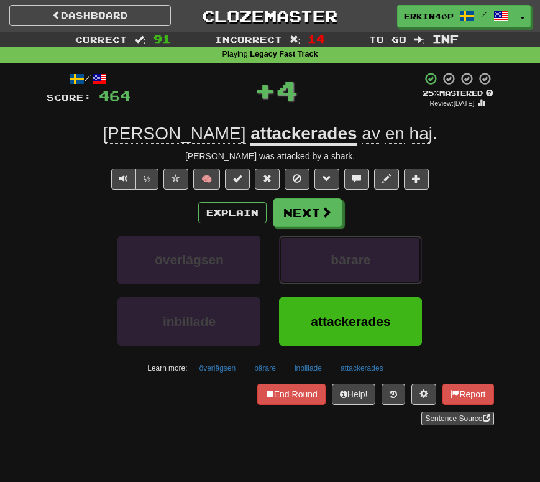
click at [308, 262] on button "bärare" at bounding box center [350, 260] width 143 height 48
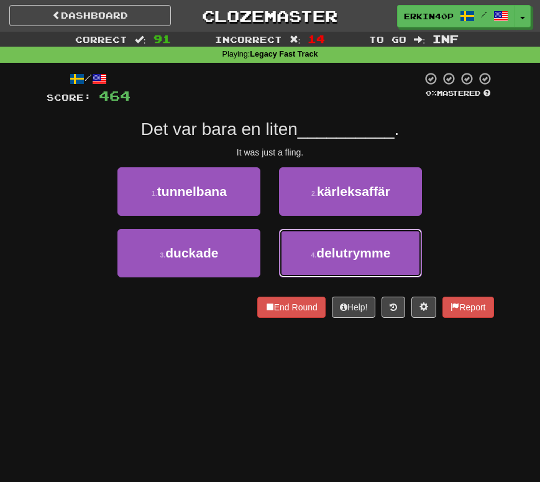
click at [308, 262] on button "4 . delutrymme" at bounding box center [350, 253] width 143 height 48
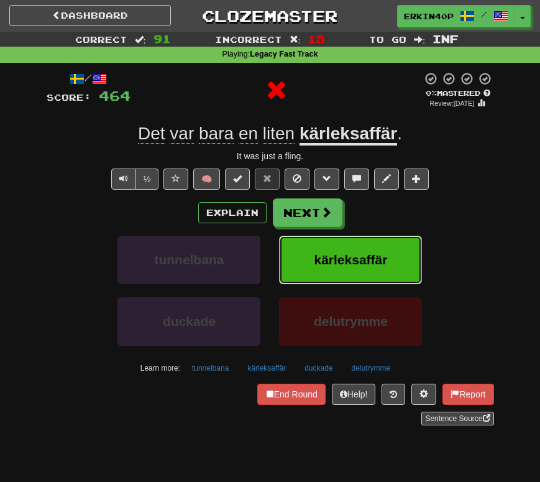
click at [308, 262] on button "kärleksaffär" at bounding box center [350, 260] width 143 height 48
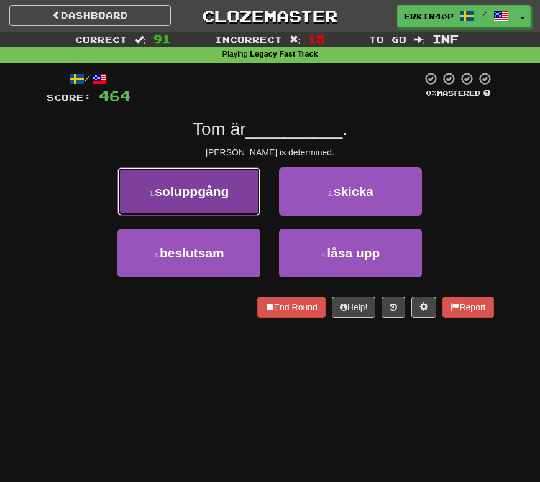
click at [246, 198] on button "1 . soluppgång" at bounding box center [188, 191] width 143 height 48
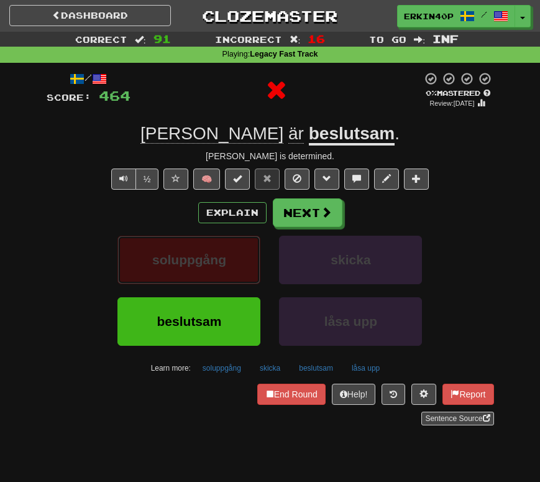
click at [245, 256] on button "soluppgång" at bounding box center [188, 260] width 143 height 48
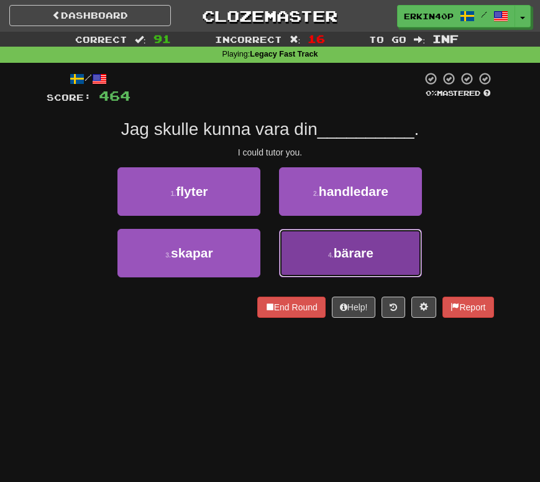
click at [299, 262] on button "4 . bärare" at bounding box center [350, 253] width 143 height 48
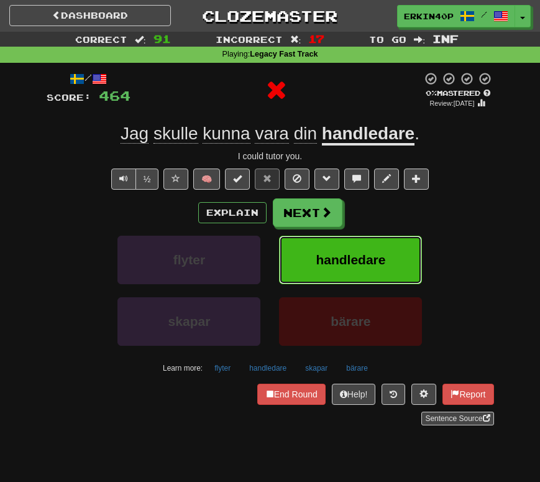
click at [299, 262] on button "handledare" at bounding box center [350, 260] width 143 height 48
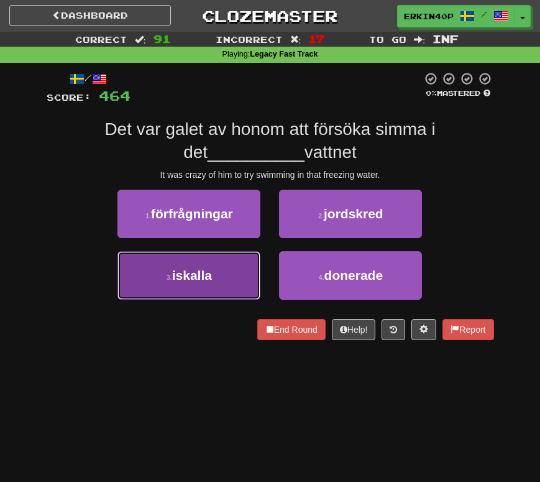
click at [208, 272] on span "iskalla" at bounding box center [192, 275] width 40 height 14
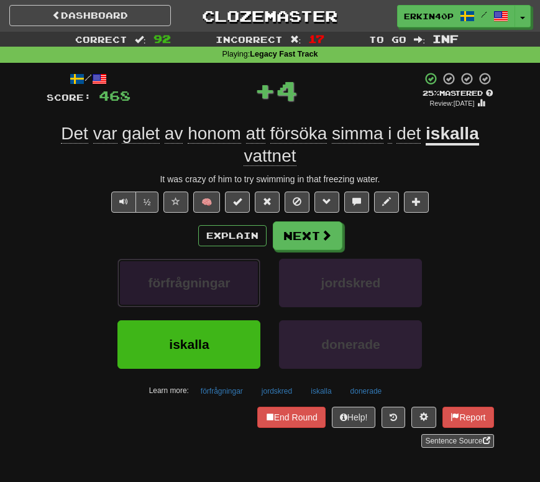
click at [209, 272] on button "förfrågningar" at bounding box center [188, 283] width 143 height 48
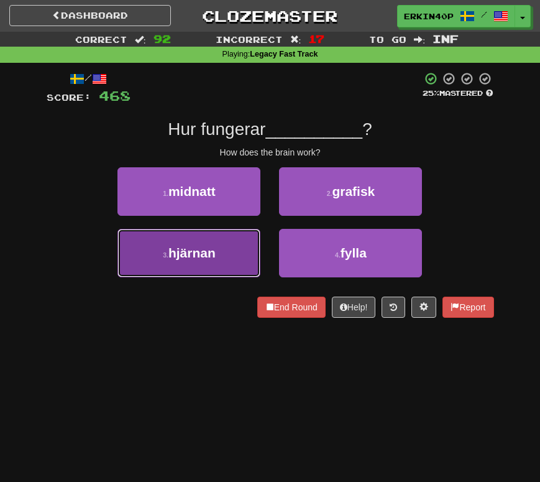
click at [213, 261] on button "3 . hjärnan" at bounding box center [188, 253] width 143 height 48
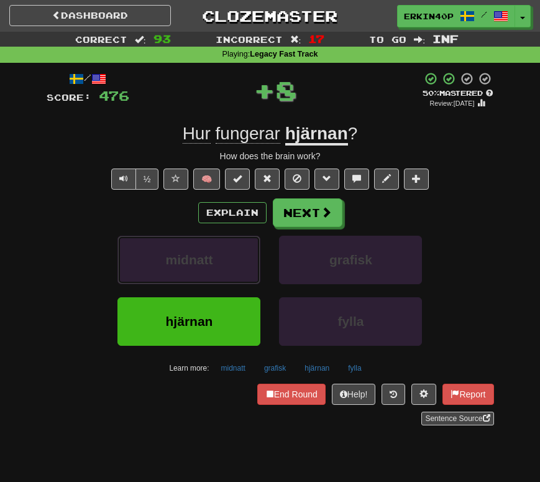
click at [213, 261] on span "midnatt" at bounding box center [189, 259] width 47 height 14
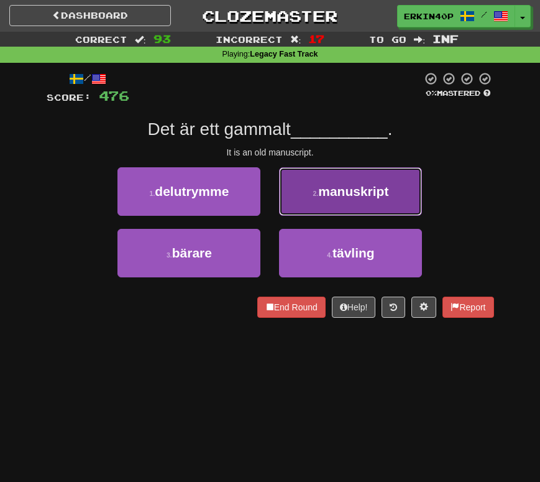
click at [351, 201] on button "2 . manuskript" at bounding box center [350, 191] width 143 height 48
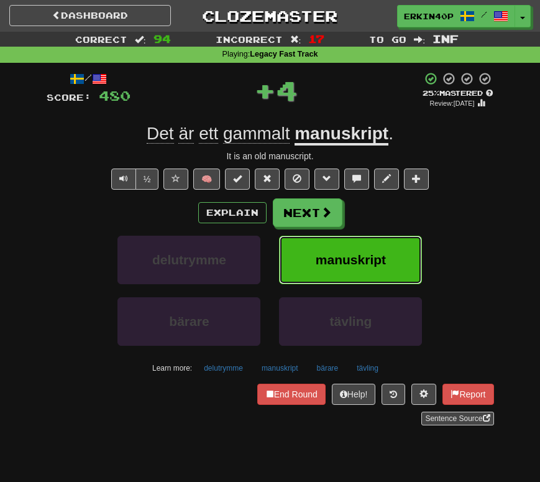
click at [344, 270] on button "manuskript" at bounding box center [350, 260] width 143 height 48
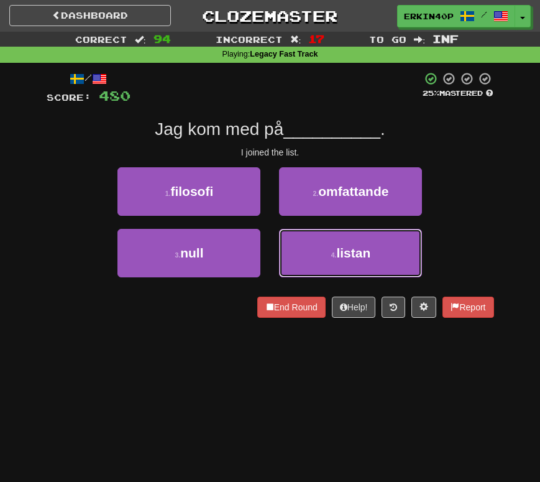
click at [344, 270] on button "4 . listan" at bounding box center [350, 253] width 143 height 48
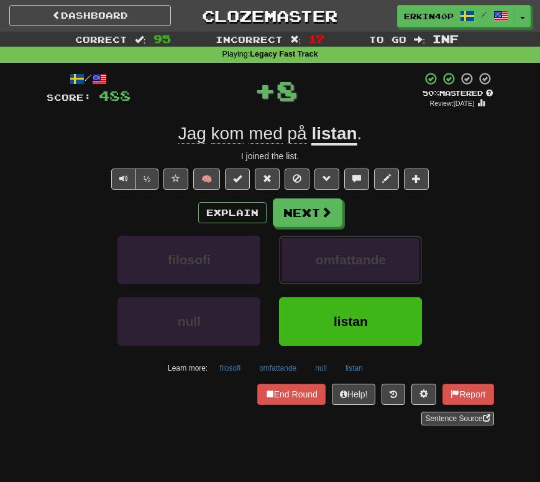
click at [344, 270] on button "omfattande" at bounding box center [350, 260] width 143 height 48
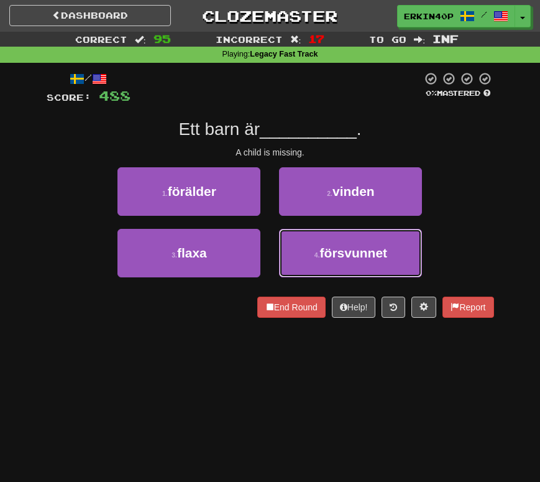
click at [344, 270] on button "4 . försvunnet" at bounding box center [350, 253] width 143 height 48
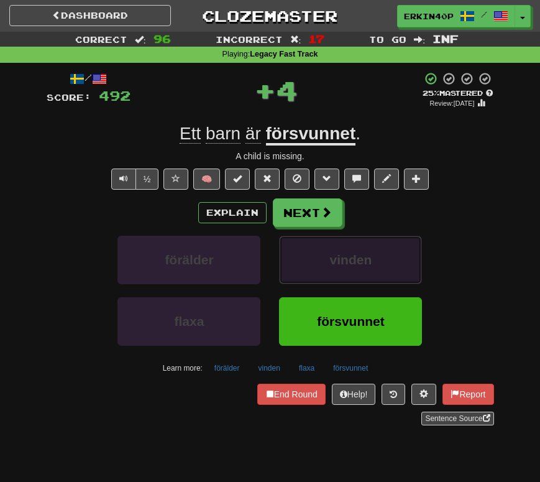
click at [344, 270] on button "vinden" at bounding box center [350, 260] width 143 height 48
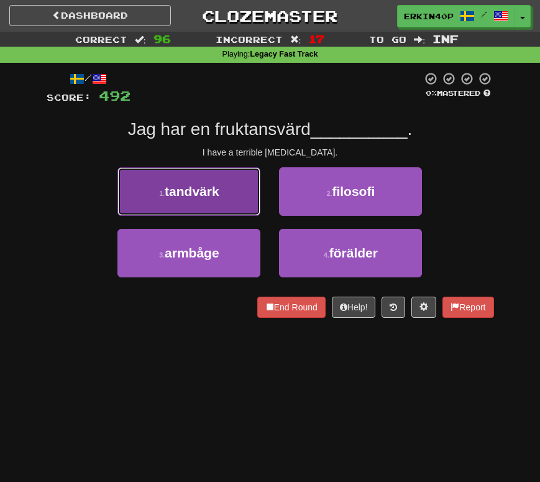
click at [230, 194] on button "1 . tandvärk" at bounding box center [188, 191] width 143 height 48
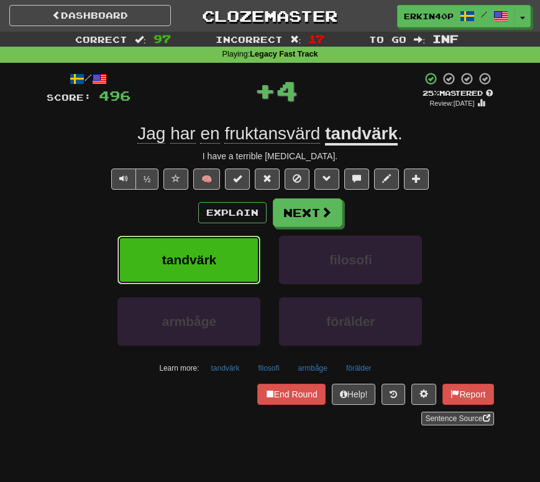
click at [221, 249] on button "tandvärk" at bounding box center [188, 260] width 143 height 48
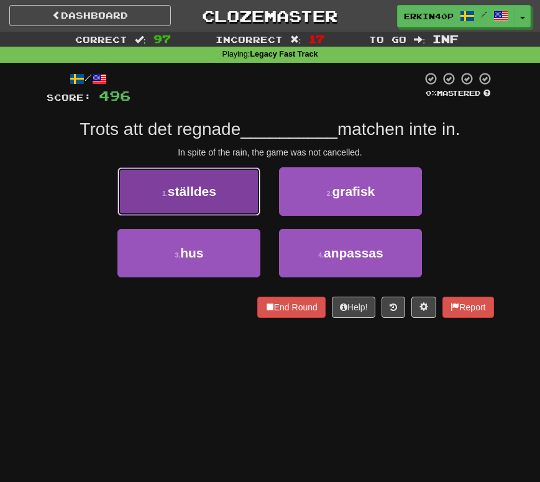
click at [222, 210] on button "1 . ställdes" at bounding box center [188, 191] width 143 height 48
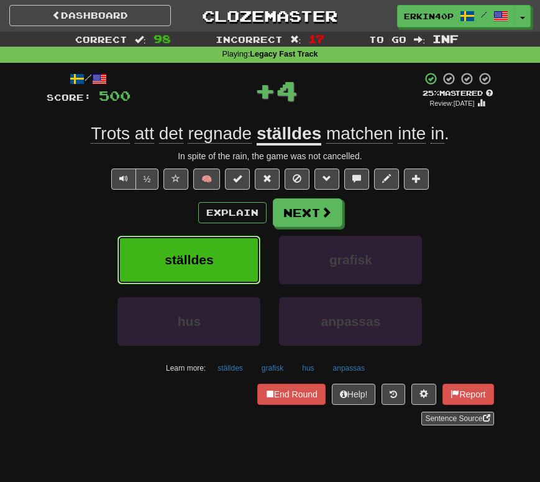
click at [225, 250] on button "ställdes" at bounding box center [188, 260] width 143 height 48
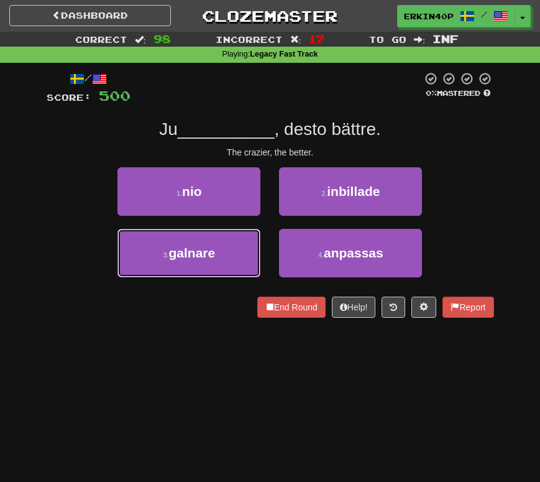
click at [225, 250] on button "3 . galnare" at bounding box center [188, 253] width 143 height 48
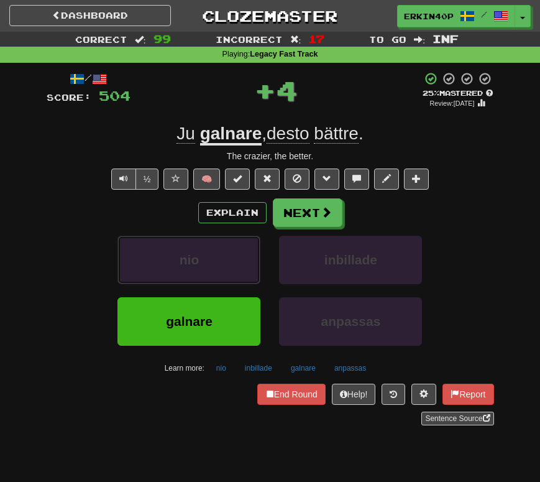
click at [225, 250] on button "nio" at bounding box center [188, 260] width 143 height 48
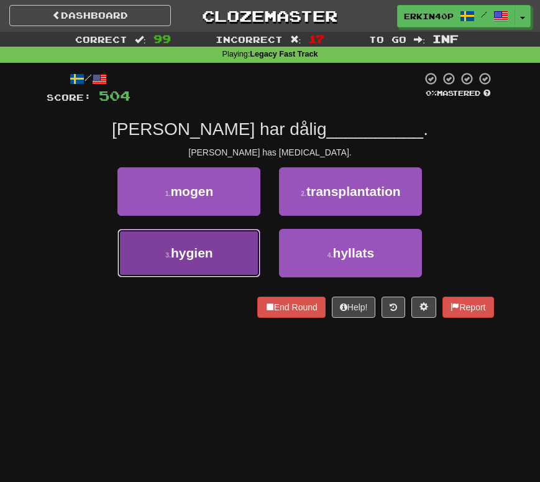
click at [224, 250] on button "3 . hygien" at bounding box center [188, 253] width 143 height 48
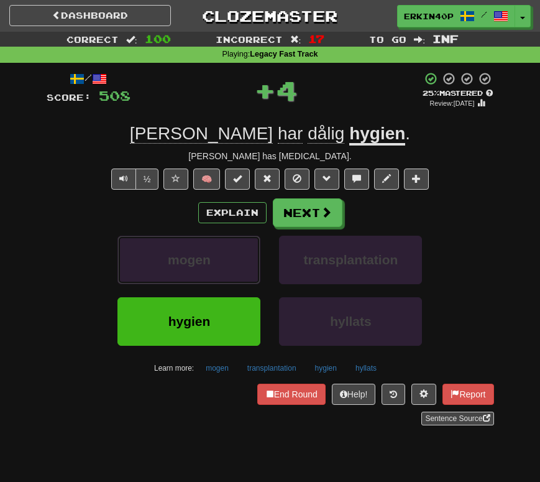
click at [224, 250] on button "mogen" at bounding box center [188, 260] width 143 height 48
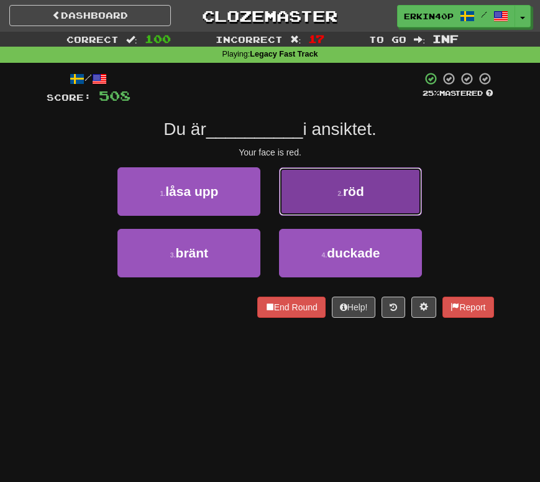
click at [349, 190] on span "röd" at bounding box center [353, 191] width 21 height 14
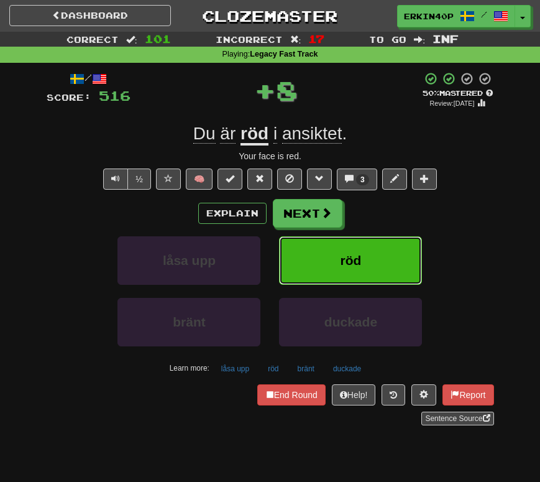
click at [344, 259] on span "röd" at bounding box center [351, 260] width 21 height 14
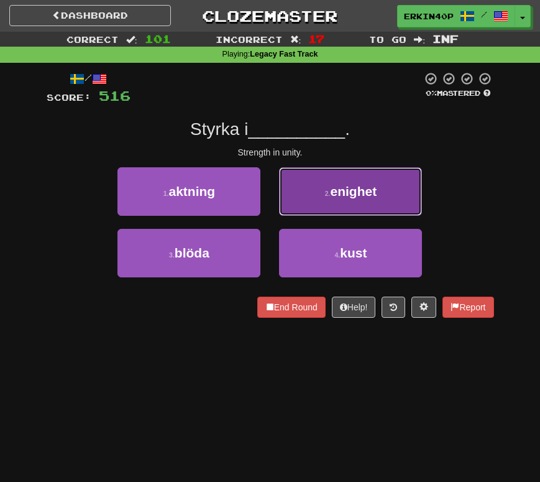
click at [326, 206] on button "2 . enighet" at bounding box center [350, 191] width 143 height 48
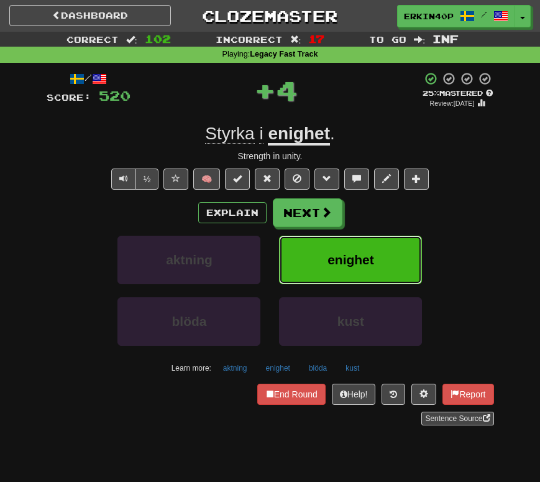
click at [325, 266] on button "enighet" at bounding box center [350, 260] width 143 height 48
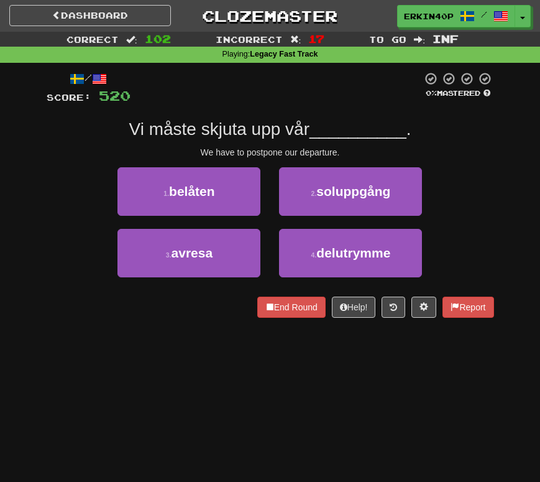
click at [321, 155] on div "We have to postpone our departure." at bounding box center [270, 152] width 447 height 12
click at [322, 157] on div at bounding box center [322, 157] width 0 height 0
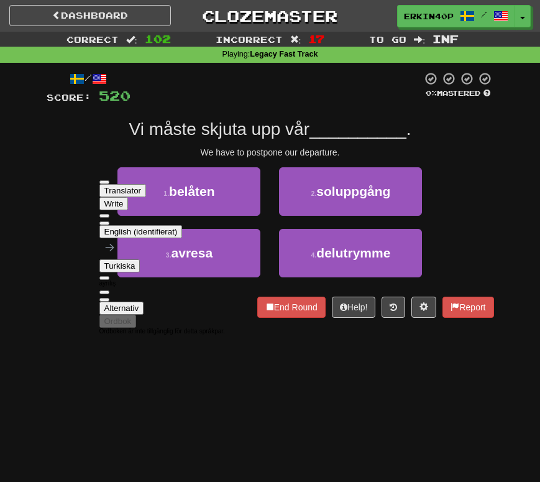
click at [383, 120] on span "__________" at bounding box center [357, 128] width 97 height 19
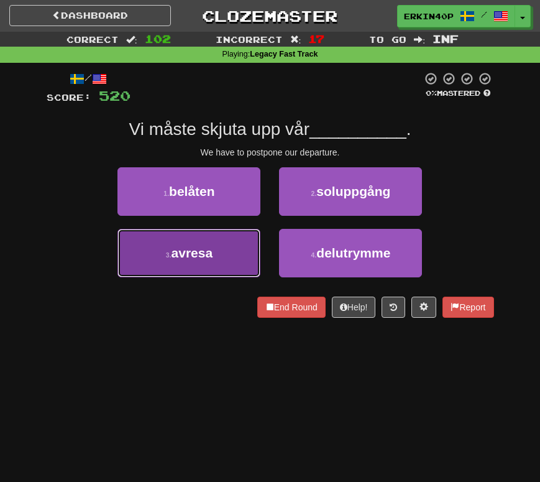
click at [236, 246] on button "3 . avresa" at bounding box center [188, 253] width 143 height 48
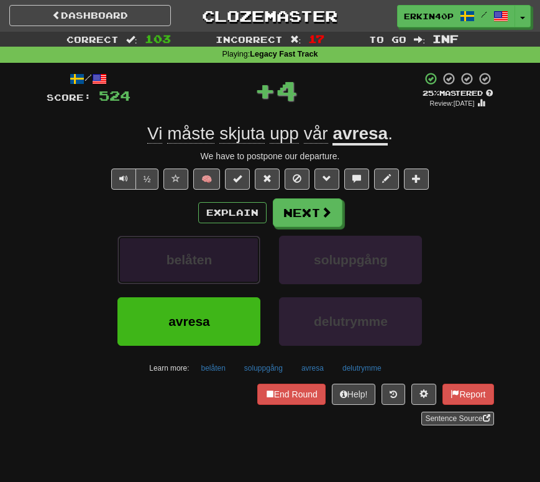
click at [236, 246] on button "belåten" at bounding box center [188, 260] width 143 height 48
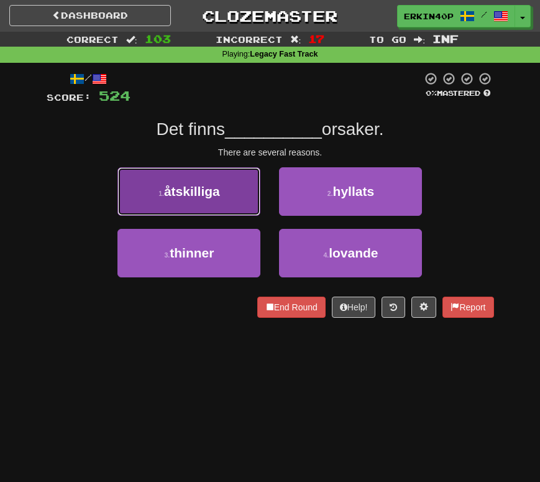
click at [224, 202] on button "1 . åtskilliga" at bounding box center [188, 191] width 143 height 48
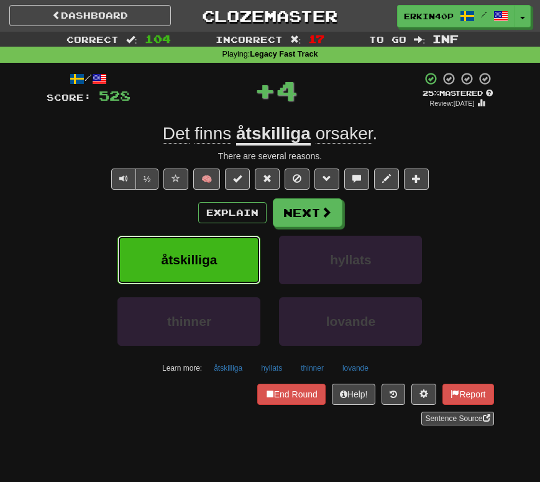
click at [228, 259] on button "åtskilliga" at bounding box center [188, 260] width 143 height 48
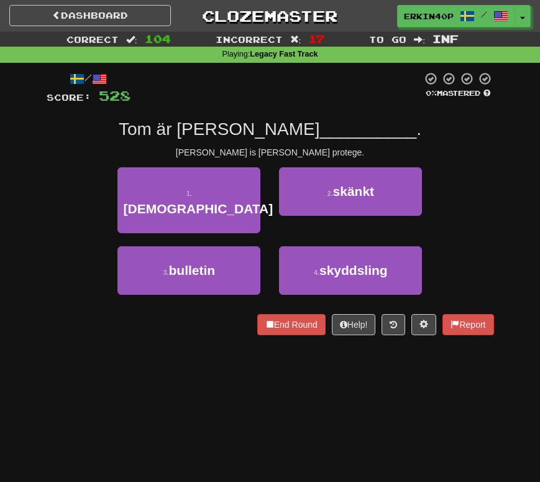
click at [299, 150] on div "[PERSON_NAME] is [PERSON_NAME] protege." at bounding box center [270, 152] width 447 height 12
click at [296, 157] on div at bounding box center [296, 157] width 0 height 0
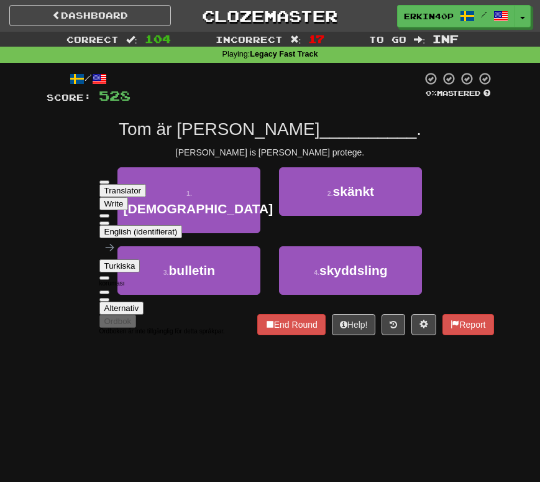
click at [354, 152] on div "[PERSON_NAME] is [PERSON_NAME] protege." at bounding box center [270, 152] width 447 height 12
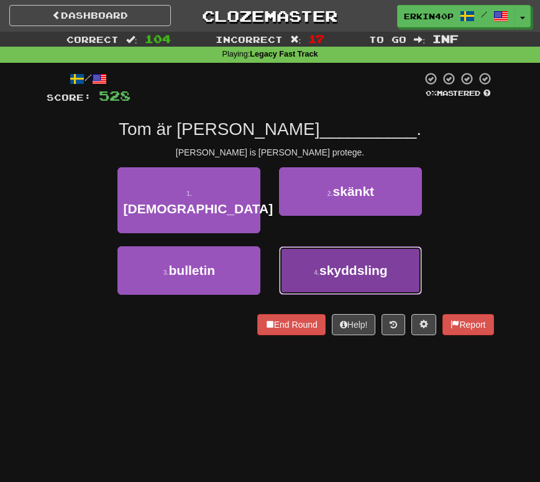
click at [332, 263] on span "skyddsling" at bounding box center [353, 270] width 68 height 14
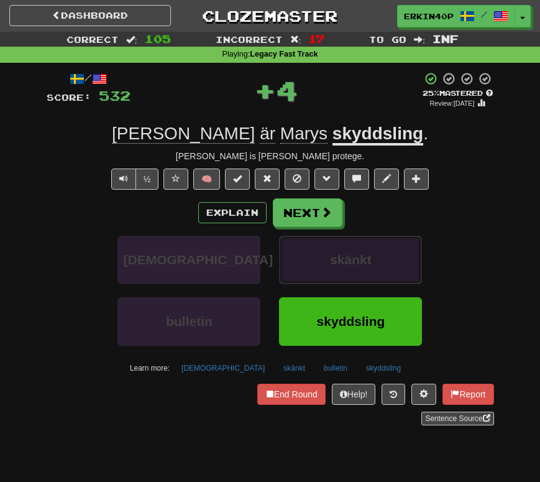
click at [332, 251] on button "skänkt" at bounding box center [350, 260] width 143 height 48
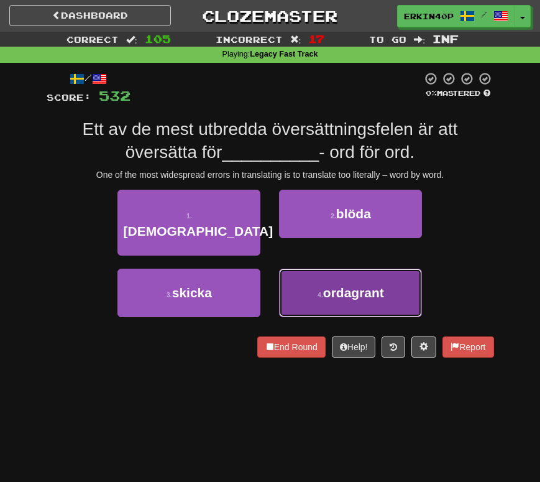
click at [342, 268] on button "4 . ordagrant" at bounding box center [350, 292] width 143 height 48
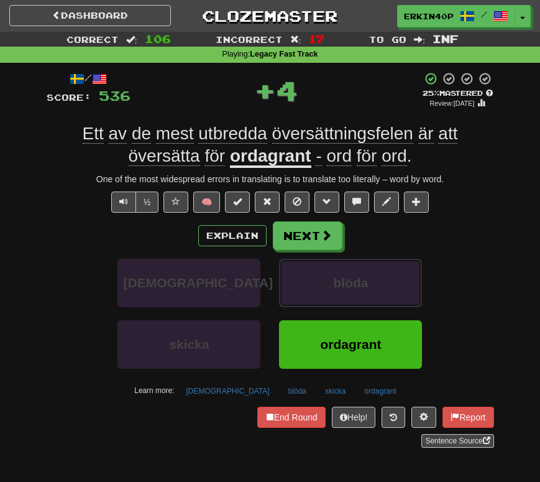
click at [342, 259] on button "blöda" at bounding box center [350, 283] width 143 height 48
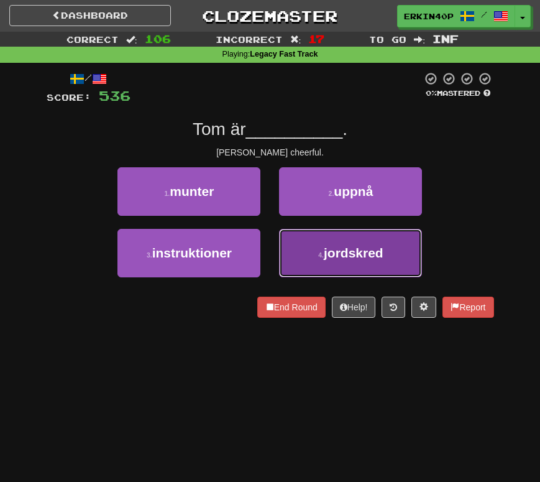
click at [318, 246] on button "4 . jordskred" at bounding box center [350, 253] width 143 height 48
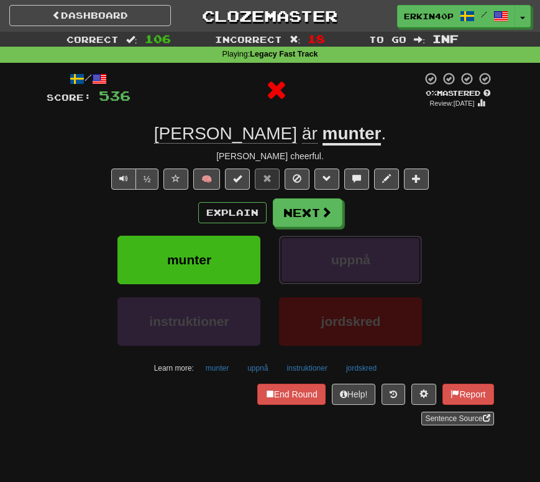
click at [318, 246] on button "uppnå" at bounding box center [350, 260] width 143 height 48
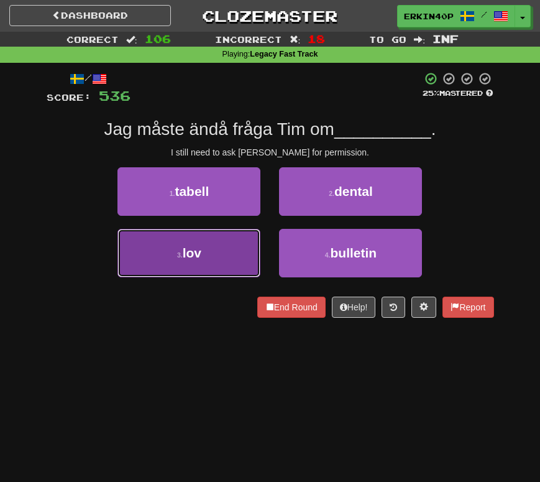
click at [228, 245] on button "3 . lov" at bounding box center [188, 253] width 143 height 48
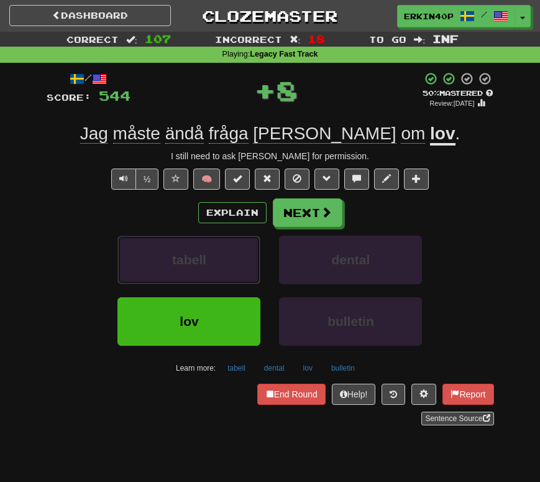
click at [228, 245] on button "tabell" at bounding box center [188, 260] width 143 height 48
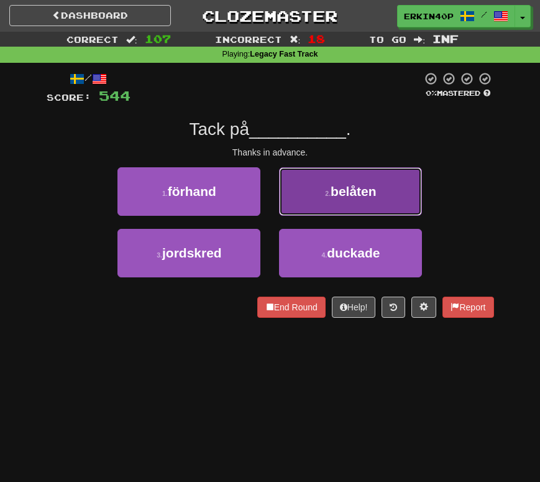
click at [344, 198] on span "belåten" at bounding box center [354, 191] width 46 height 14
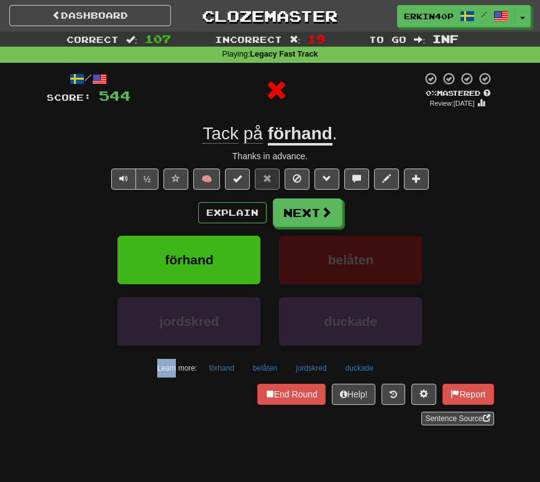
click at [344, 198] on div "/ Score: 544 0 % Mastered Review: [DATE] Tack på förhand . Thanks in advance. ½…" at bounding box center [270, 248] width 447 height 354
click at [311, 221] on button "Next" at bounding box center [308, 213] width 70 height 29
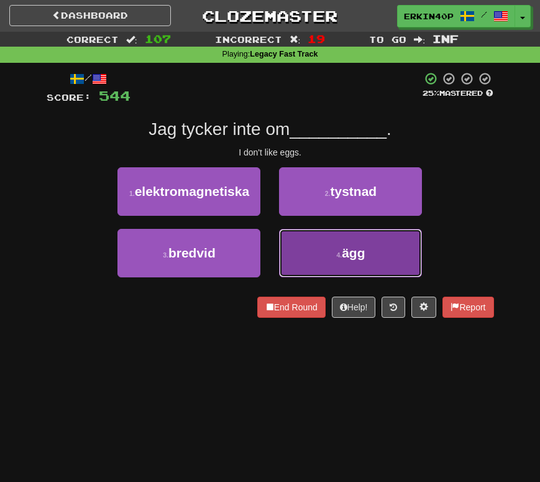
click at [326, 252] on button "4 . ägg" at bounding box center [350, 253] width 143 height 48
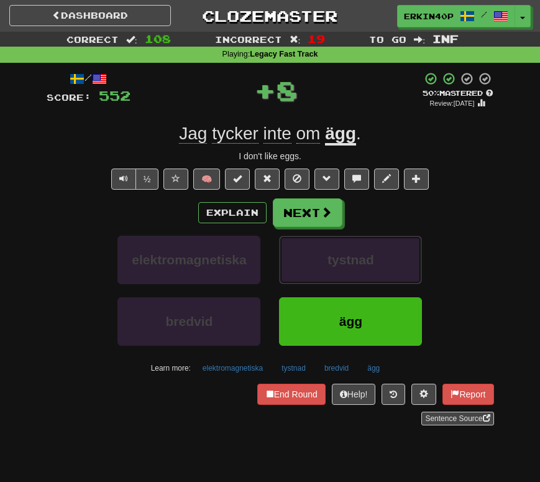
click at [326, 252] on button "tystnad" at bounding box center [350, 260] width 143 height 48
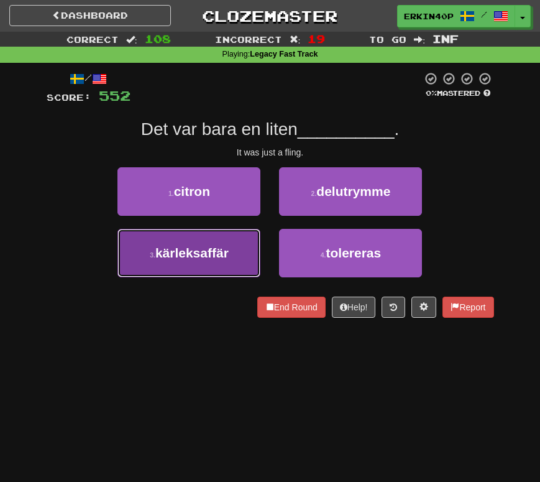
click at [236, 251] on button "3 . kärleksaffär" at bounding box center [188, 253] width 143 height 48
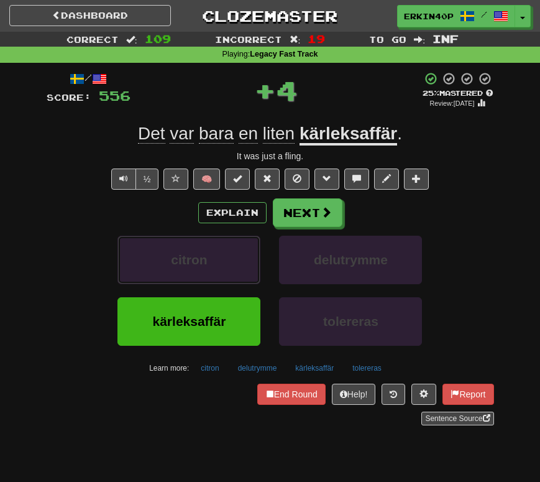
click at [236, 251] on button "citron" at bounding box center [188, 260] width 143 height 48
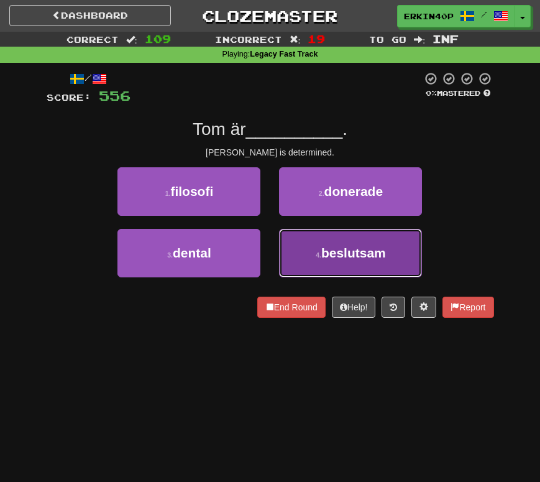
click at [360, 269] on button "4 . beslutsam" at bounding box center [350, 253] width 143 height 48
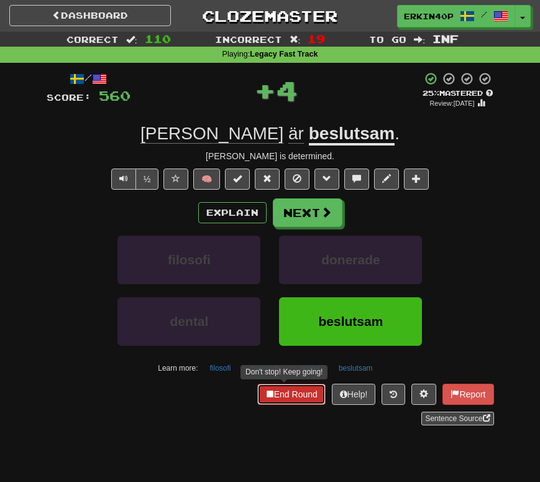
click at [303, 397] on button "End Round" at bounding box center [291, 393] width 68 height 21
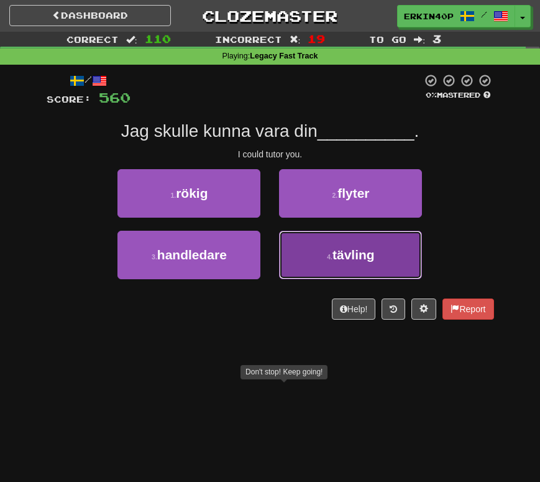
click at [341, 239] on button "4 . tävling" at bounding box center [350, 255] width 143 height 48
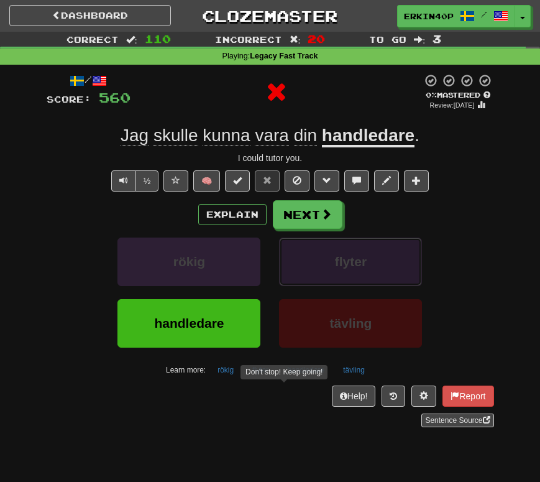
click at [344, 272] on button "flyter" at bounding box center [350, 261] width 143 height 48
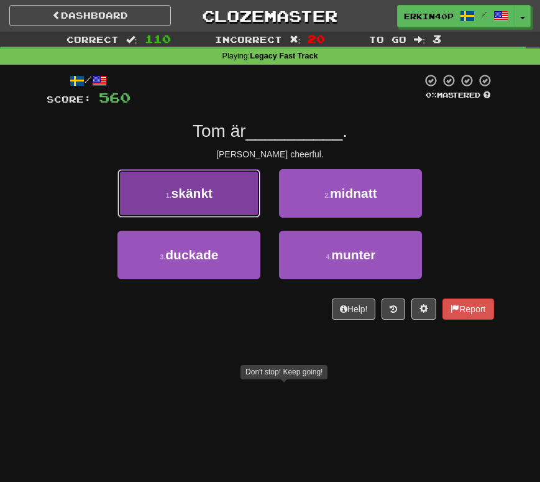
click at [224, 195] on button "1 . skänkt" at bounding box center [188, 193] width 143 height 48
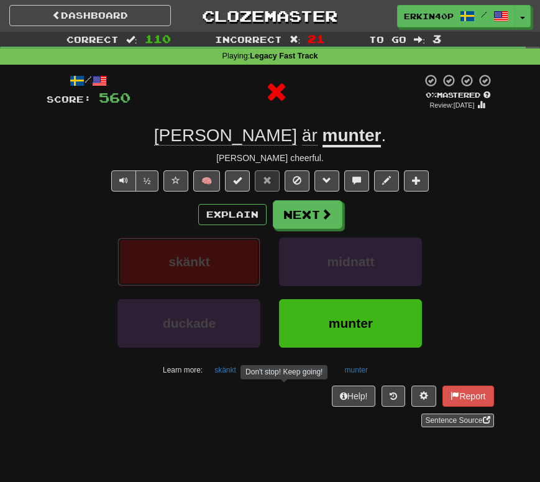
click at [229, 259] on button "skänkt" at bounding box center [188, 261] width 143 height 48
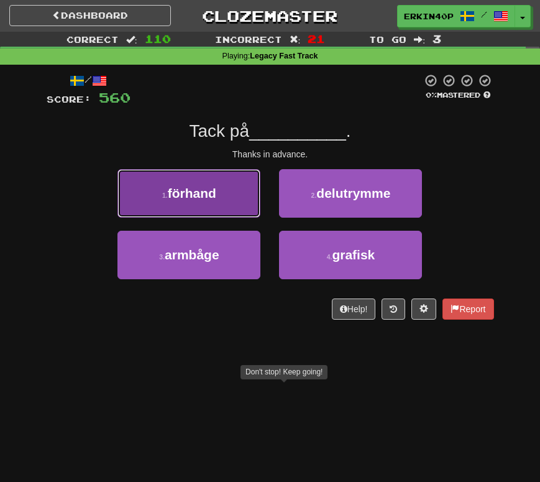
click at [214, 207] on button "1 . förhand" at bounding box center [188, 193] width 143 height 48
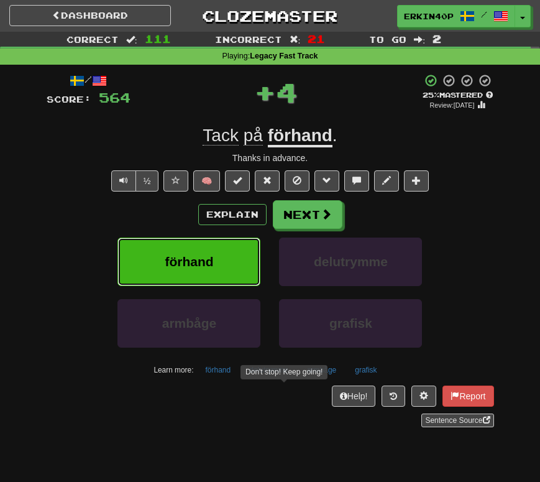
click at [244, 272] on button "förhand" at bounding box center [188, 261] width 143 height 48
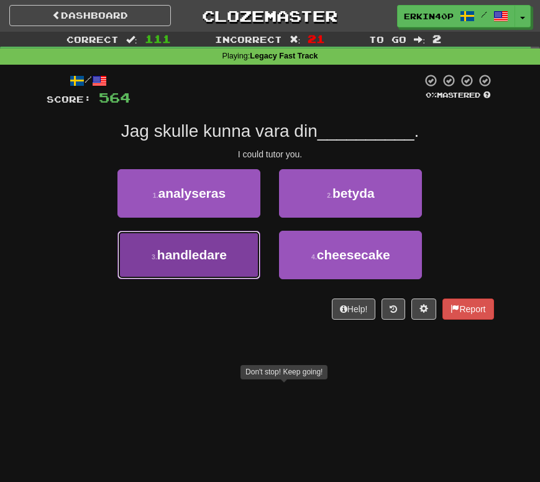
click at [229, 255] on button "3 . handledare" at bounding box center [188, 255] width 143 height 48
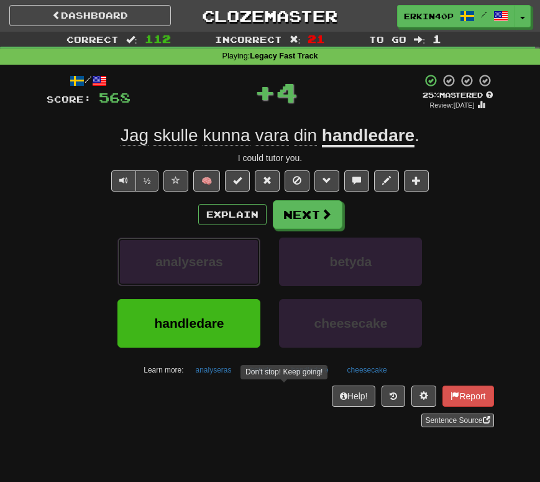
click at [229, 255] on button "analyseras" at bounding box center [188, 261] width 143 height 48
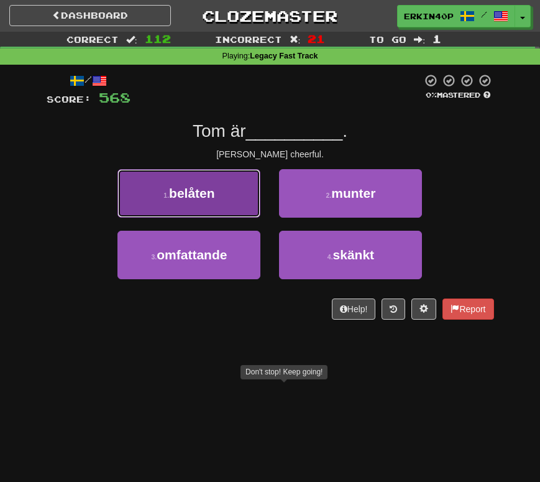
click at [219, 208] on button "1 . belåten" at bounding box center [188, 193] width 143 height 48
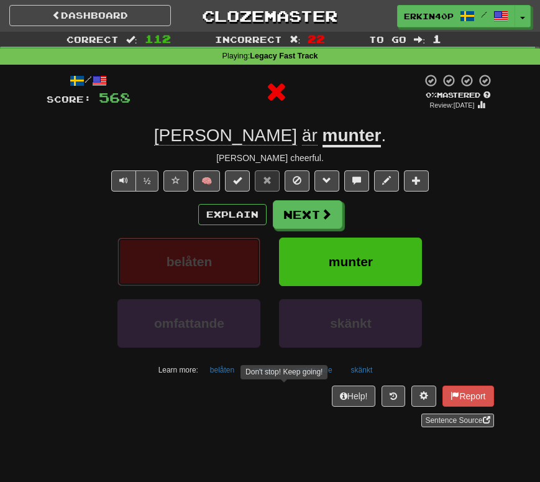
click at [232, 251] on button "belåten" at bounding box center [188, 261] width 143 height 48
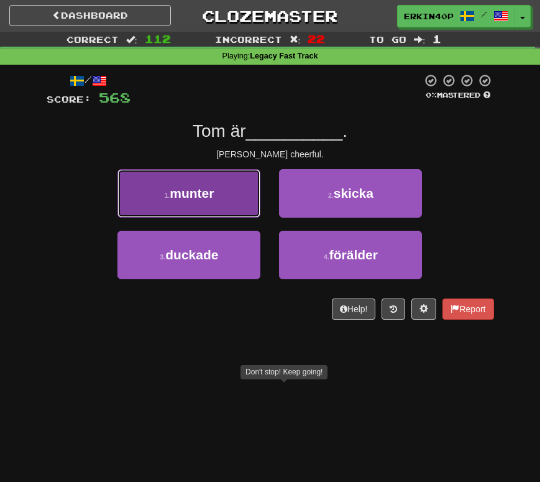
click at [178, 195] on span "munter" at bounding box center [192, 193] width 44 height 14
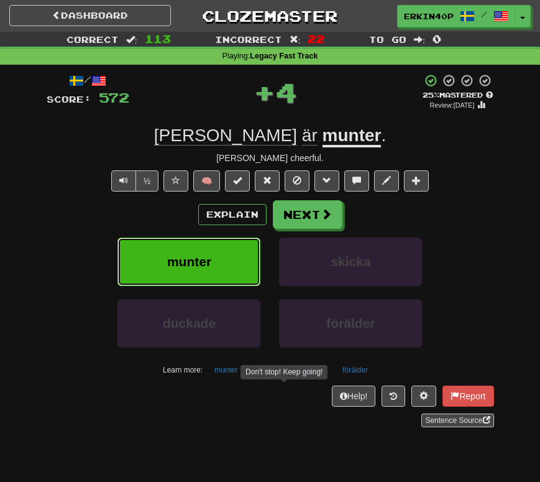
click at [197, 270] on button "munter" at bounding box center [188, 261] width 143 height 48
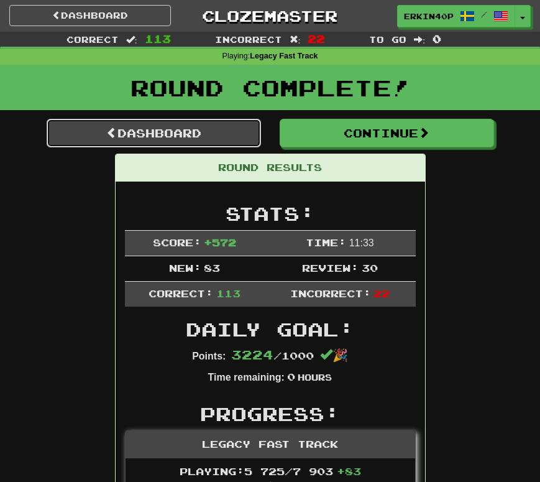
click at [149, 135] on link "Dashboard" at bounding box center [154, 133] width 214 height 29
